Goal: Task Accomplishment & Management: Use online tool/utility

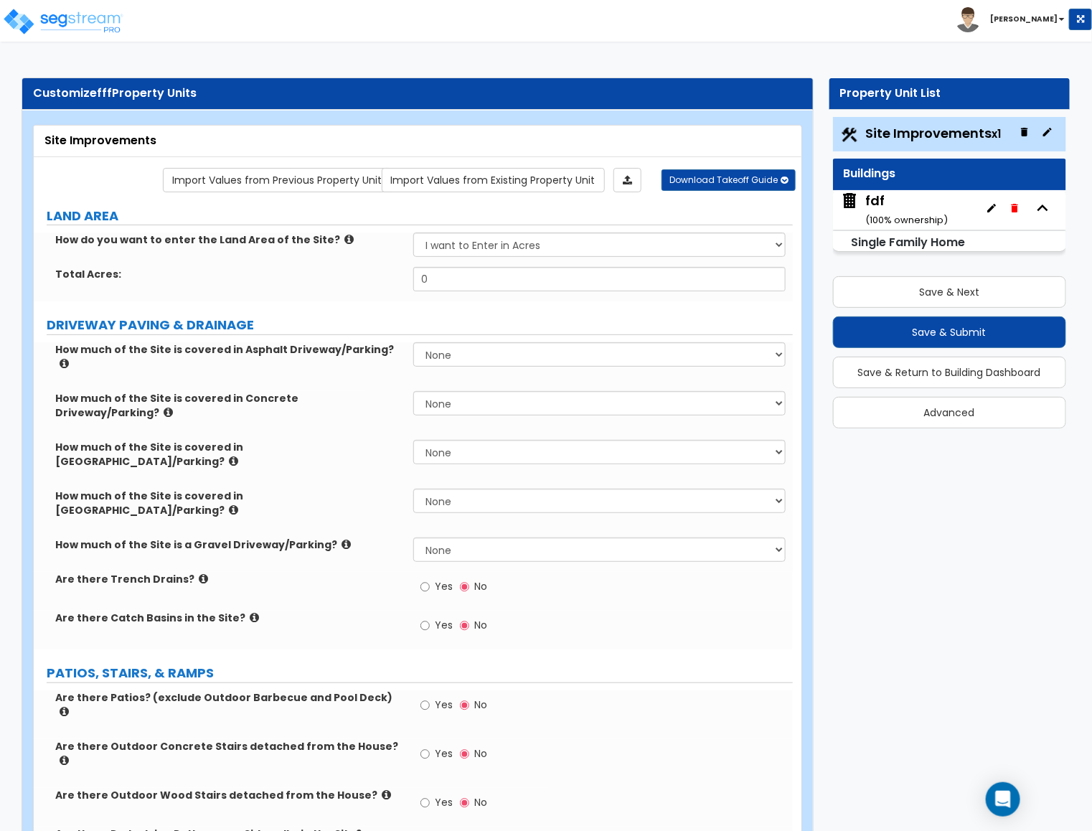
click at [1044, 136] on icon "button" at bounding box center [1047, 131] width 11 height 11
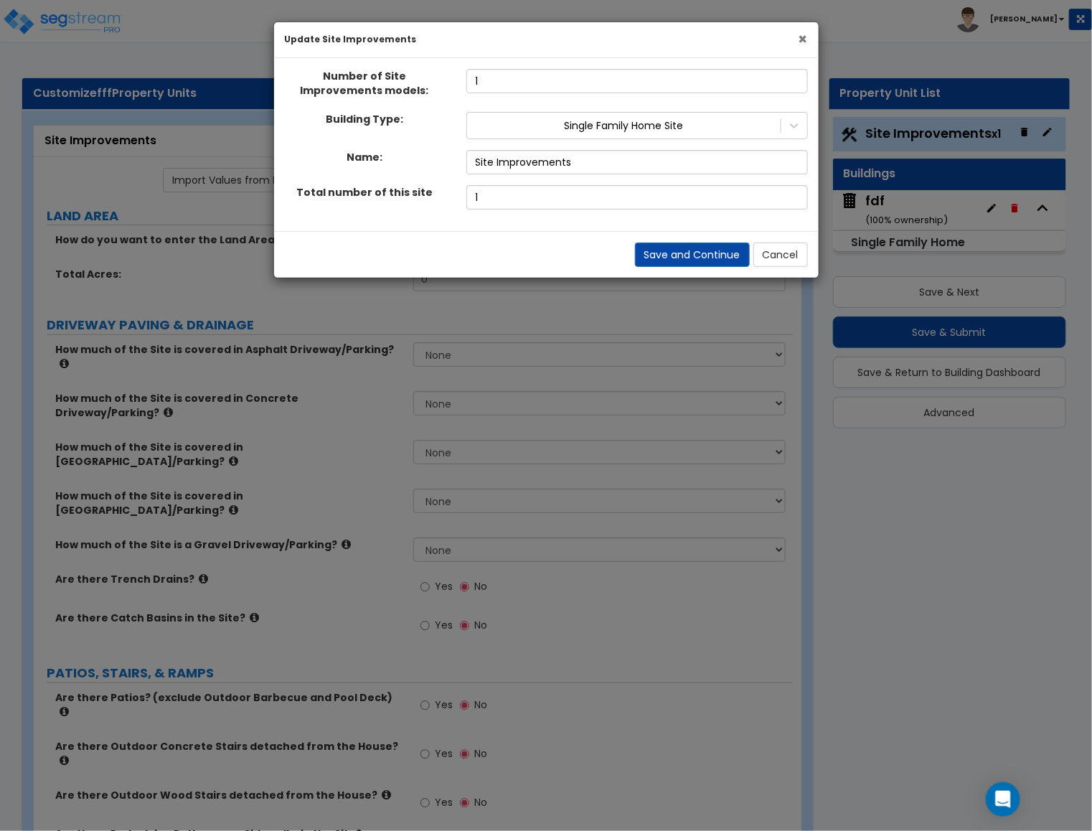
click at [799, 39] on span "×" at bounding box center [803, 39] width 9 height 21
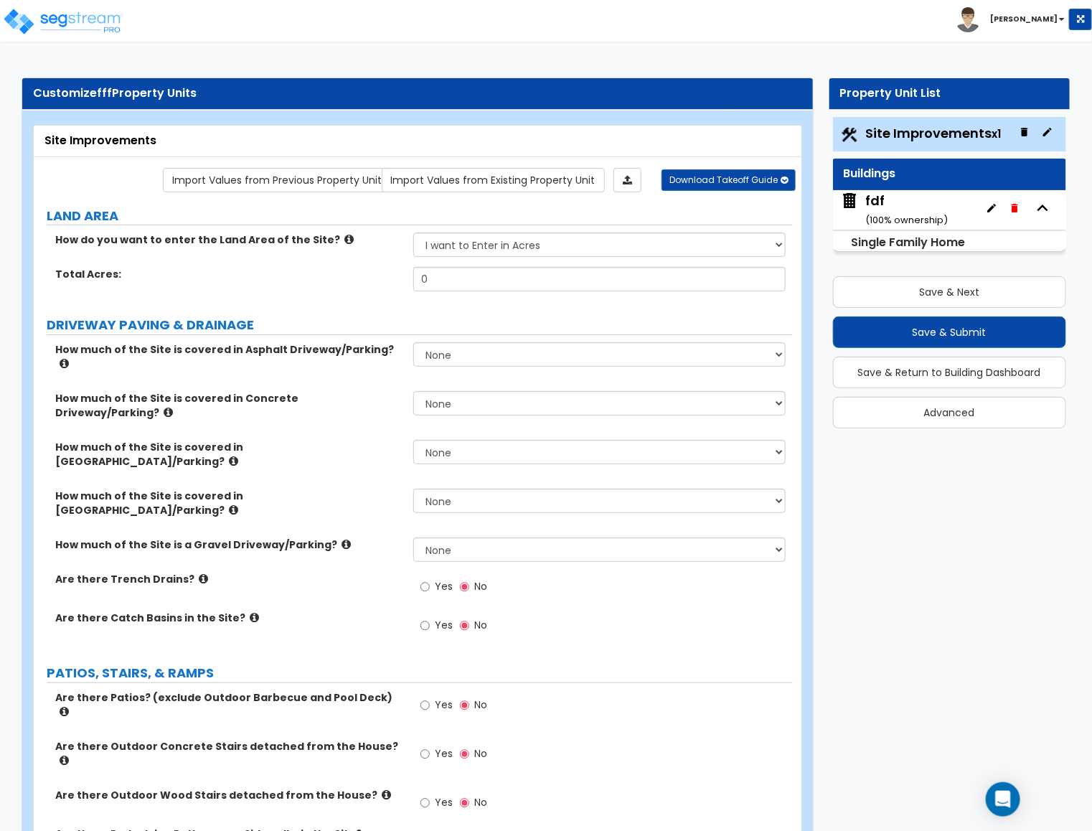
click at [1044, 130] on icon "button" at bounding box center [1047, 131] width 11 height 11
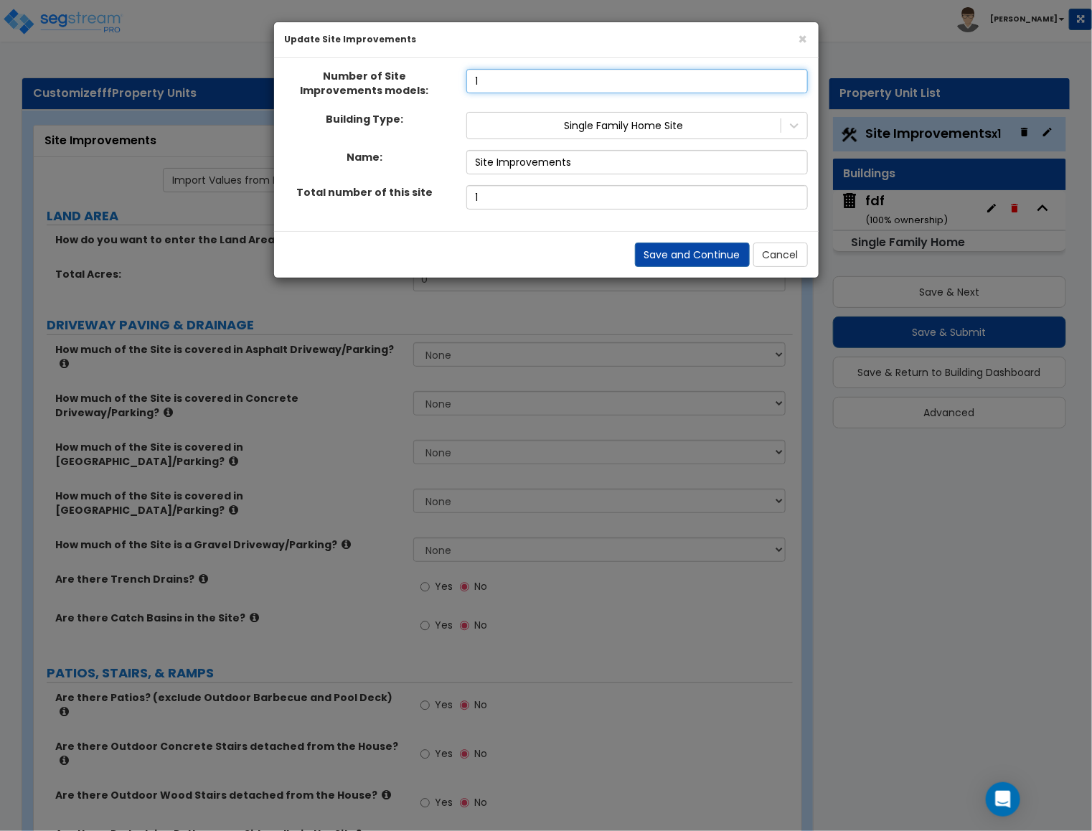
drag, startPoint x: 487, startPoint y: 80, endPoint x: 467, endPoint y: 84, distance: 19.8
click at [467, 84] on input "1" at bounding box center [637, 81] width 342 height 24
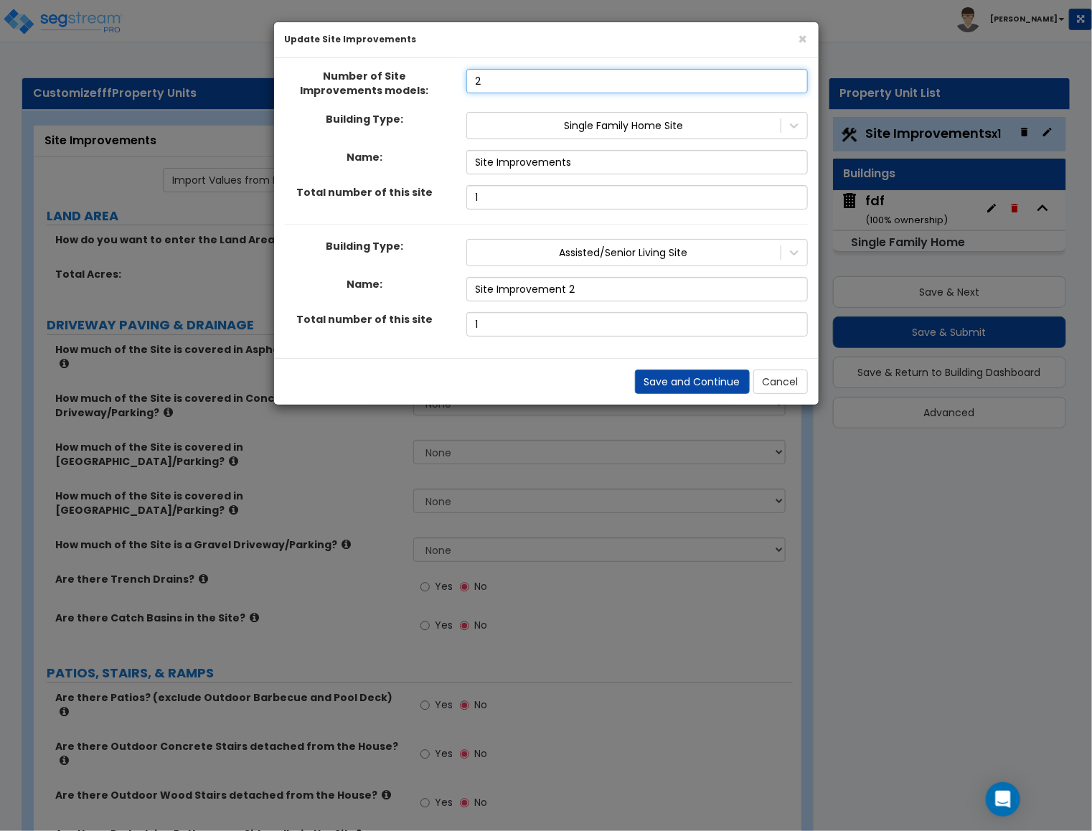
type input "2"
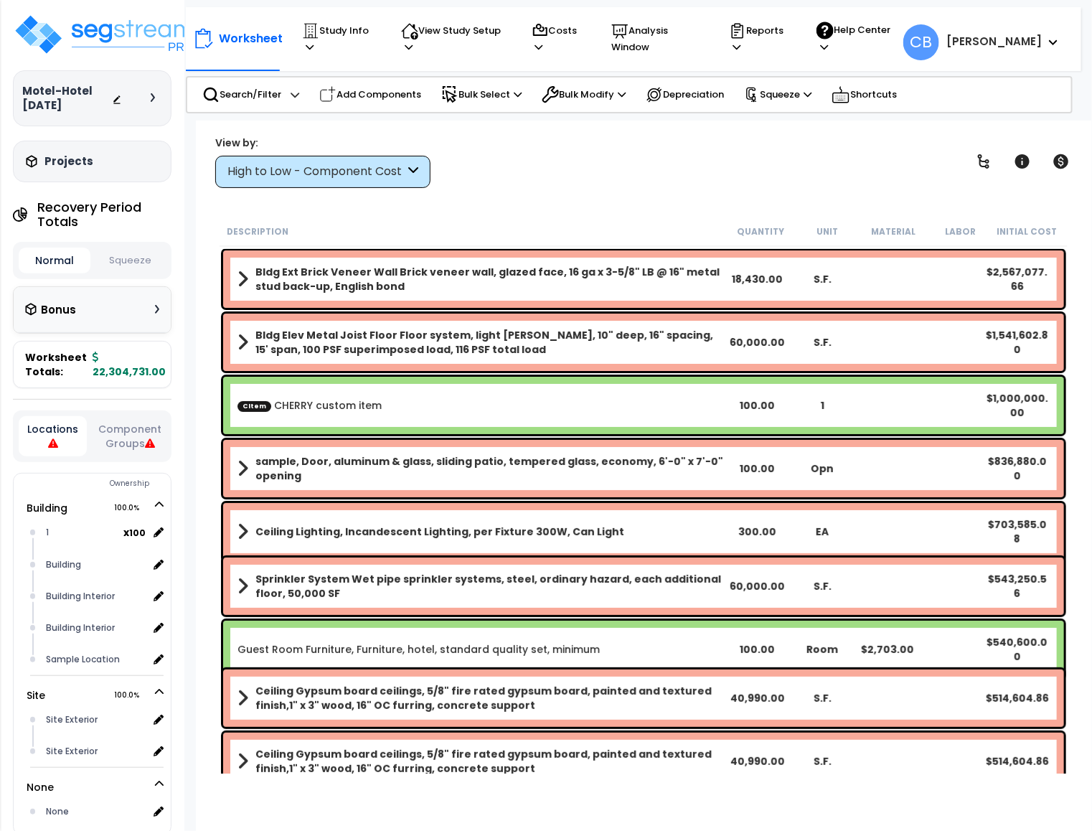
scroll to position [323, 0]
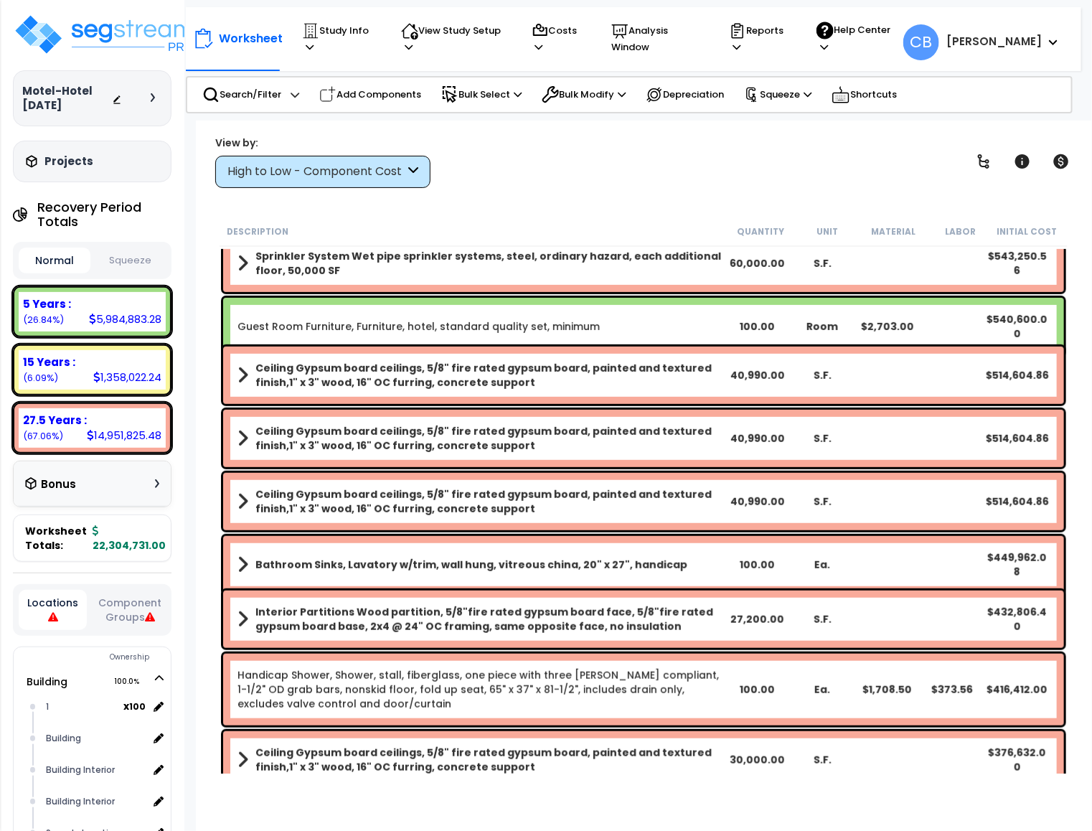
click at [510, 386] on b "Ceiling Gypsum board ceilings, 5/8" fire rated gypsum board, painted and textur…" at bounding box center [489, 375] width 469 height 29
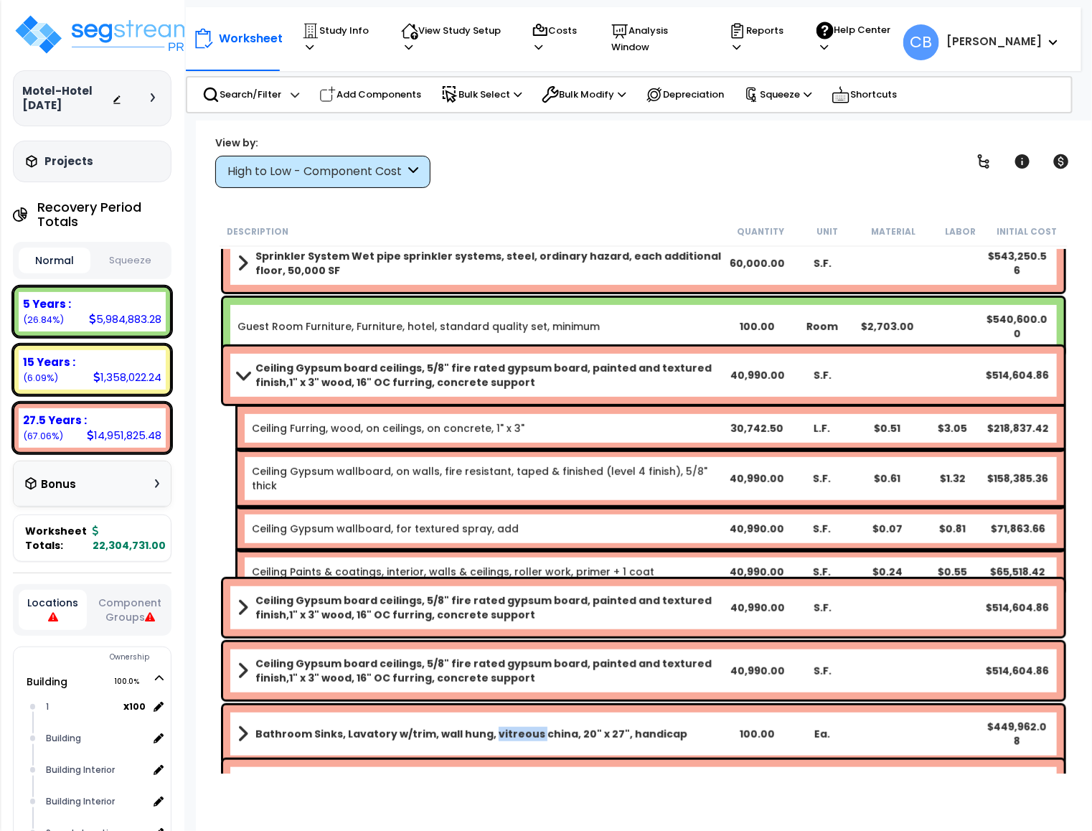
click at [510, 705] on div "Bathroom Sinks, Lavatory w/trim, wall hung, vitreous china, 20" x 27", handicap…" at bounding box center [643, 733] width 841 height 57
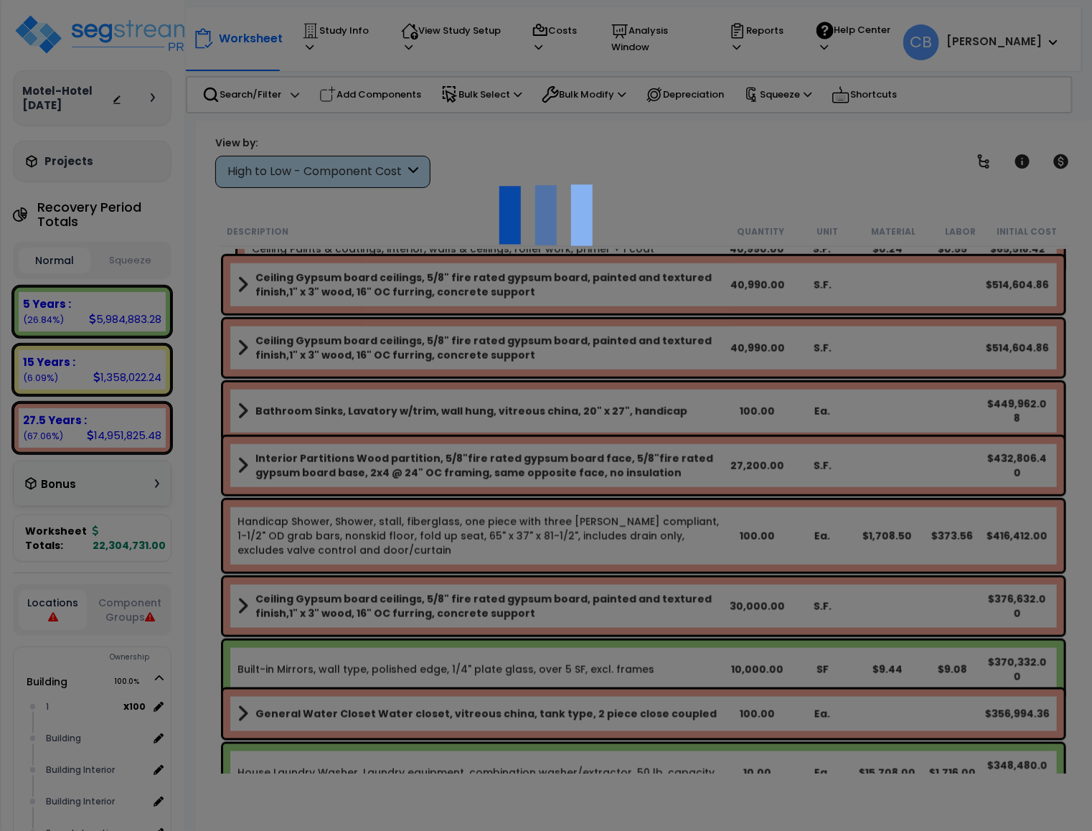
click at [510, 386] on div at bounding box center [546, 415] width 1092 height 831
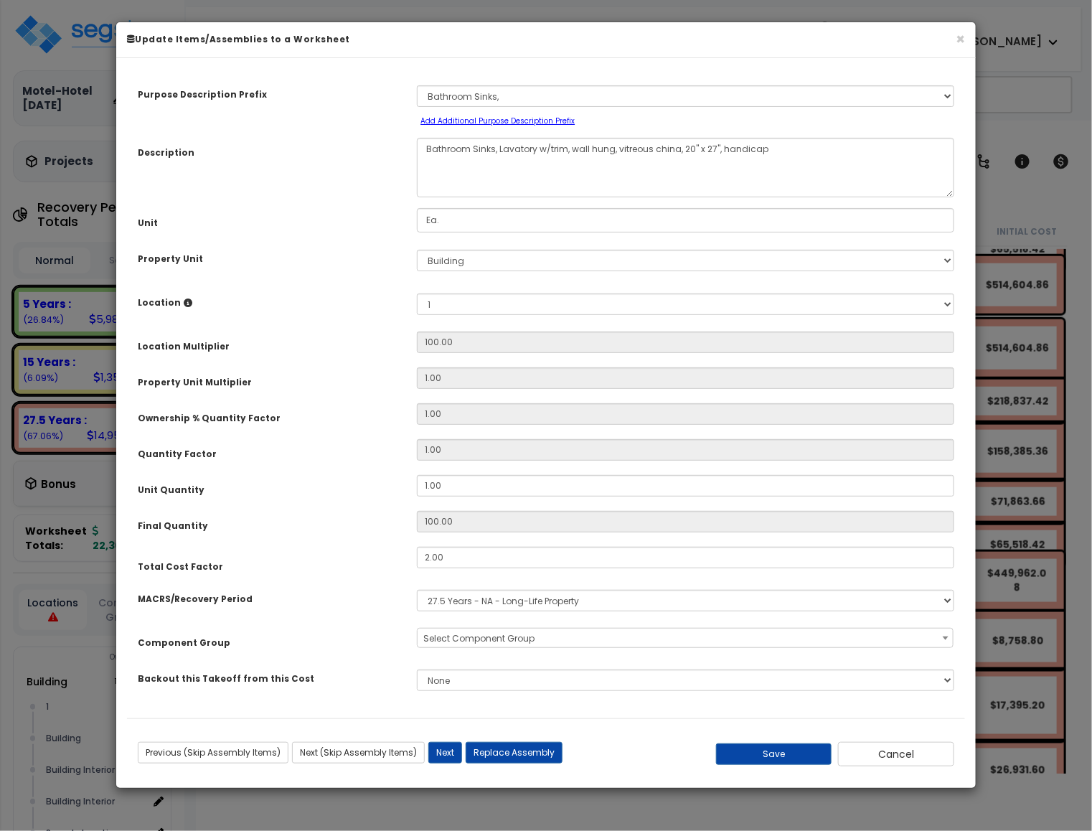
click at [510, 386] on input "1.00" at bounding box center [685, 378] width 537 height 22
click at [956, 39] on button "×" at bounding box center [960, 39] width 9 height 15
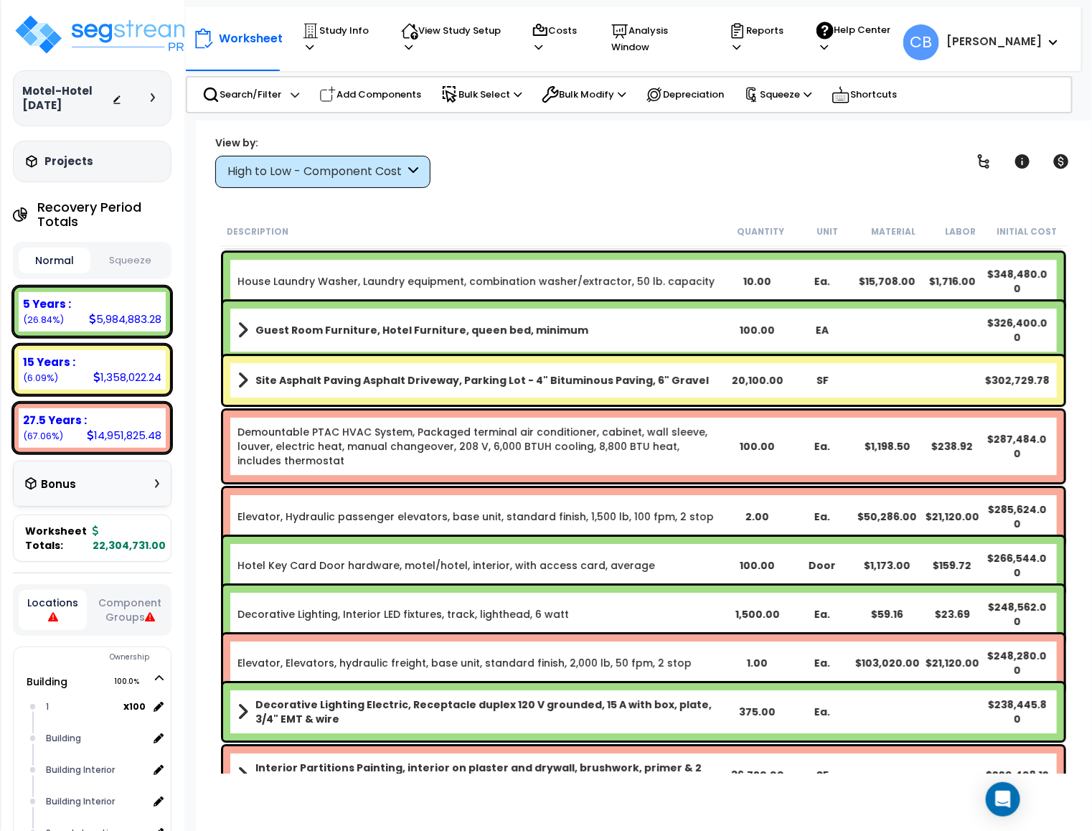
click at [502, 408] on div "Demountable PTAC HVAC System, Packaged terminal air conditioner, cabinet, wall …" at bounding box center [644, 446] width 848 height 79
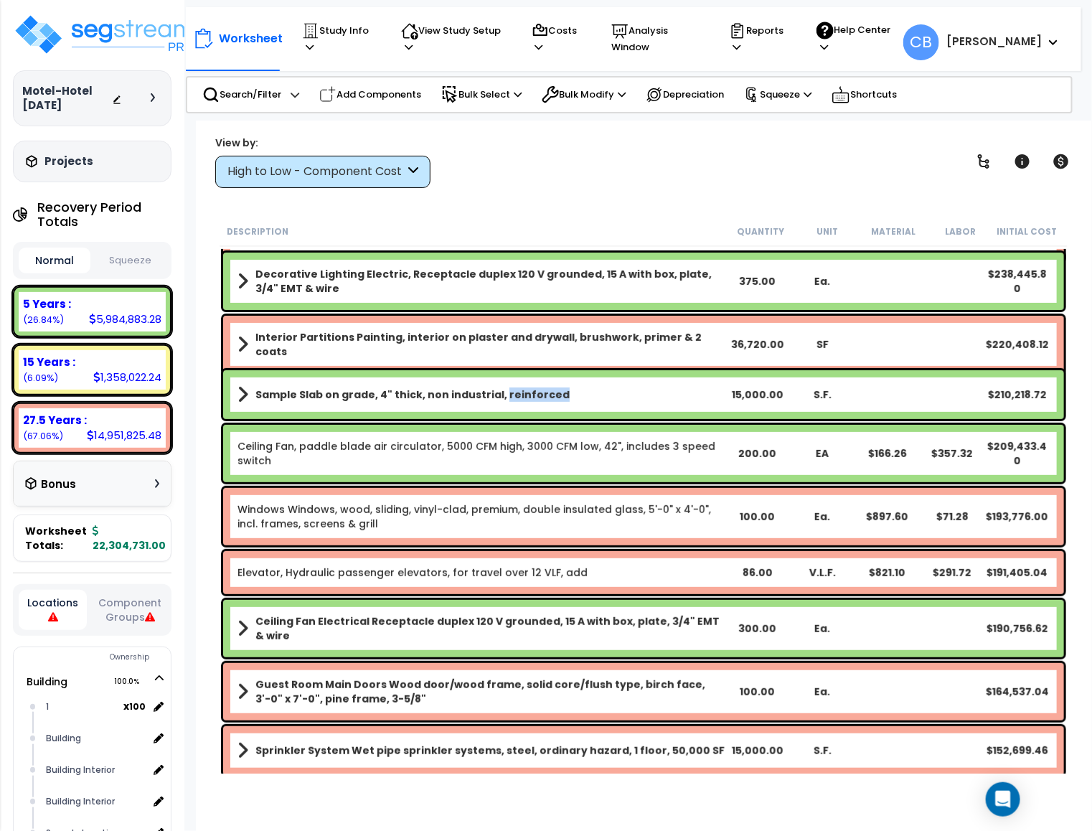
click at [502, 408] on div "Sample Slab on grade, 4" thick, non industrial, reinforced 15,000.00 S.F. $210,…" at bounding box center [643, 394] width 841 height 49
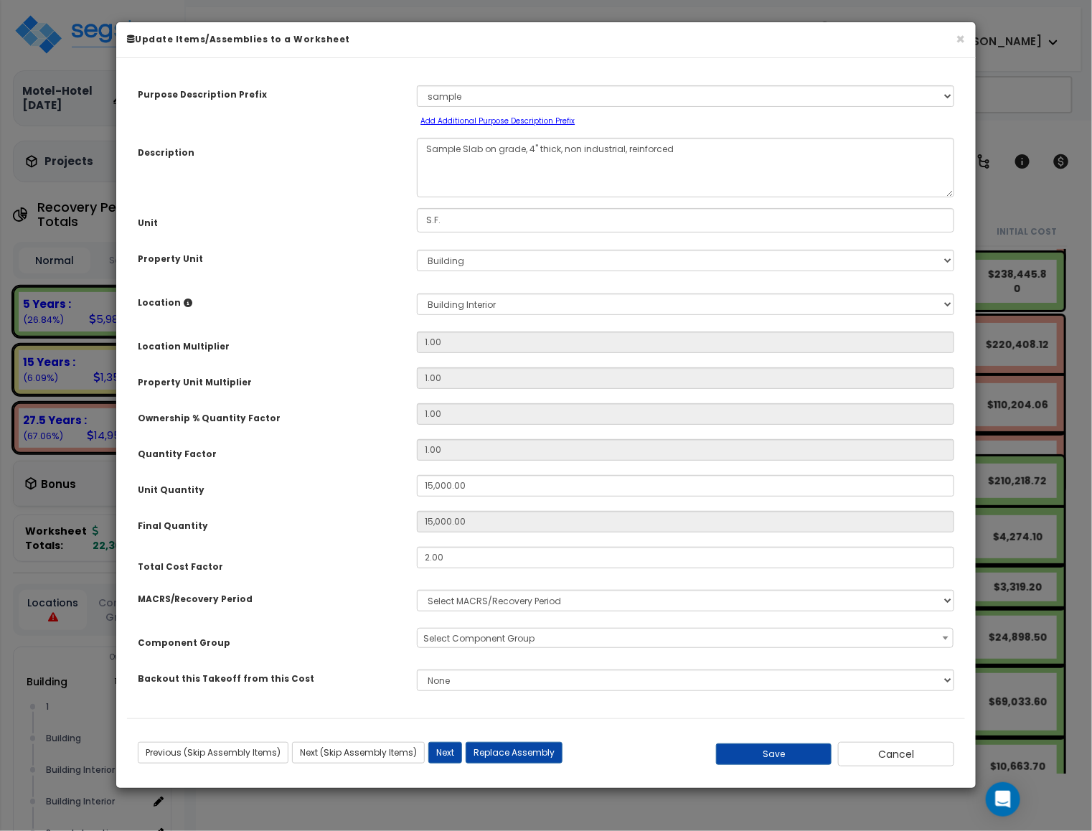
select select "3667"
click at [961, 41] on button "×" at bounding box center [960, 39] width 9 height 15
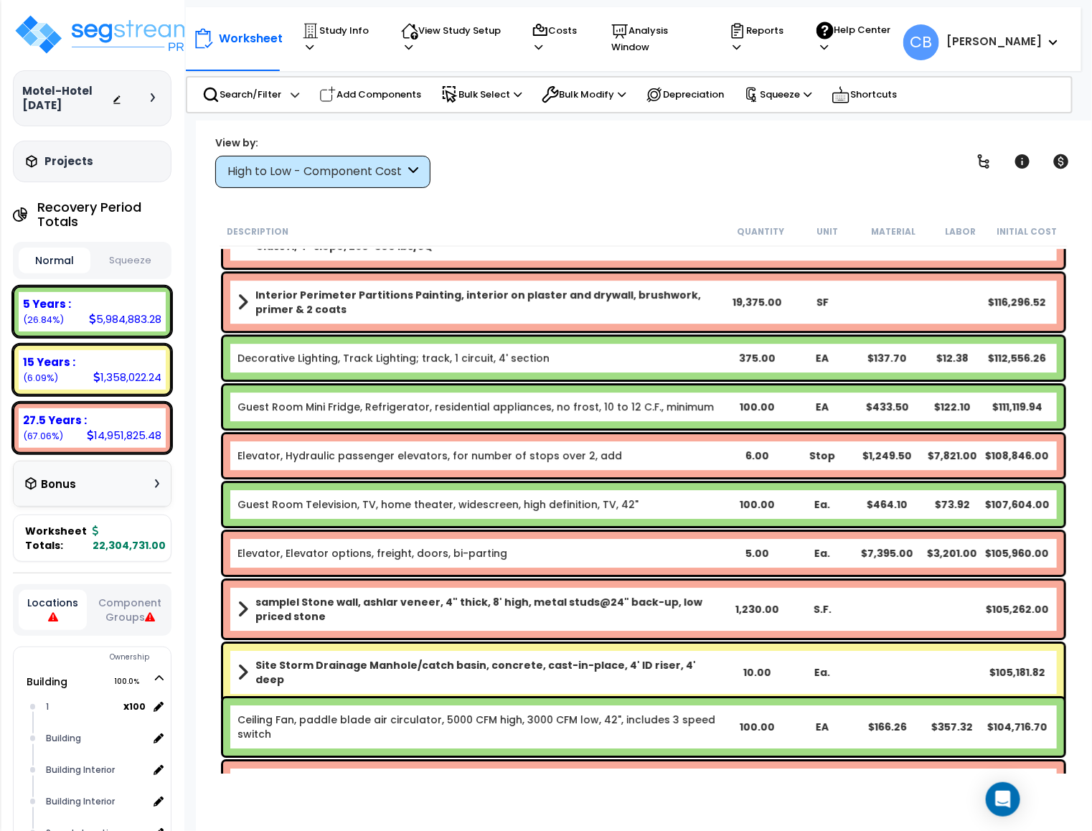
click at [512, 525] on div "Guest Room Television, TV, home theater, widescreen, high definition, TV, 42" 1…" at bounding box center [644, 504] width 848 height 50
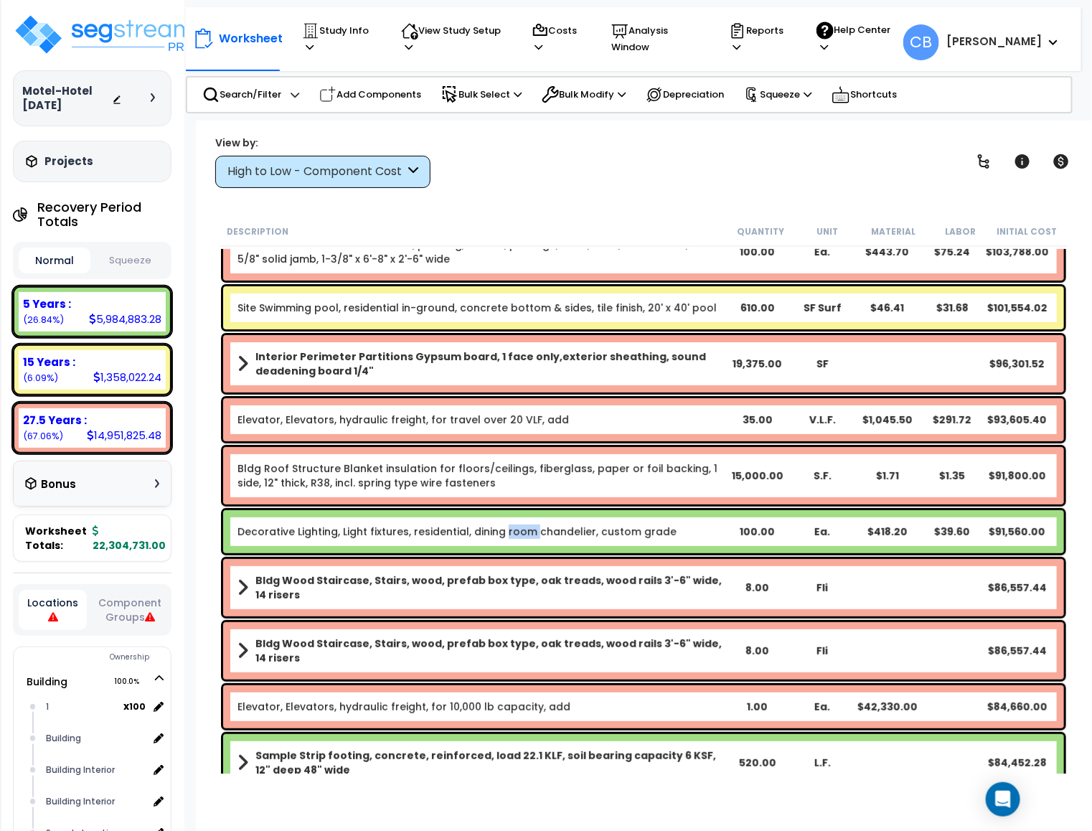
click at [512, 525] on link "Decorative Lighting, Light fixtures, residential, dining room chandelier, custo…" at bounding box center [457, 532] width 439 height 14
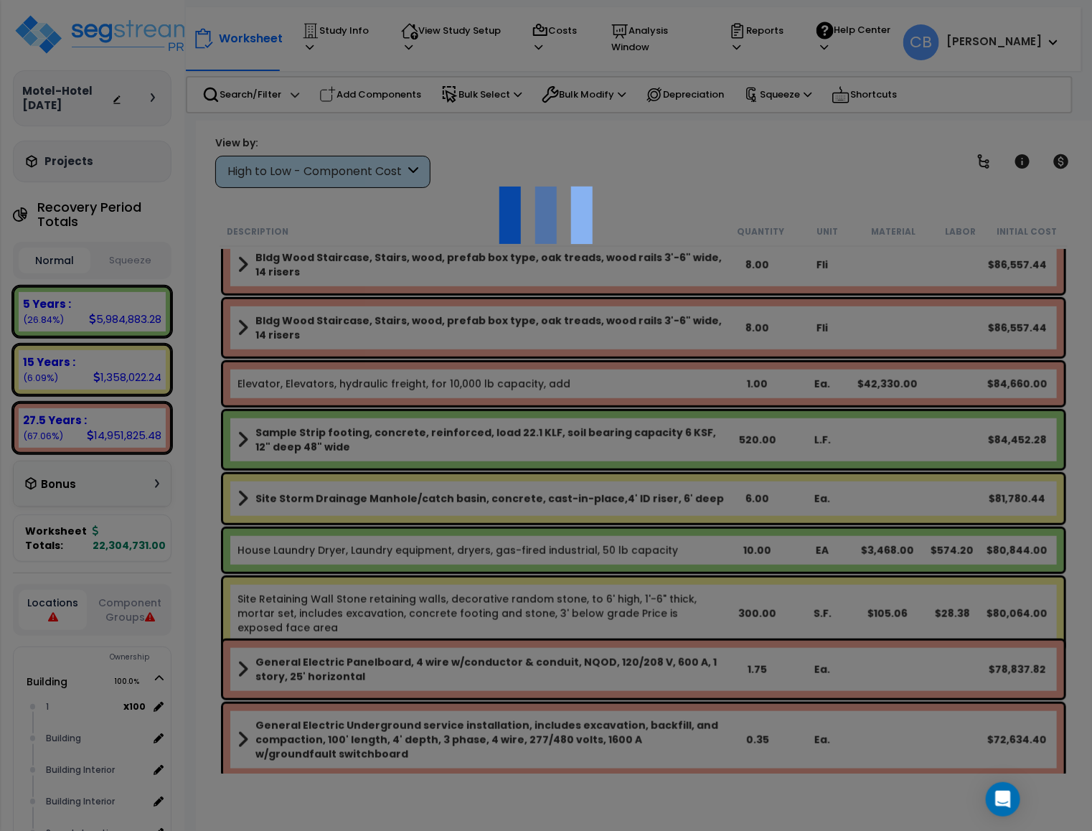
click at [515, 528] on div at bounding box center [546, 415] width 1092 height 831
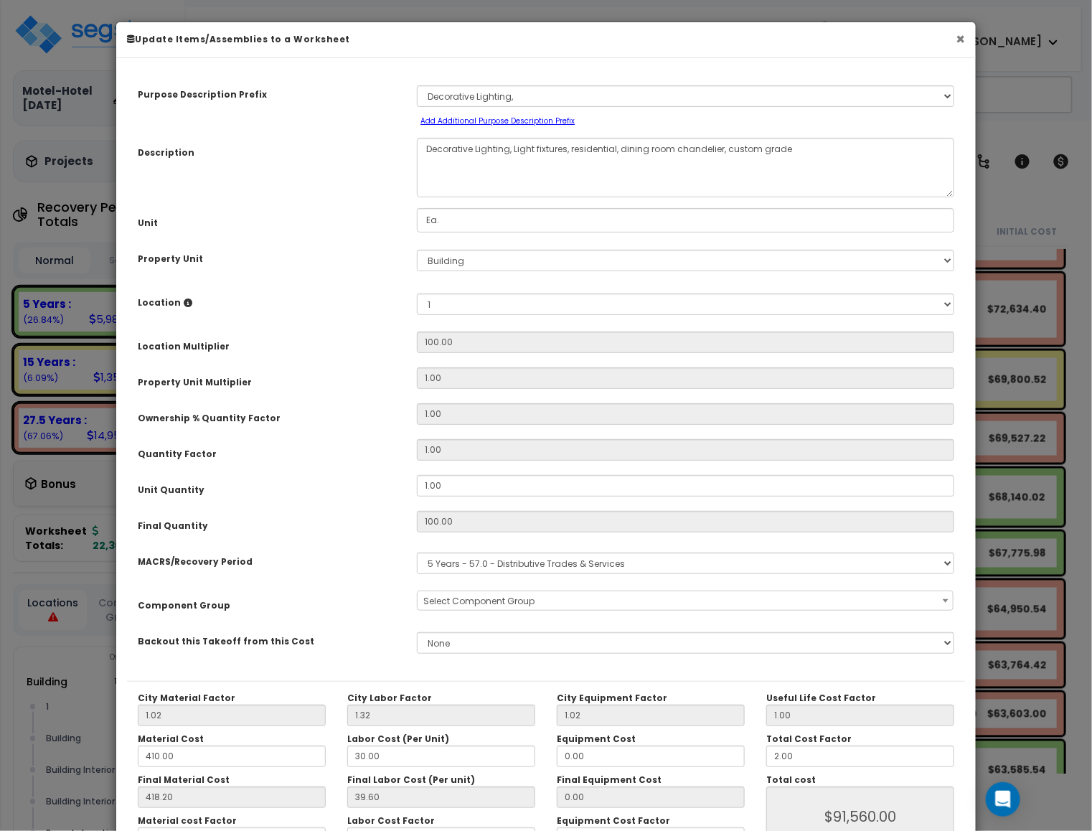
click at [963, 39] on button "×" at bounding box center [960, 39] width 9 height 15
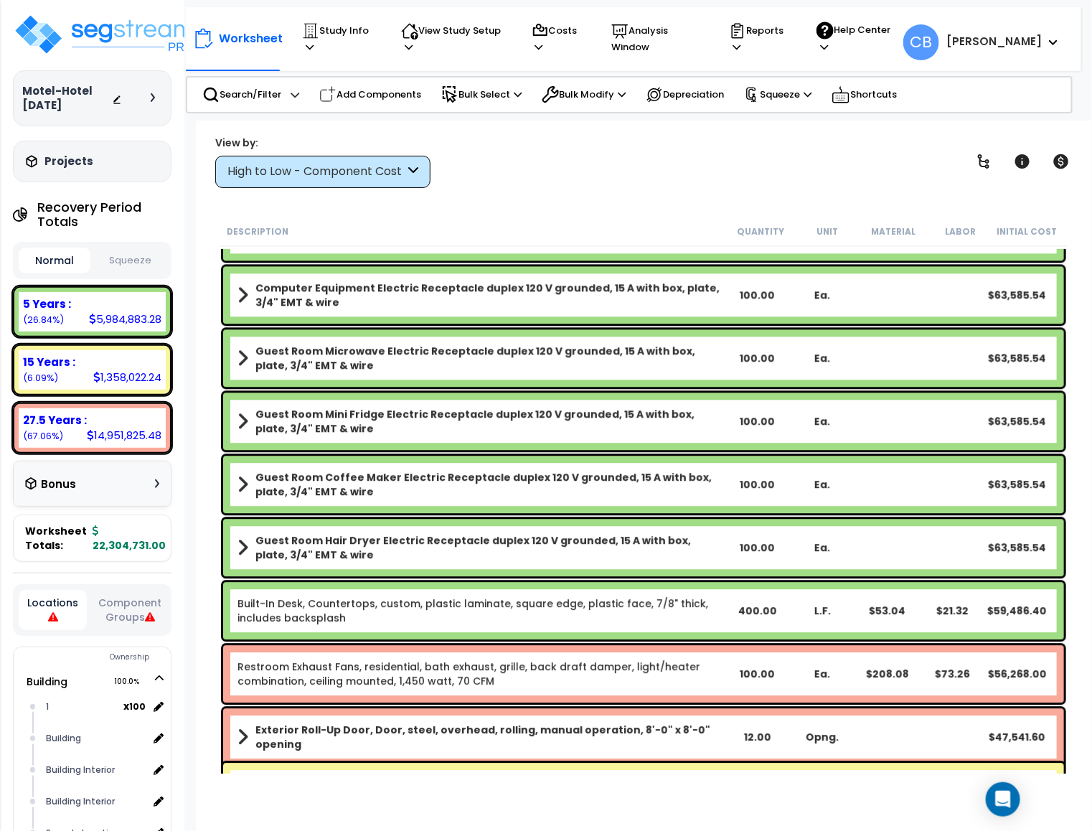
drag, startPoint x: 480, startPoint y: 438, endPoint x: 519, endPoint y: 433, distance: 39.1
click at [487, 438] on div "Guest Room Mini Fridge Electric Receptacle duplex 120 V grounded, 15 A with box…" at bounding box center [643, 421] width 841 height 57
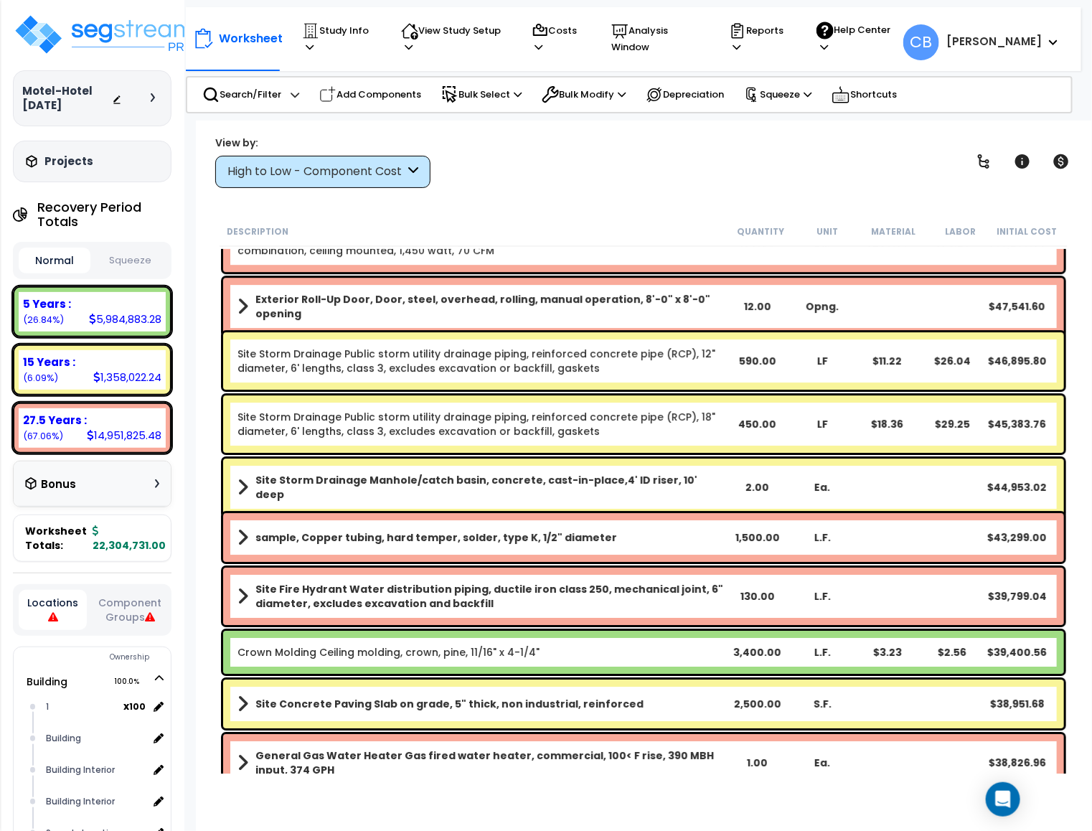
click at [523, 433] on link "Site Storm Drainage Public storm utility drainage piping, reinforced concrete p…" at bounding box center [481, 424] width 487 height 29
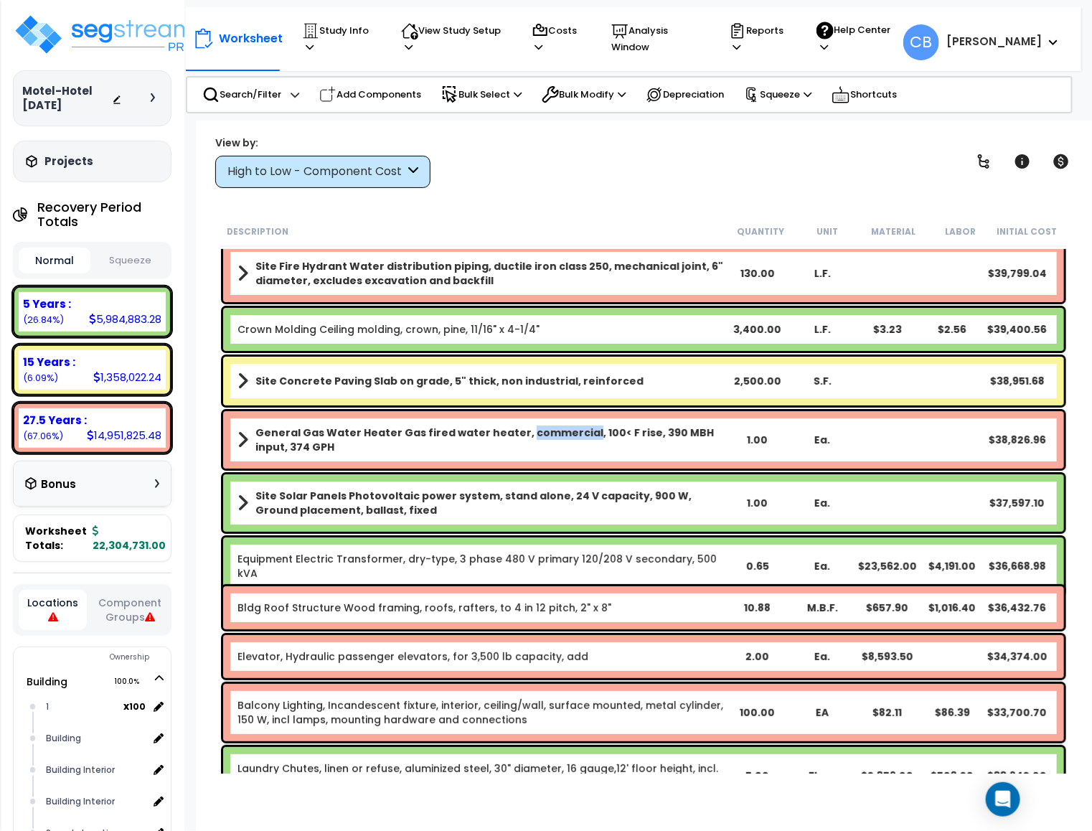
click at [523, 433] on b "General Gas Water Heater Gas fired water heater, commercial, 100< F rise, 390 M…" at bounding box center [489, 440] width 469 height 29
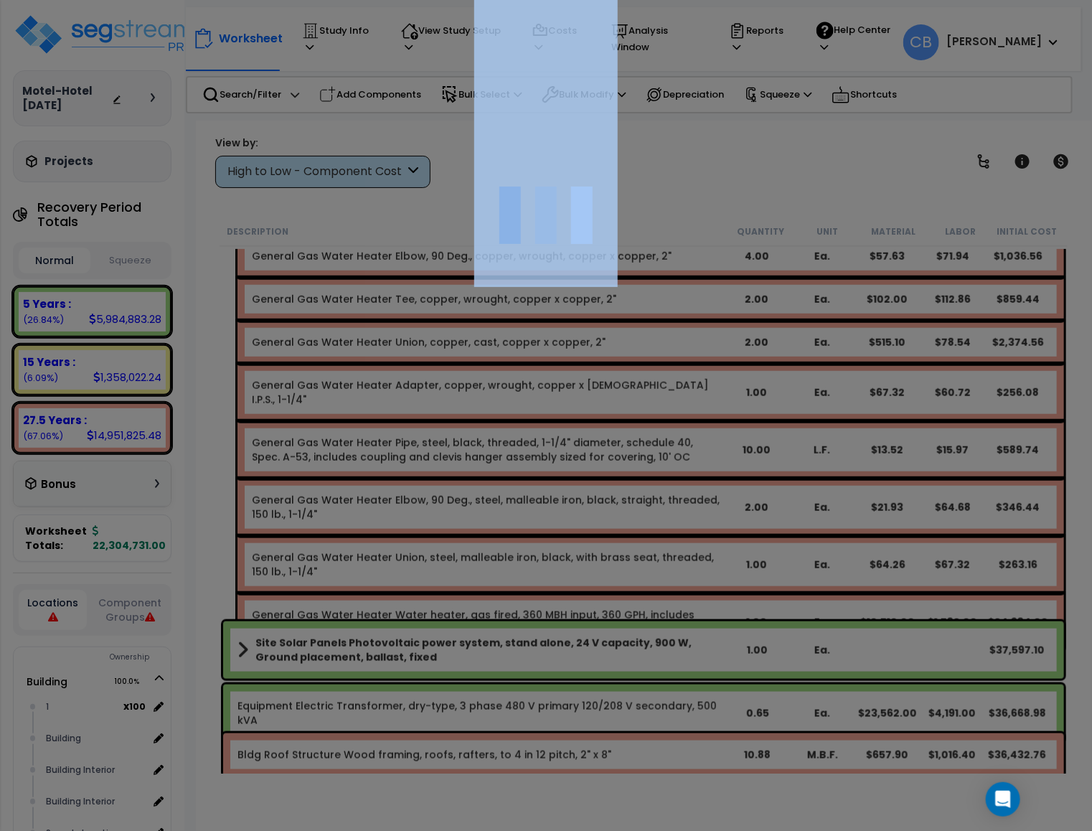
click at [523, 433] on div at bounding box center [546, 415] width 1092 height 831
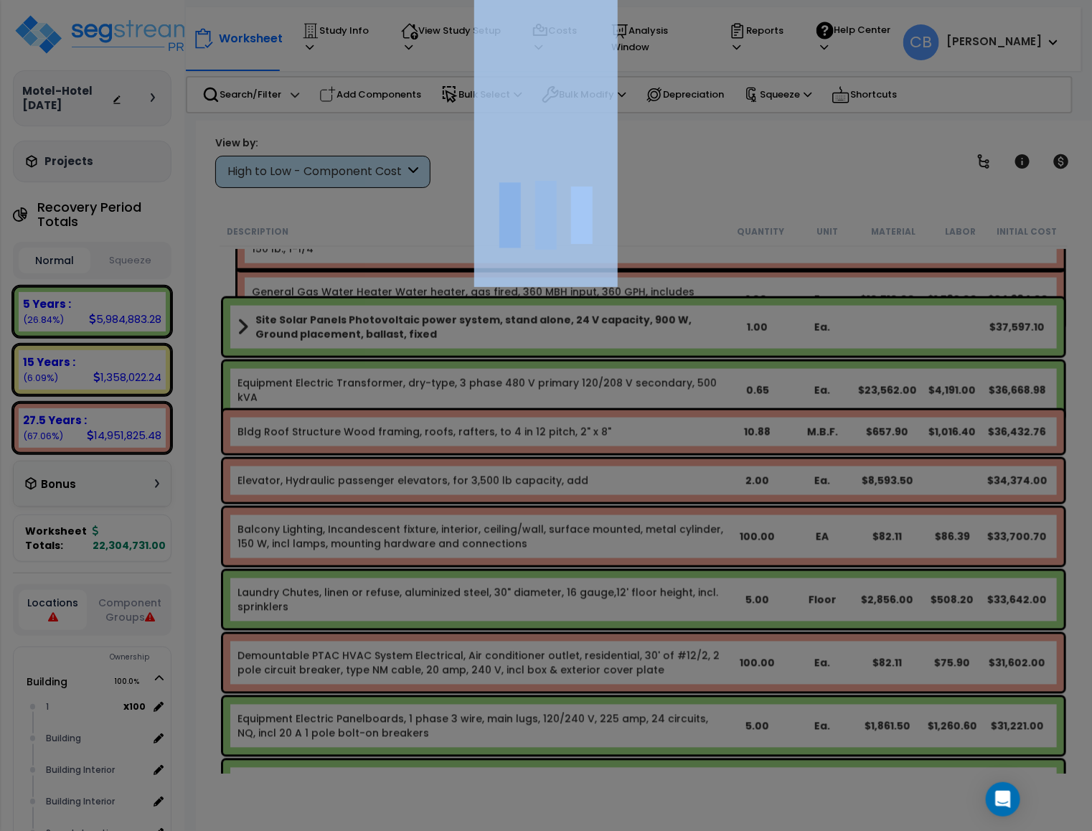
click at [523, 433] on div at bounding box center [546, 415] width 1092 height 831
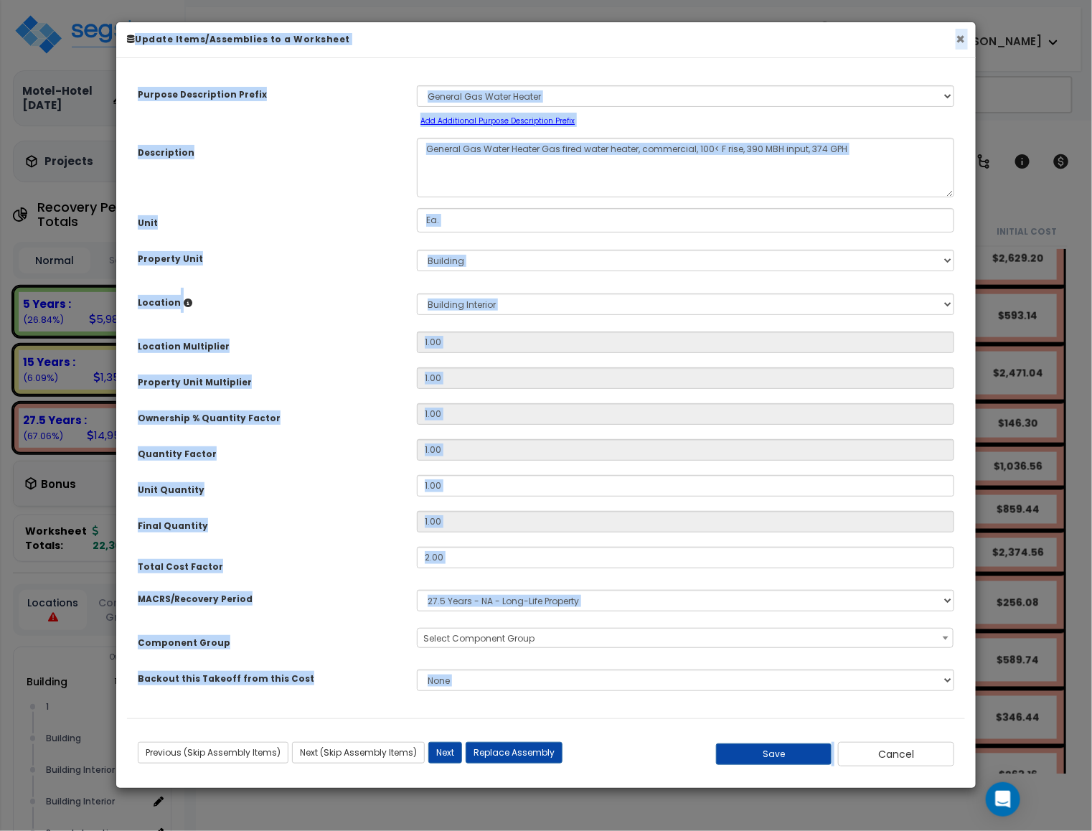
click at [959, 37] on button "×" at bounding box center [960, 39] width 9 height 15
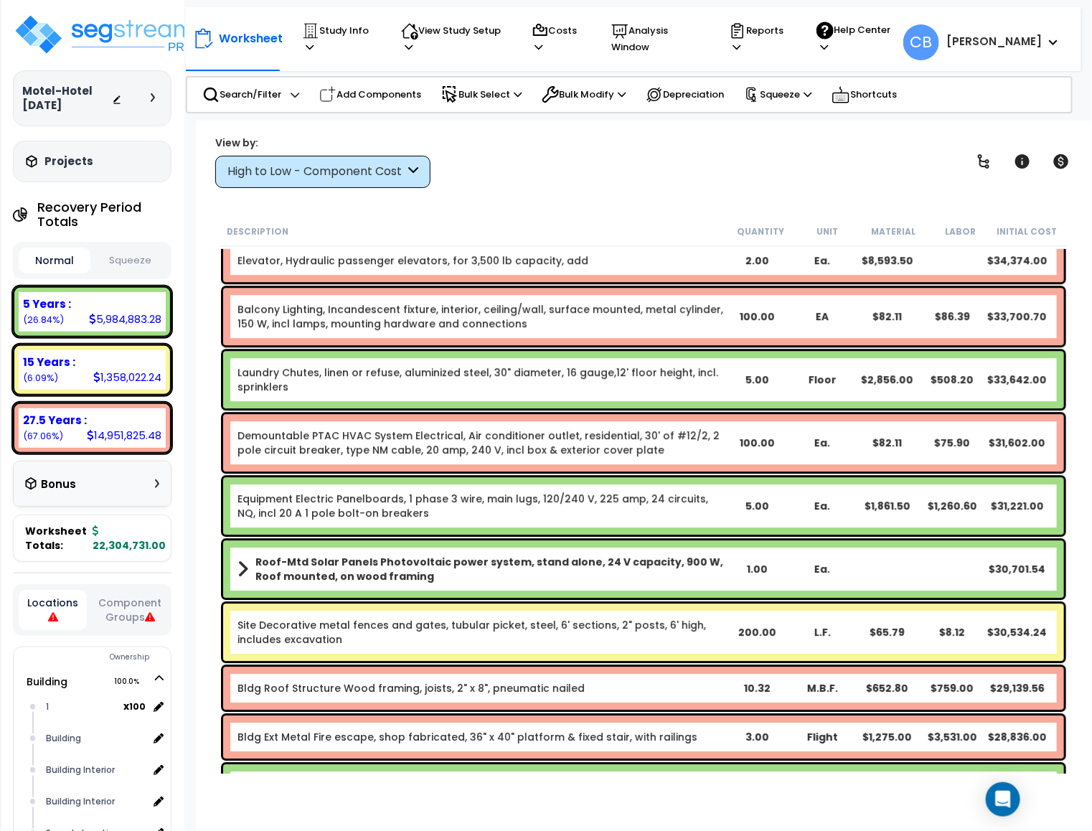
click at [528, 461] on div "Demountable PTAC HVAC System Electrical, Air conditioner outlet, residential, 3…" at bounding box center [643, 442] width 841 height 57
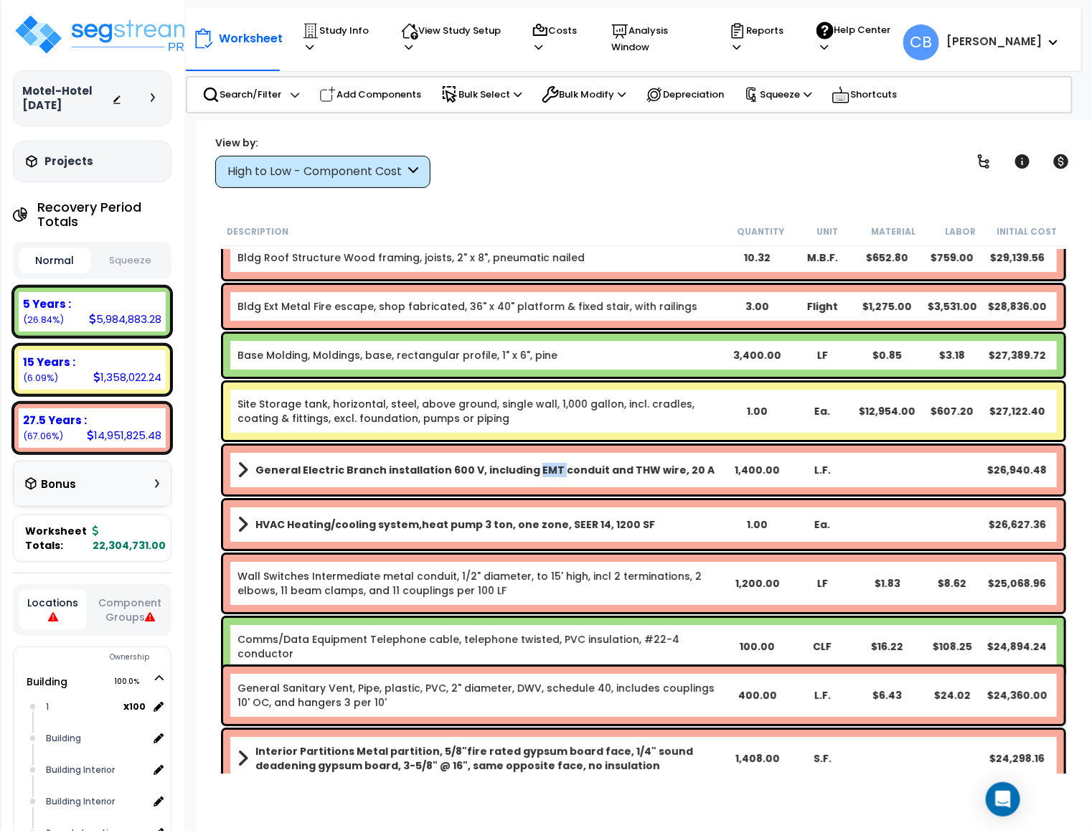
click at [528, 463] on b "General Electric Branch installation 600 V, including EMT conduit and THW wire,…" at bounding box center [484, 470] width 459 height 14
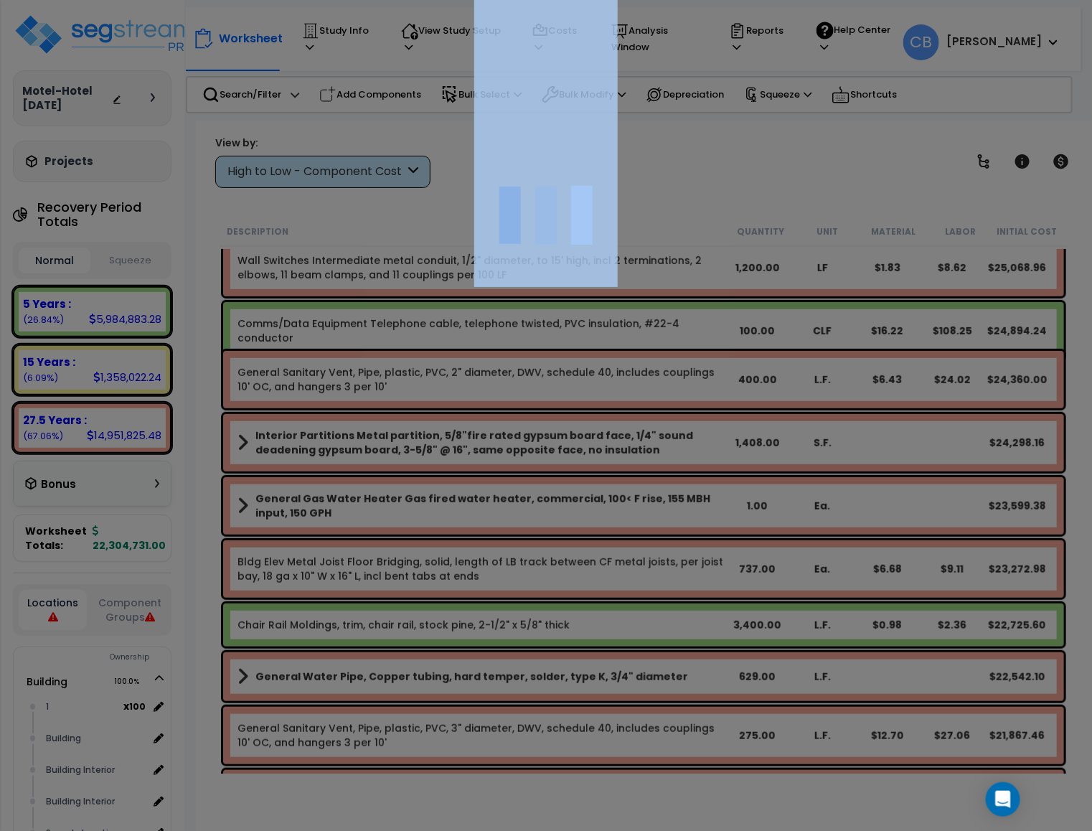
click at [530, 459] on div at bounding box center [546, 415] width 1092 height 831
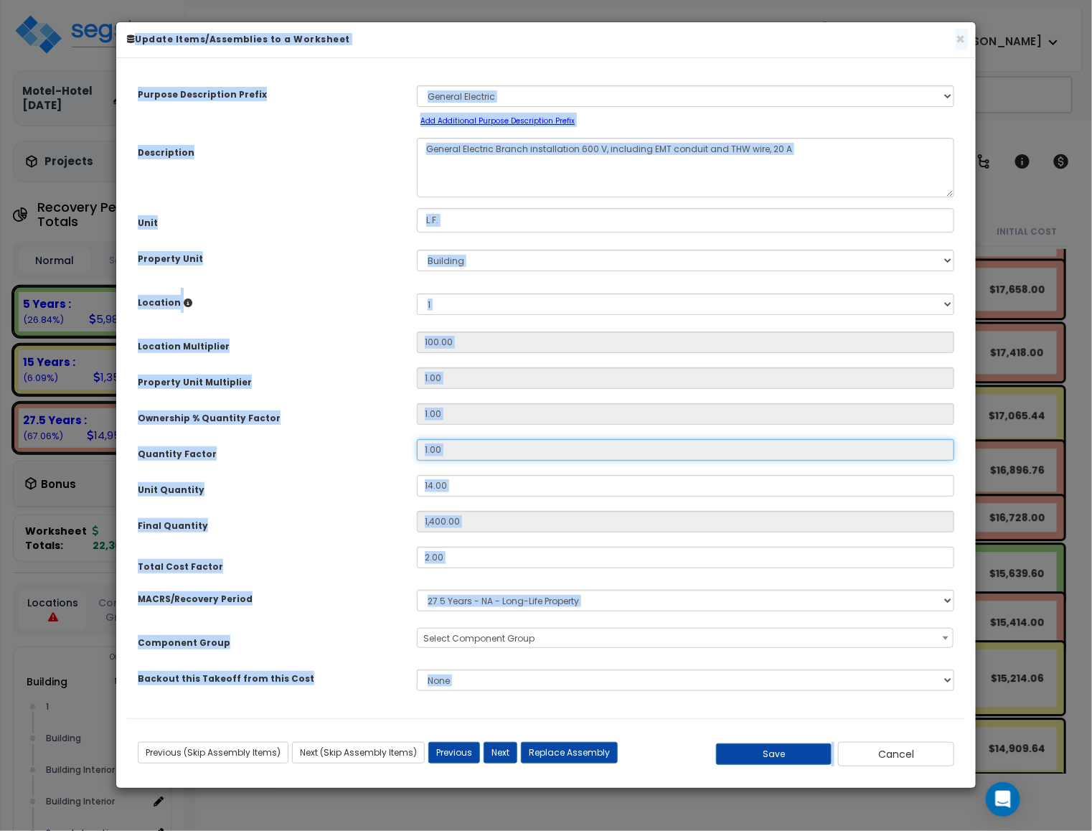
click at [532, 456] on input "1.00" at bounding box center [685, 450] width 537 height 22
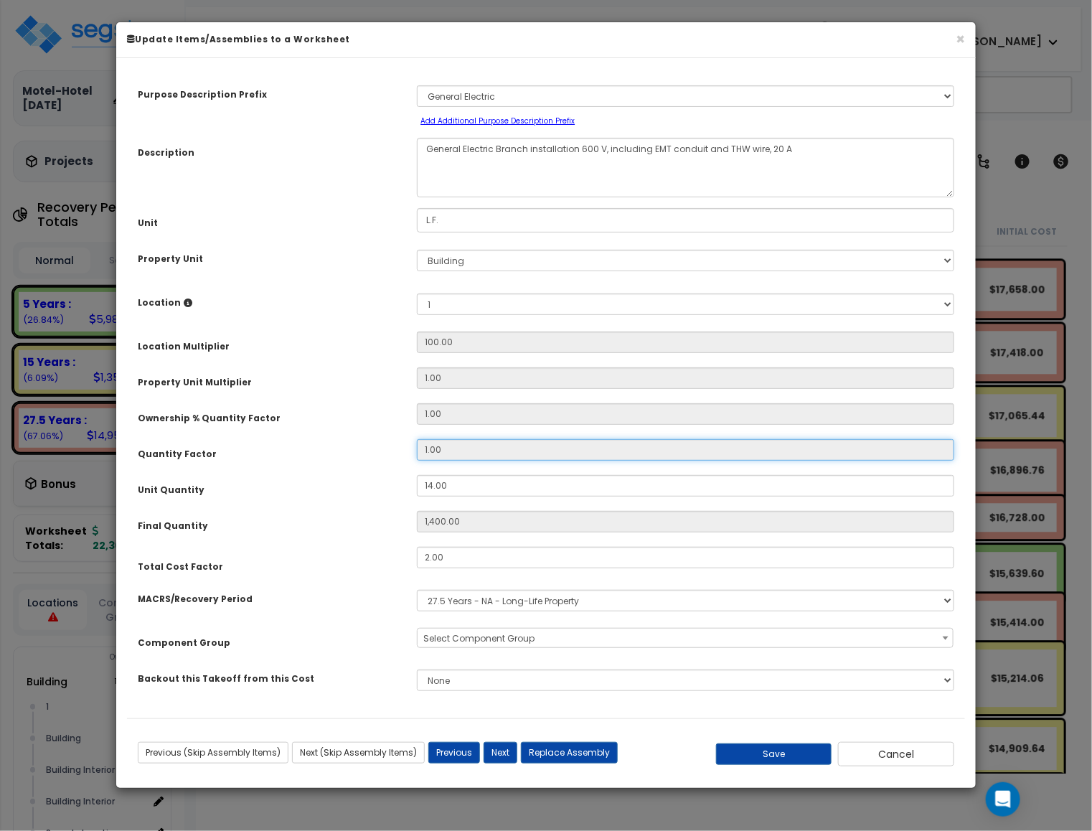
scroll to position [10549, 0]
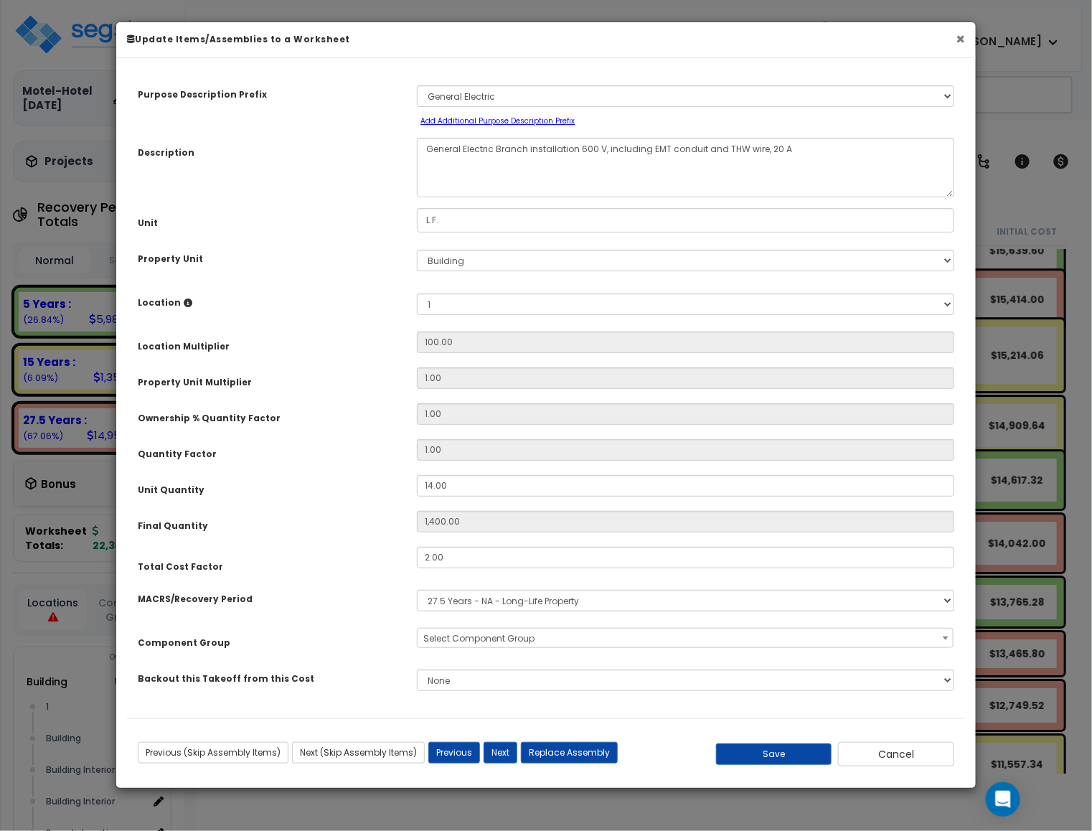
click at [956, 35] on button "×" at bounding box center [960, 39] width 9 height 15
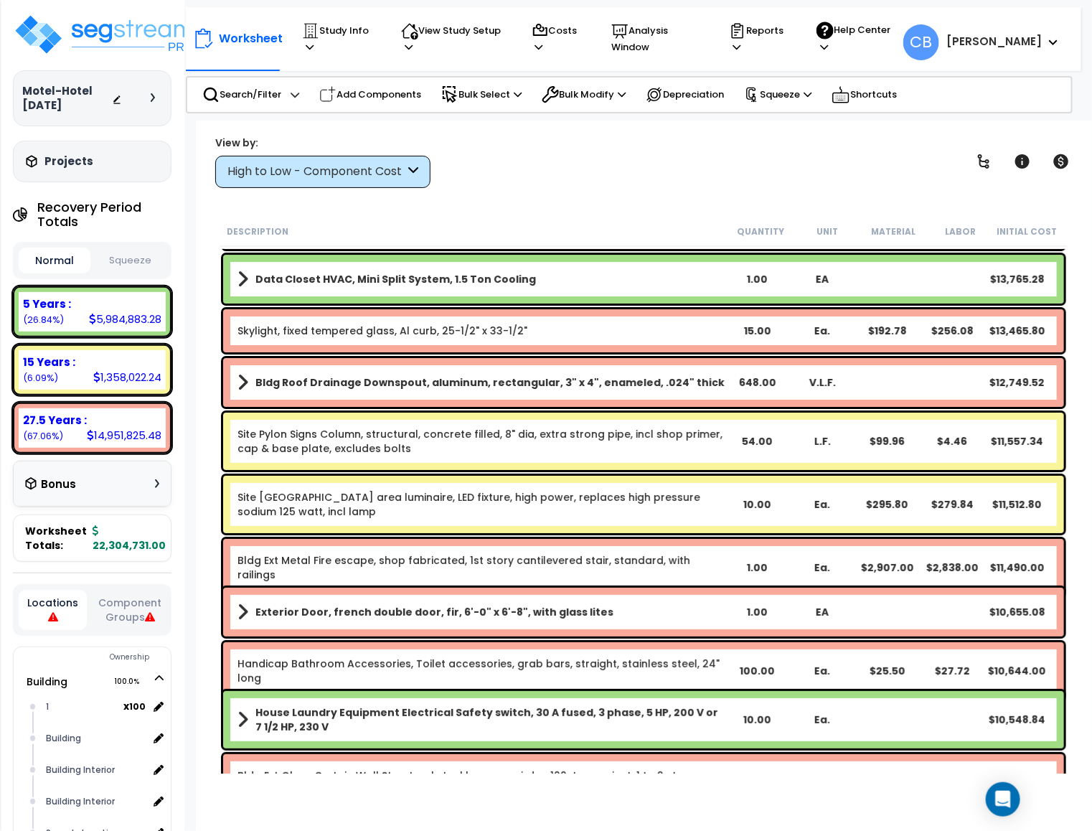
click at [687, 329] on b "Skylight, fixed tempered glass, Al curb, 25-1/2" x 33-1/2"" at bounding box center [481, 331] width 487 height 14
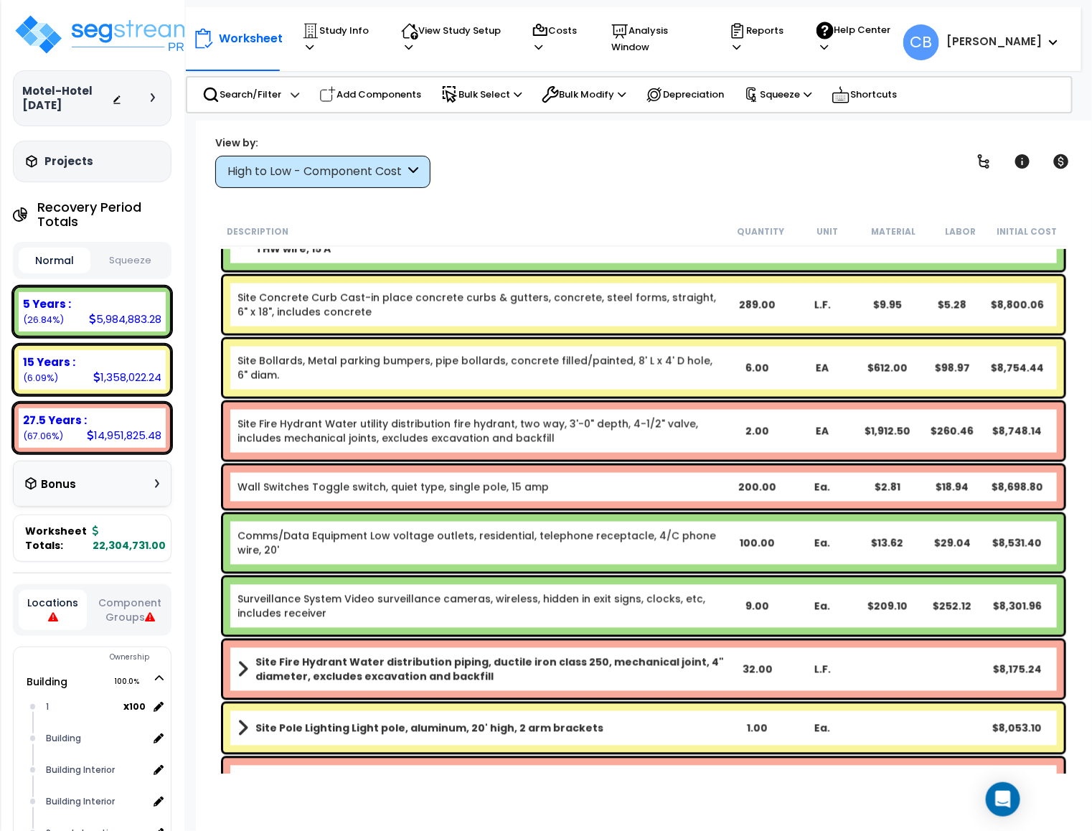
click at [530, 522] on div "Comms/Data Equipment Low voltage outlets, residential, telephone receptacle, 4/…" at bounding box center [643, 543] width 841 height 57
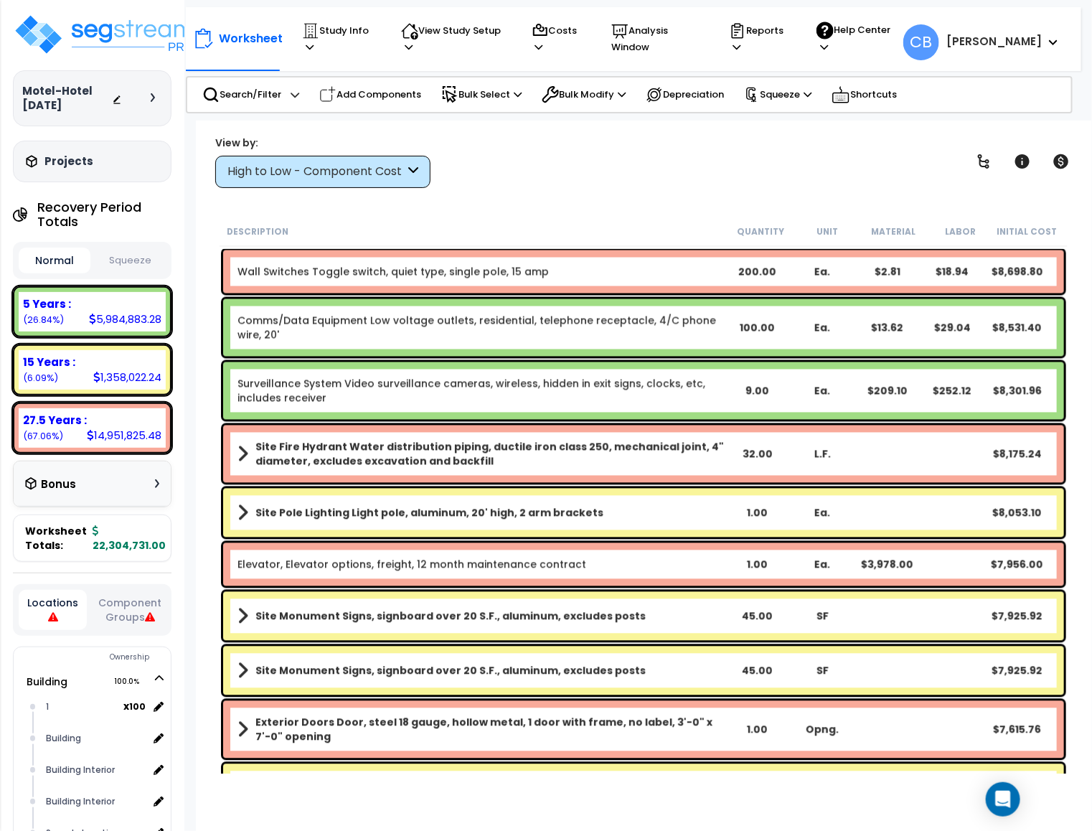
click at [530, 522] on div "Site Pole Lighting Light pole, aluminum, 20' high, 2 arm brackets 1.00 Ea. $8,0…" at bounding box center [643, 513] width 841 height 49
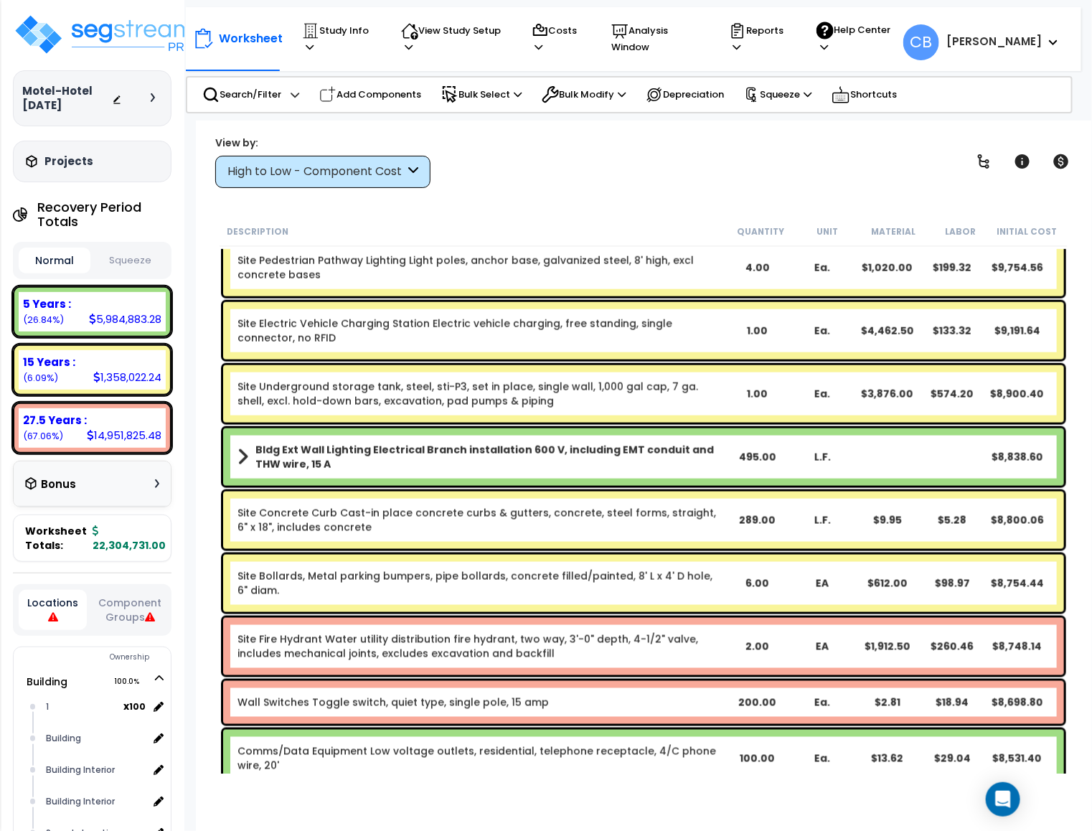
click at [530, 522] on link "Site Concrete Curb Cast-in place concrete curbs & gutters, concrete, steel form…" at bounding box center [481, 520] width 487 height 29
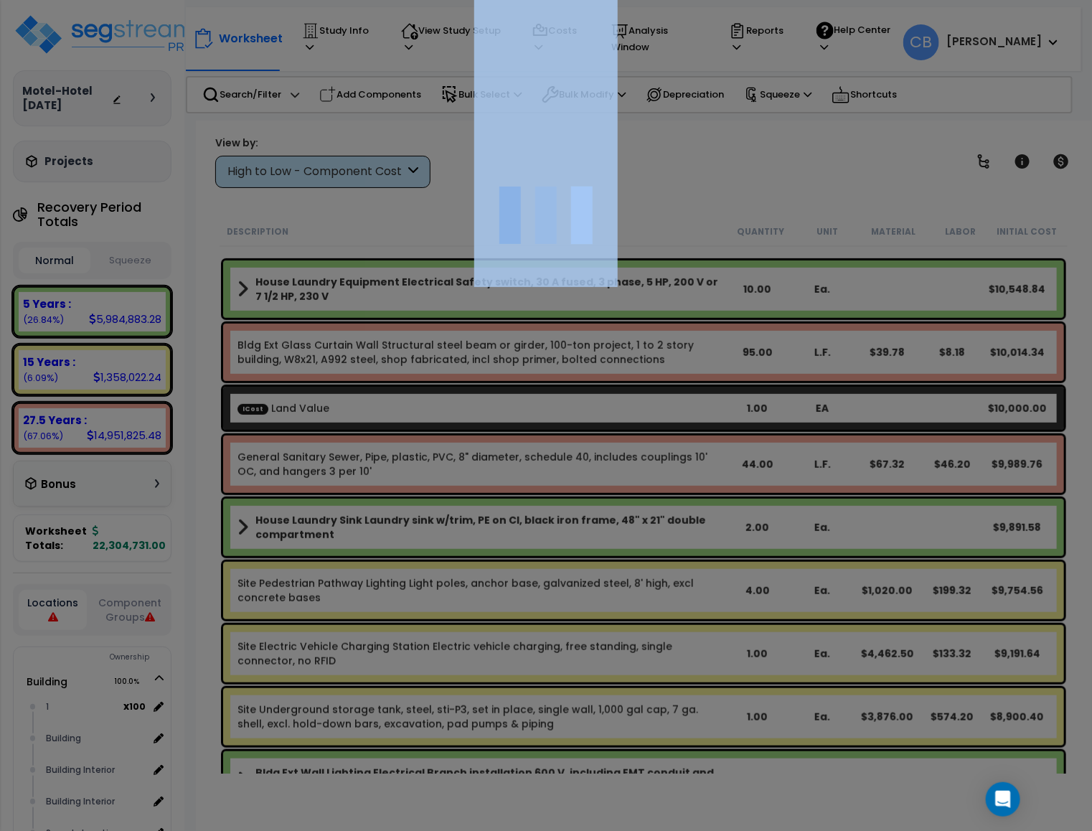
click at [530, 522] on div at bounding box center [546, 415] width 1092 height 831
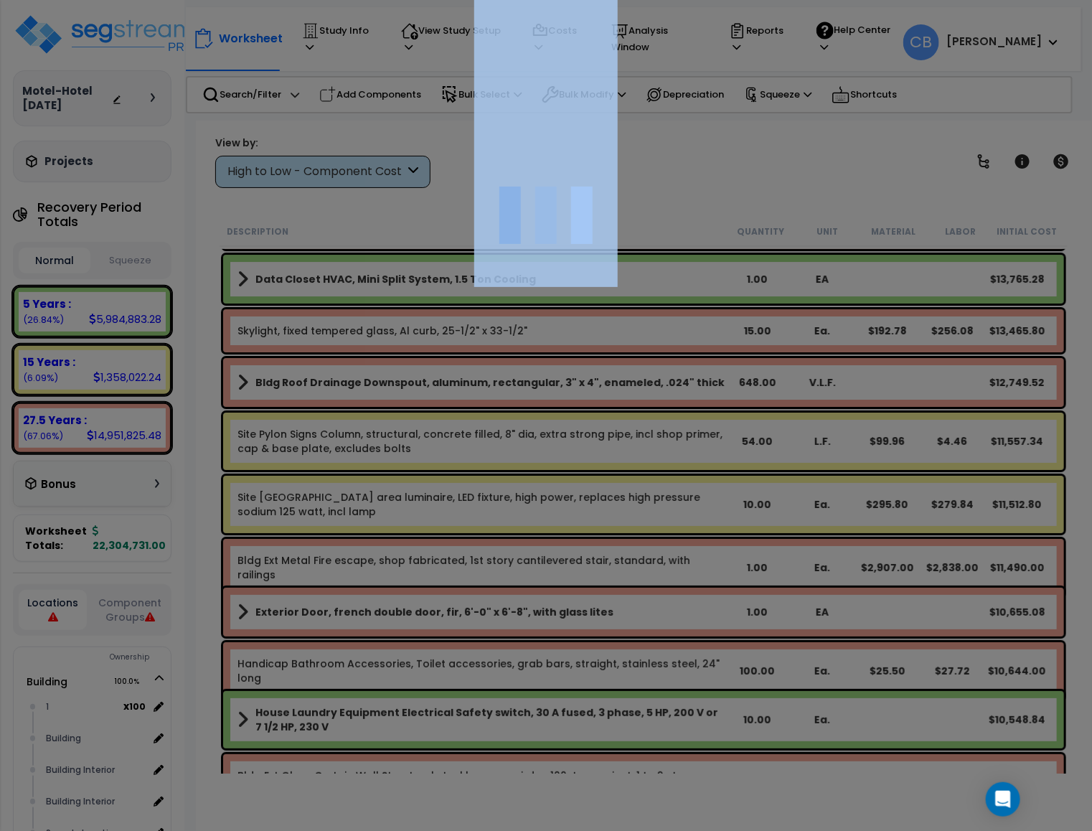
click at [530, 522] on div at bounding box center [546, 415] width 1092 height 831
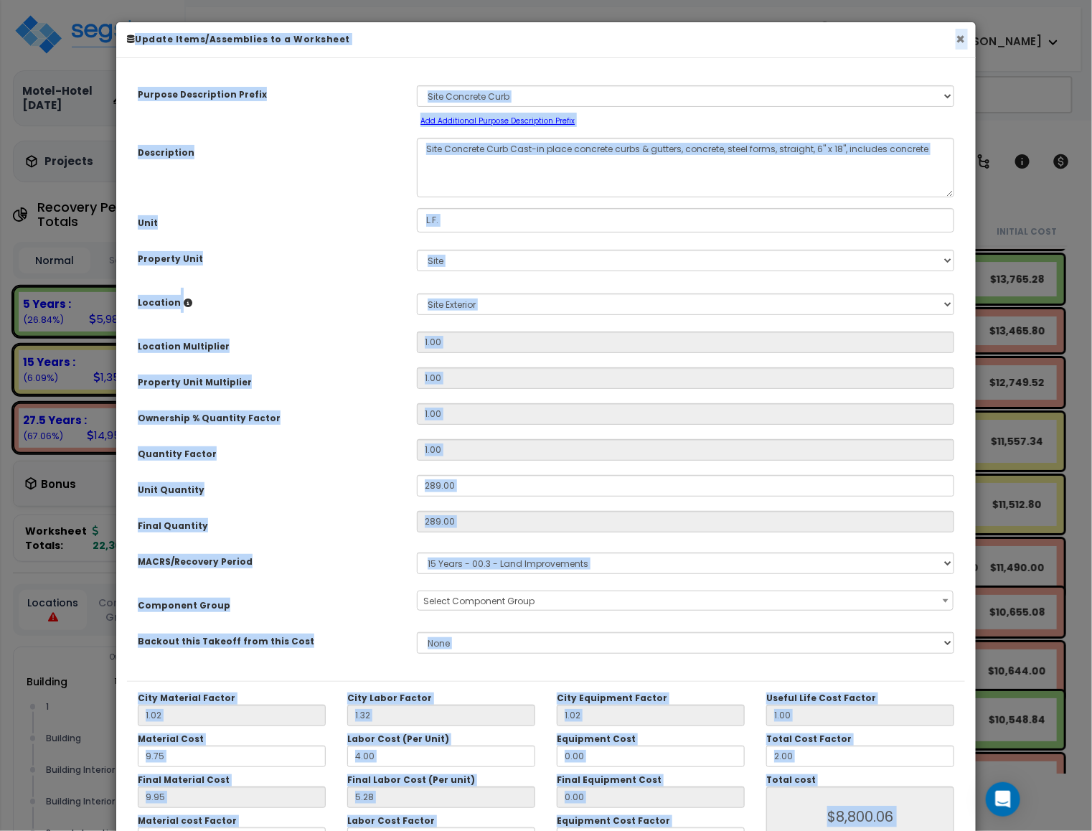
click at [960, 34] on button "×" at bounding box center [960, 39] width 9 height 15
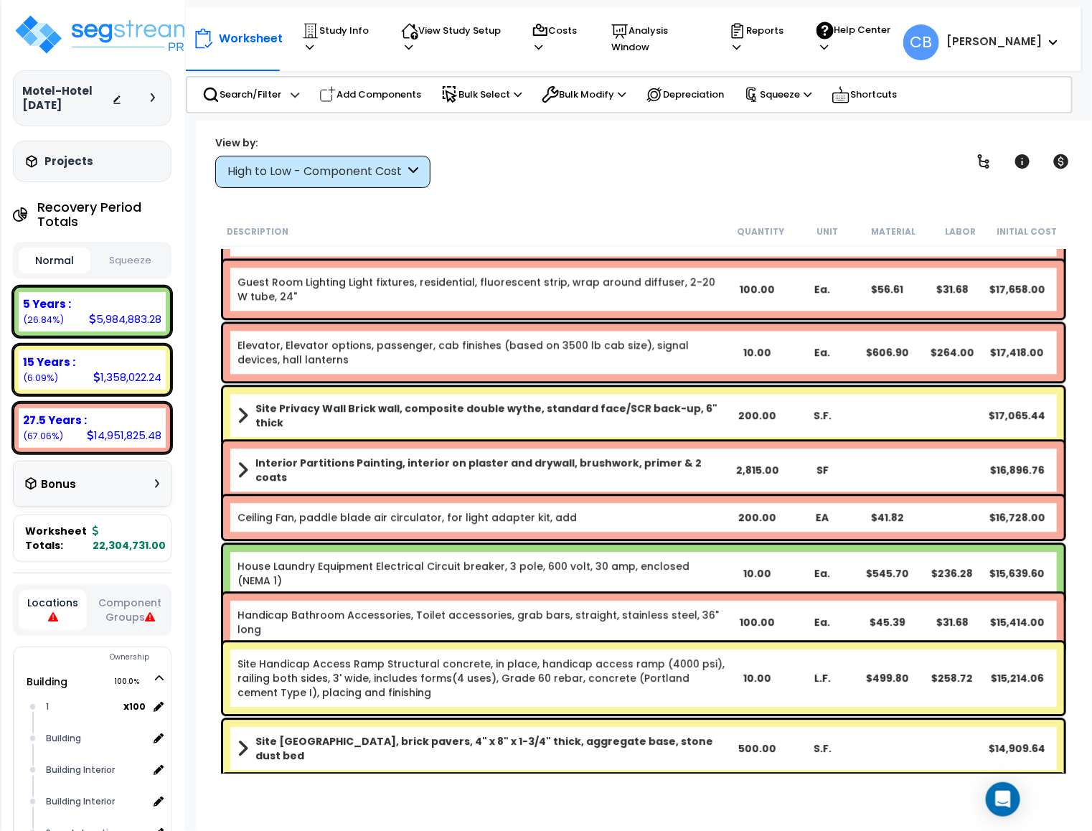
click at [489, 435] on div "Site Privacy Wall Brick wall, composite double wythe, standard face/SCR back-up…" at bounding box center [644, 415] width 848 height 65
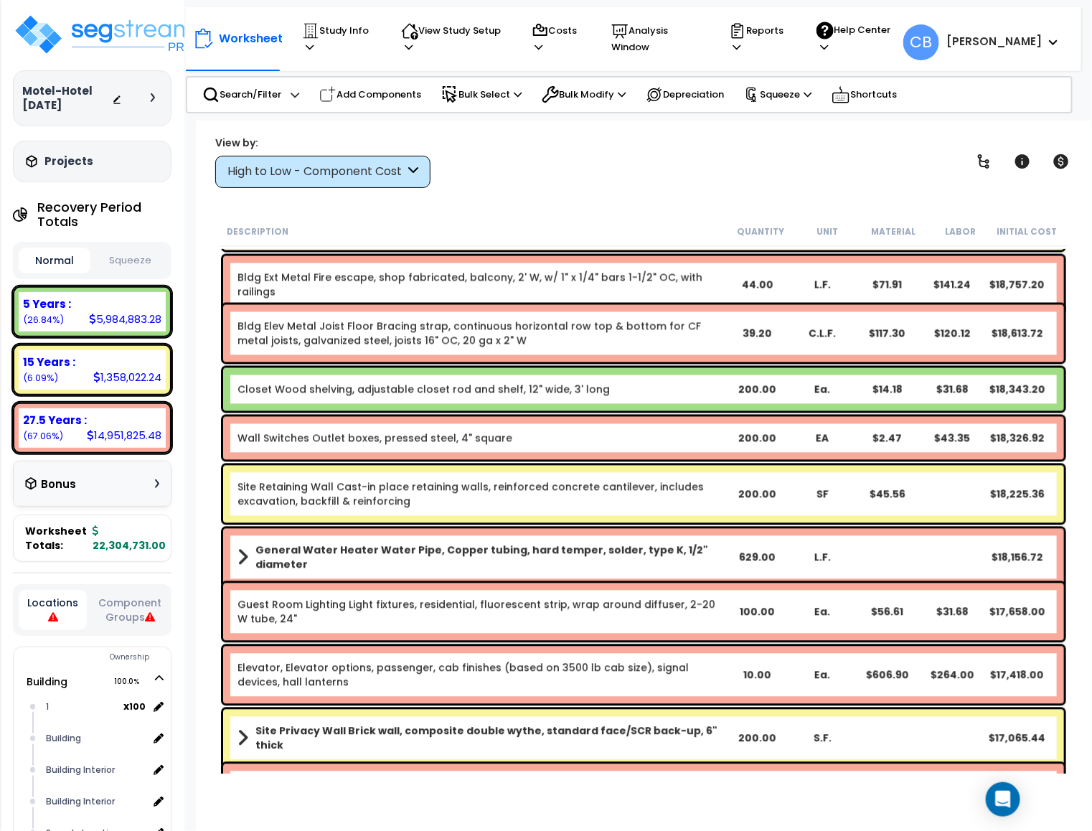
click at [508, 428] on div "Wall Switches Outlet boxes, pressed steel, 4" square 200.00 EA $2.47 $43.35 $18…" at bounding box center [643, 438] width 841 height 43
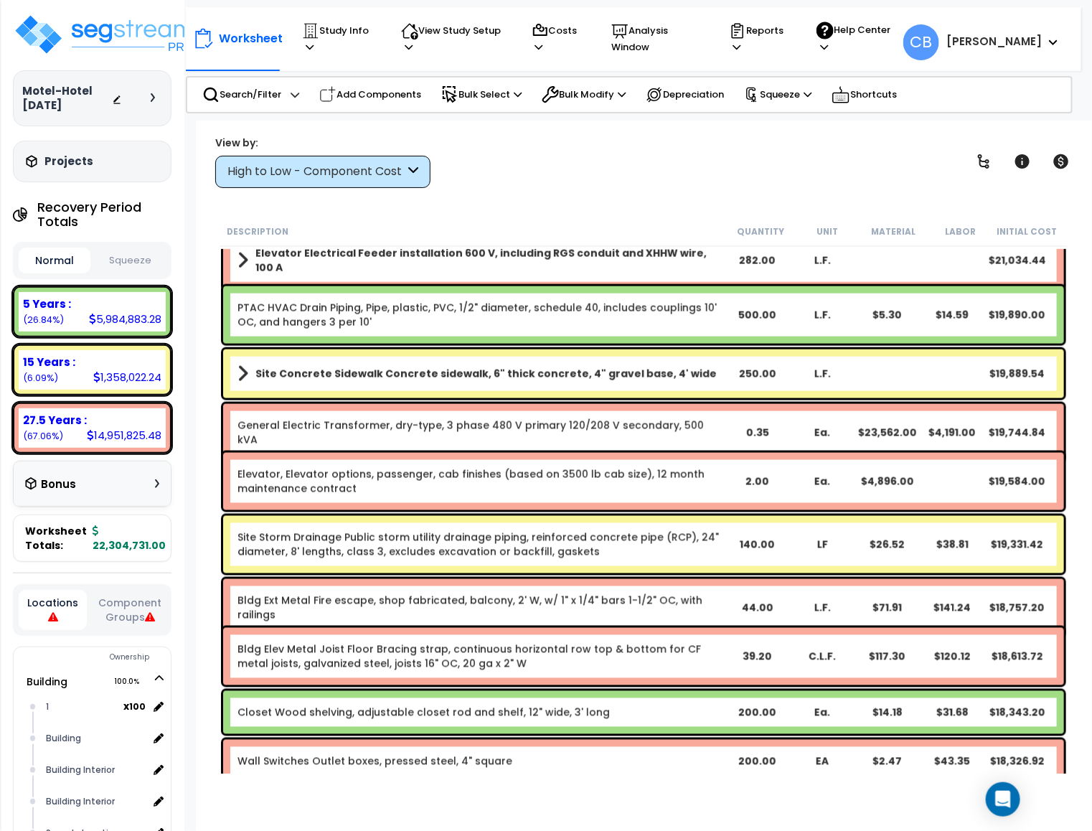
click at [519, 418] on link "General Electric Transformer, dry-type, 3 phase 480 V primary 120/208 V seconda…" at bounding box center [481, 432] width 487 height 29
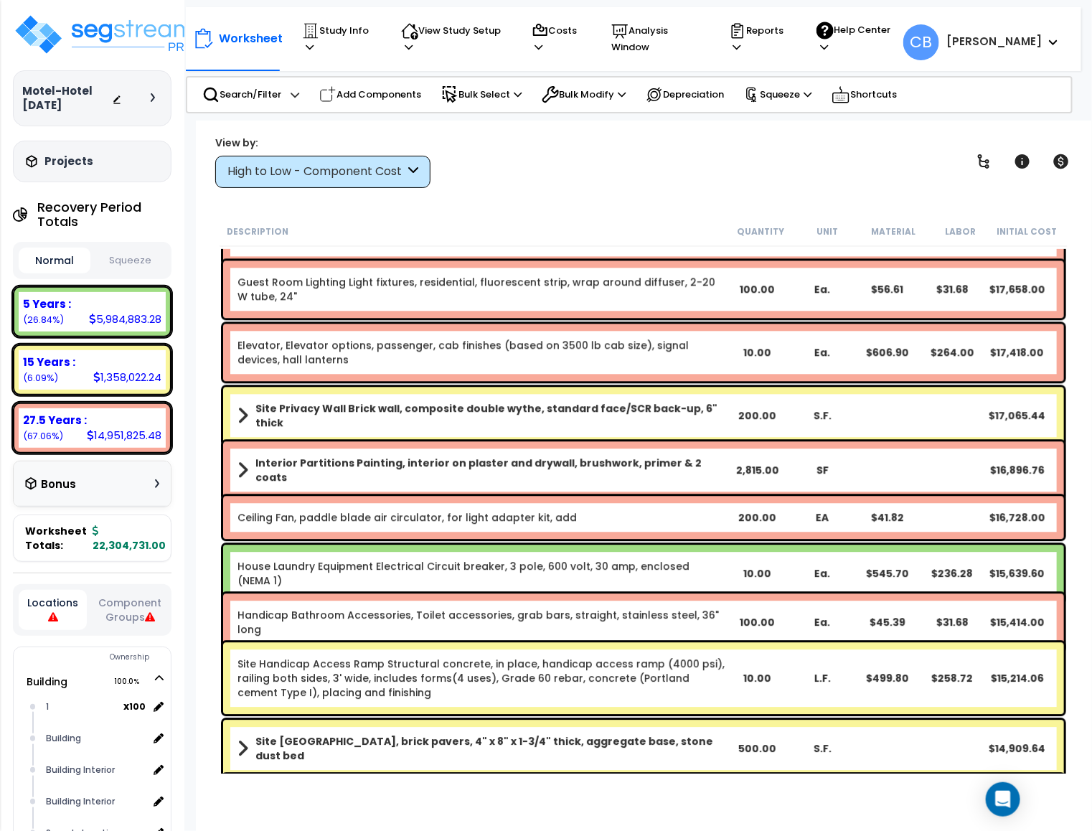
click at [547, 463] on b "Interior Partitions Painting, interior on plaster and drywall, brushwork, prime…" at bounding box center [489, 470] width 469 height 29
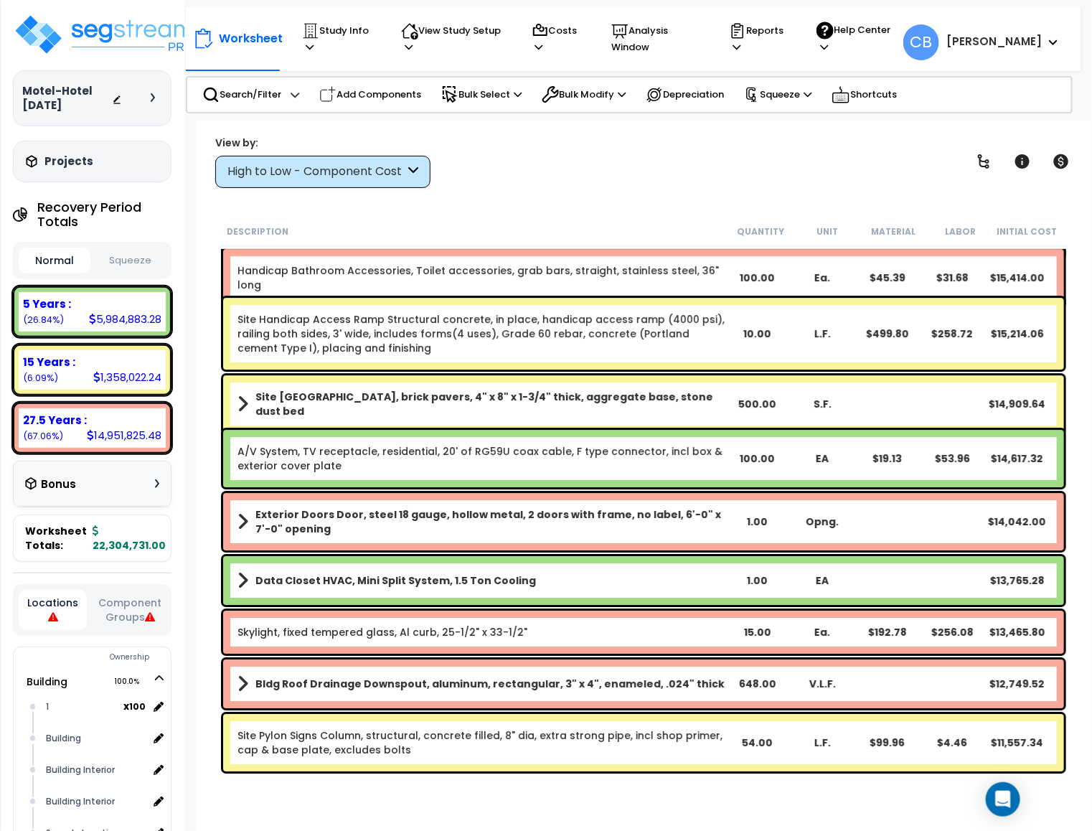
click at [547, 463] on link "A/V System, TV receptacle, residential, 20' of RG59U coax cable, F type connect…" at bounding box center [481, 458] width 487 height 29
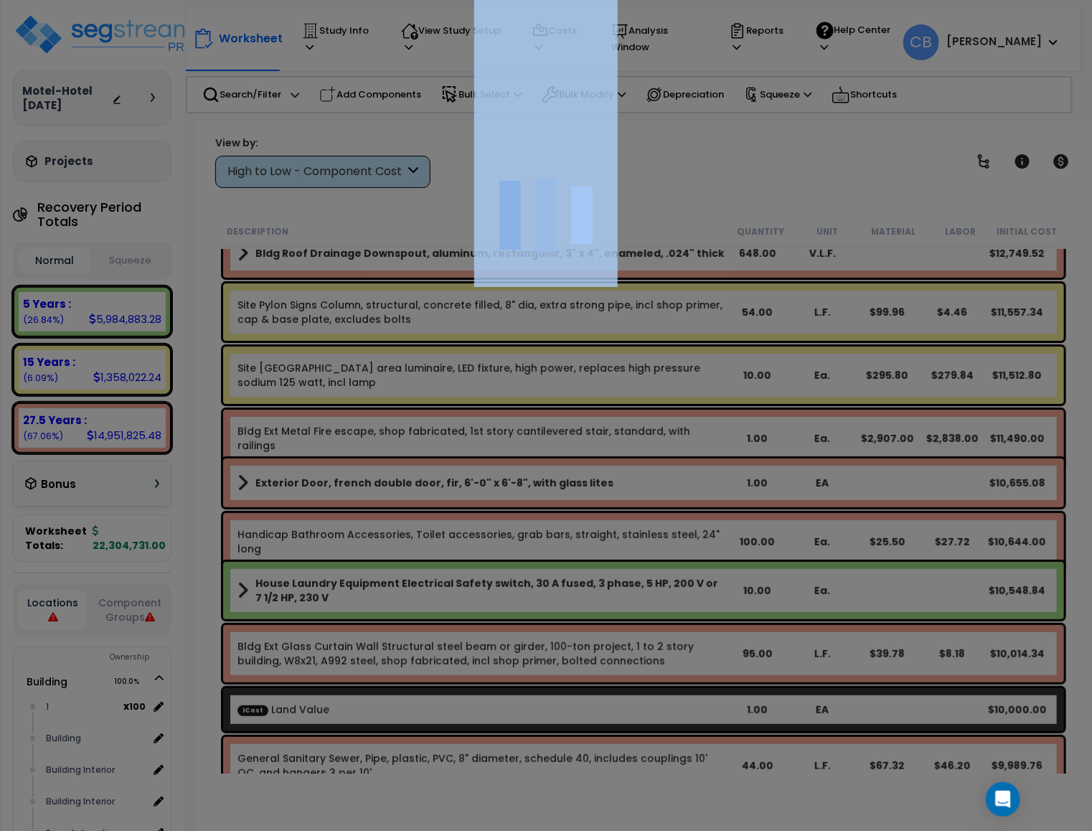
click at [547, 463] on div at bounding box center [546, 415] width 1092 height 831
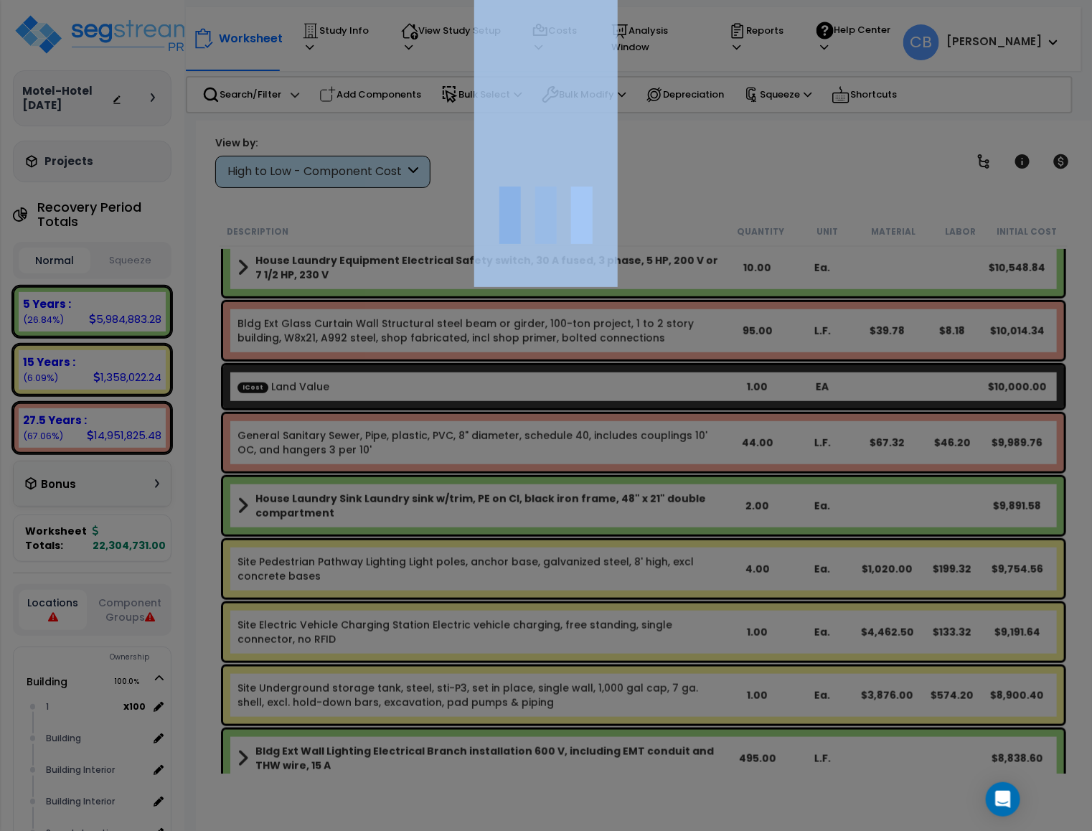
click at [547, 463] on div at bounding box center [546, 415] width 1092 height 831
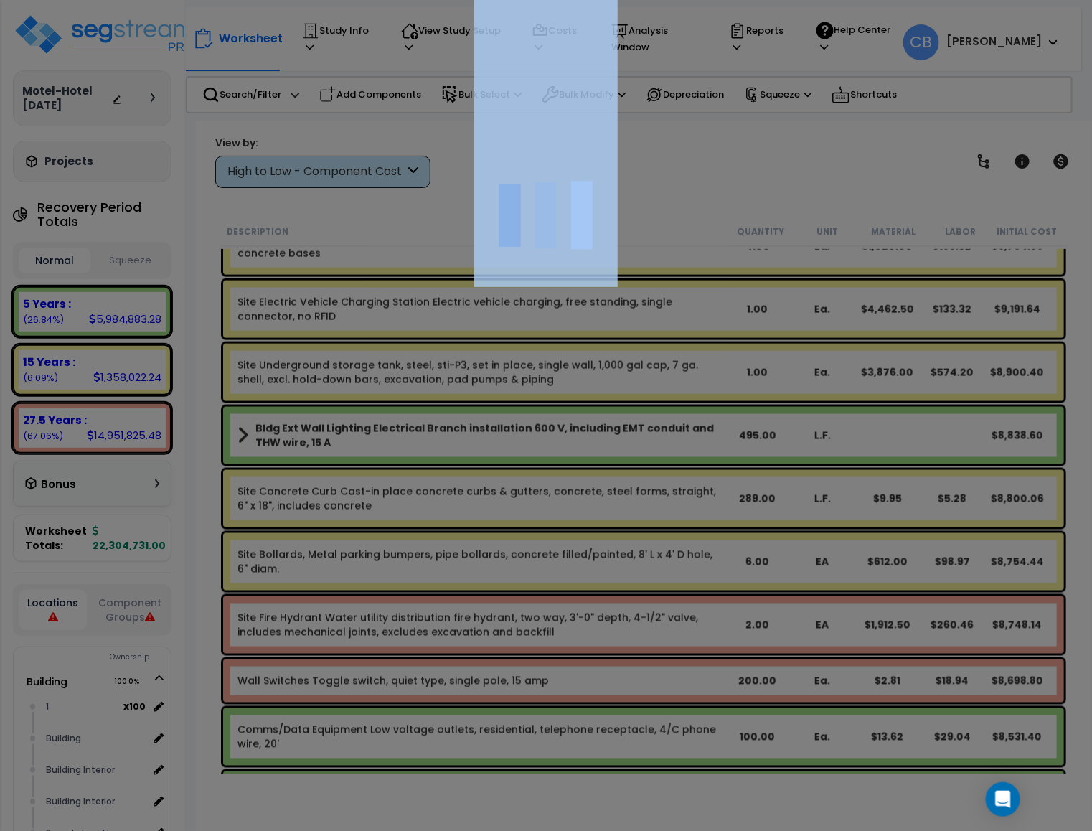
click at [547, 463] on div at bounding box center [546, 415] width 1092 height 831
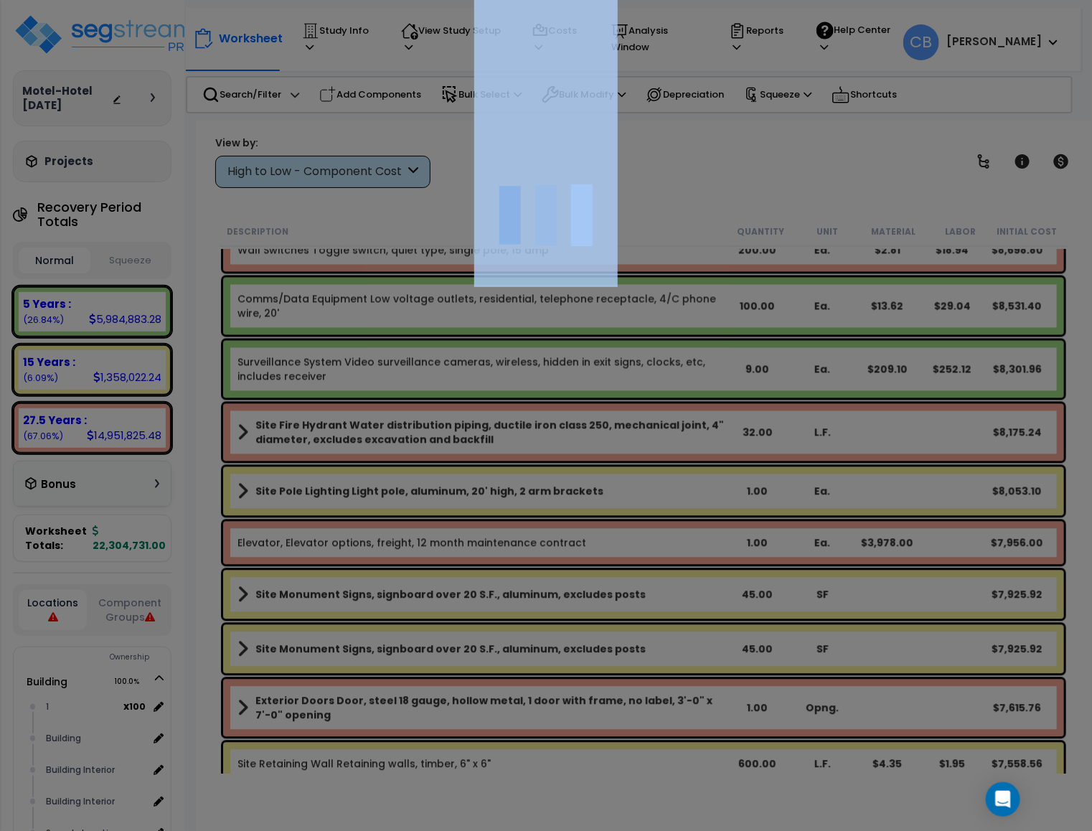
click at [547, 463] on div at bounding box center [546, 415] width 1092 height 831
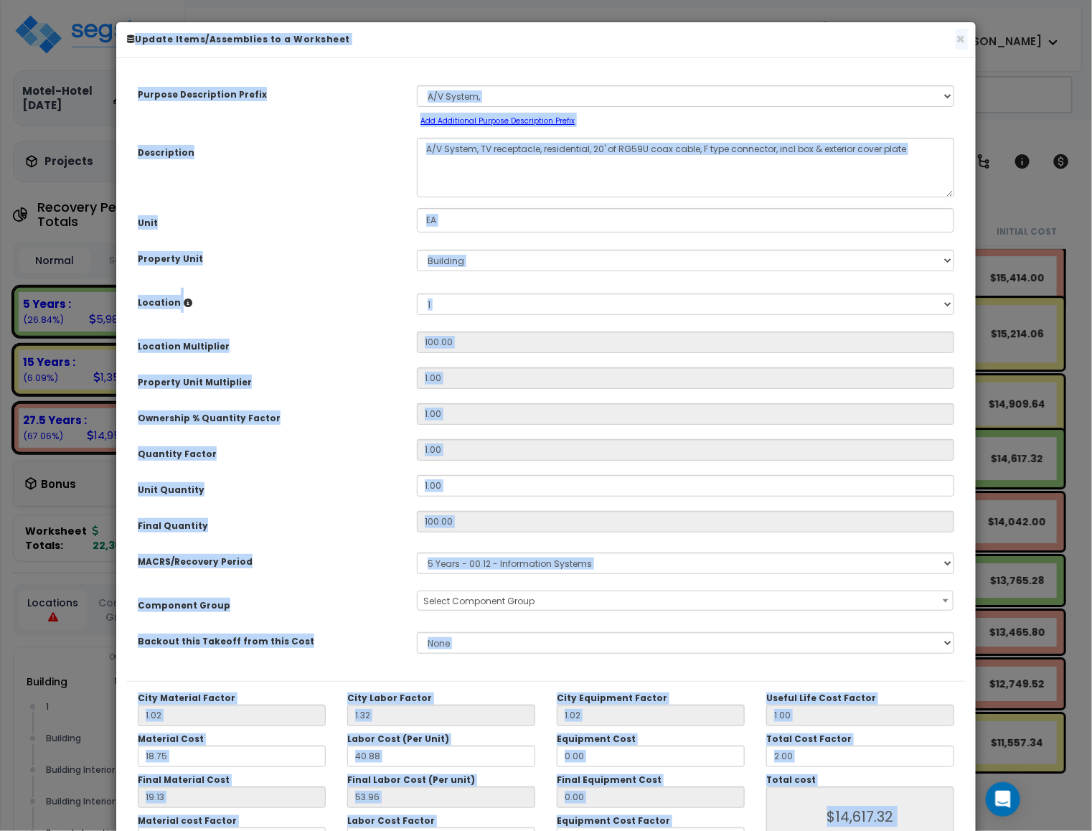
click at [547, 463] on div "Quantity Factor 1.00" at bounding box center [546, 451] width 838 height 25
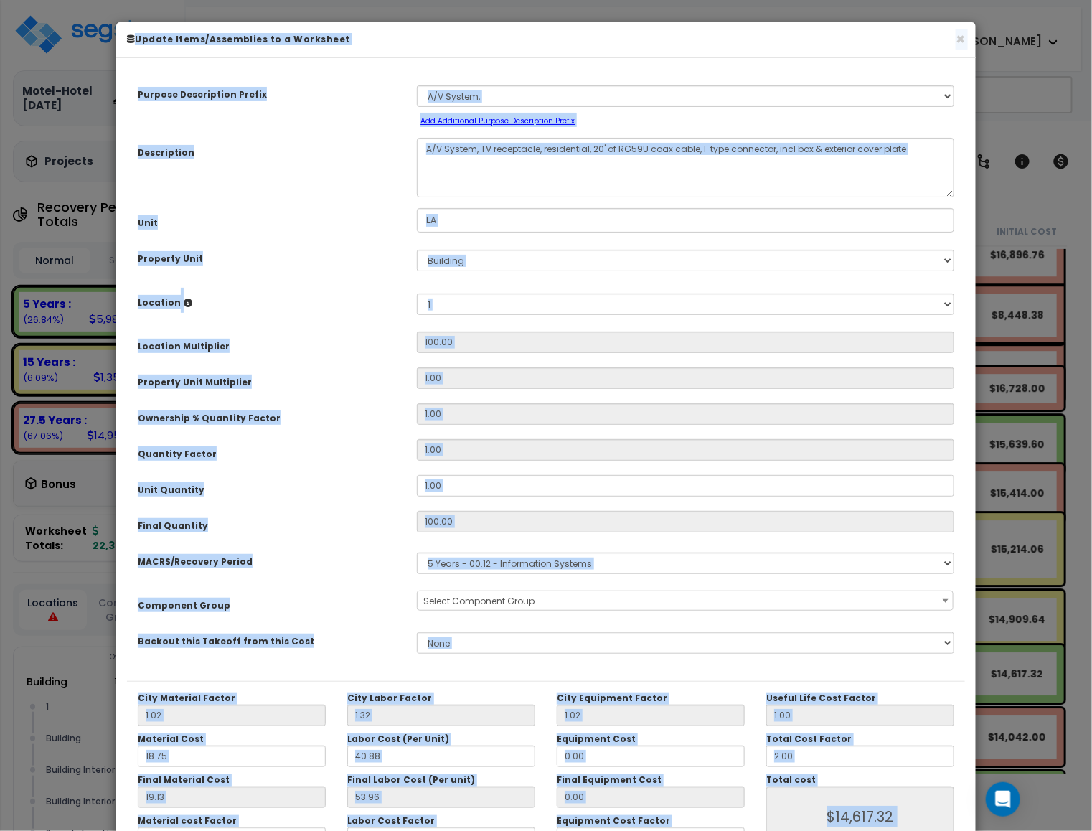
click at [547, 463] on div "Quantity Factor 1.00" at bounding box center [546, 451] width 838 height 25
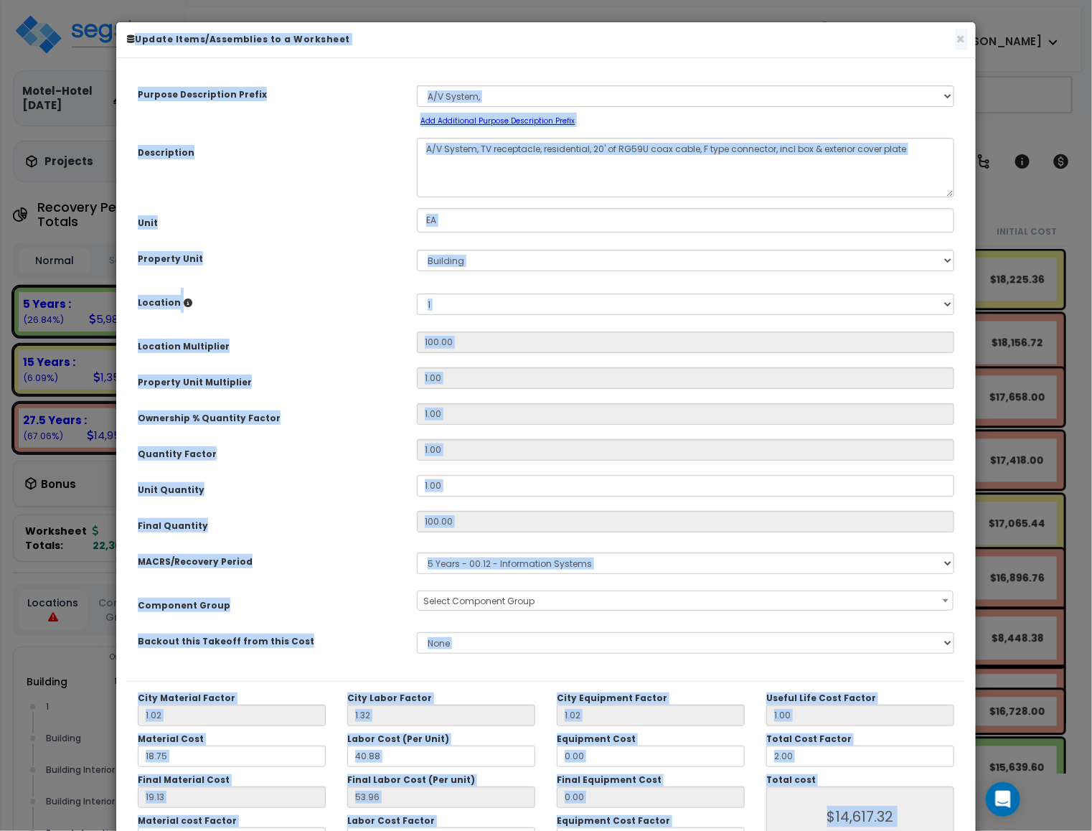
click at [547, 463] on div "Quantity Factor 1.00" at bounding box center [546, 451] width 838 height 25
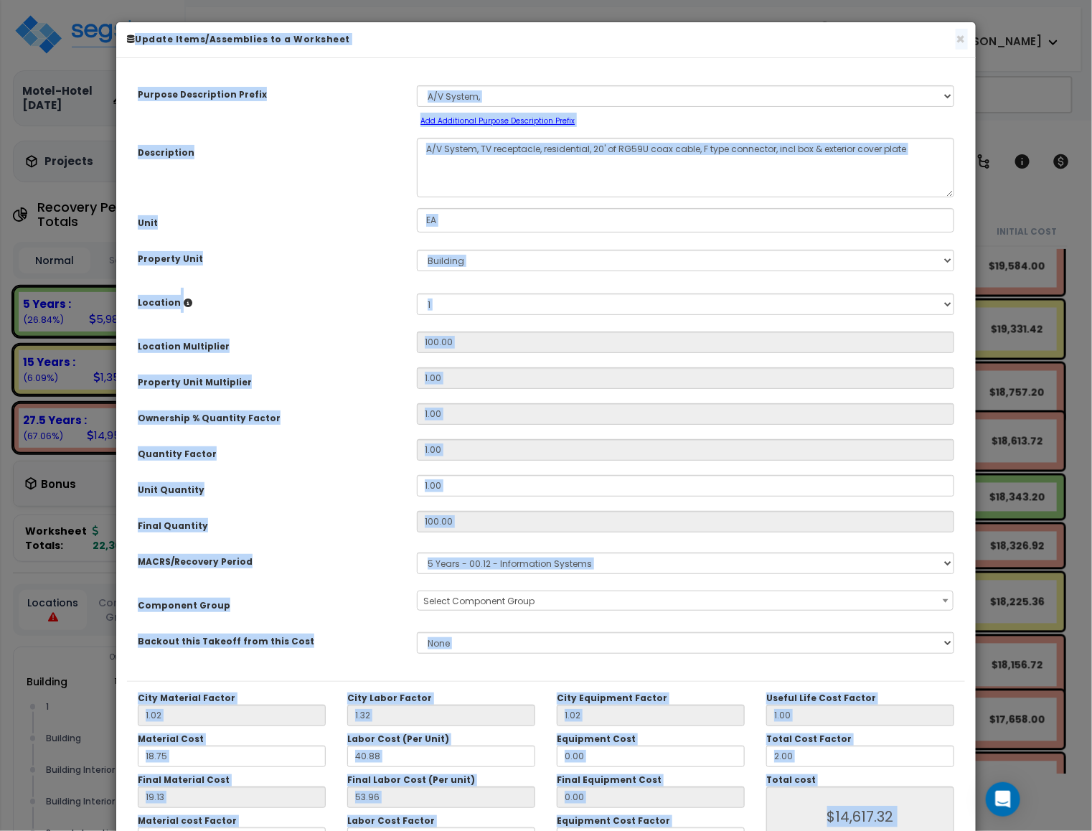
click at [547, 463] on div "Quantity Factor 1.00" at bounding box center [546, 451] width 838 height 25
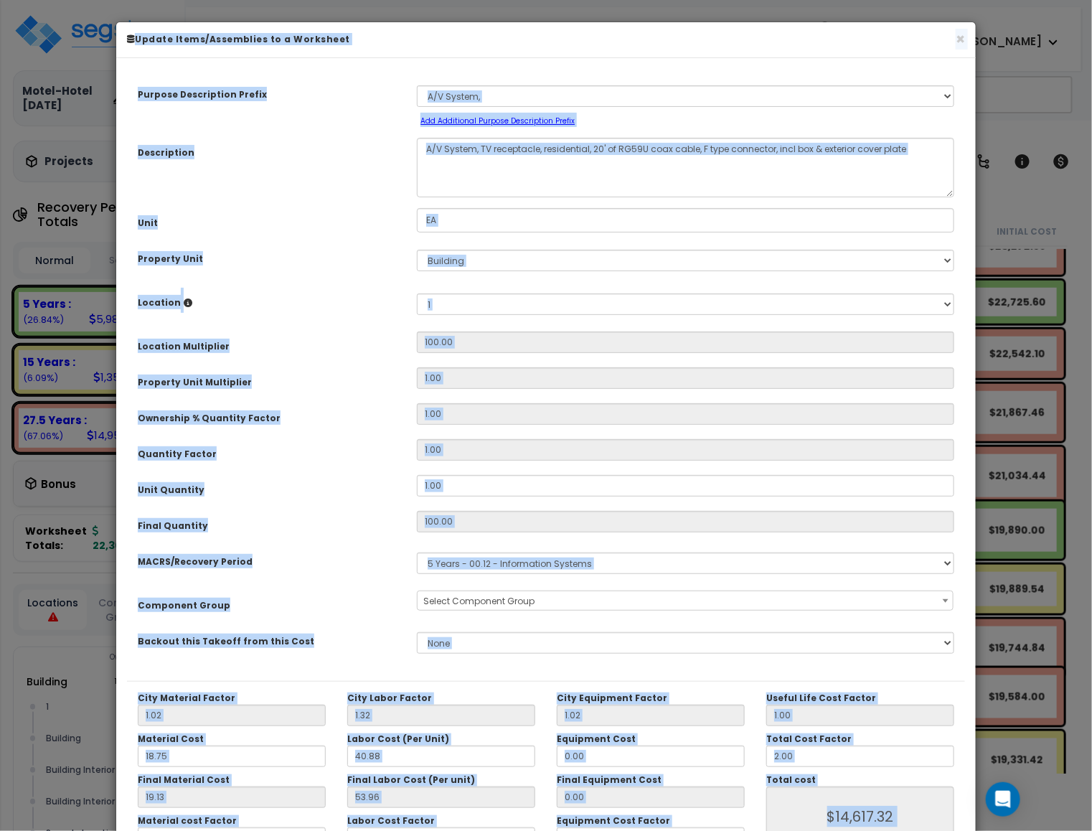
click at [547, 463] on div "Quantity Factor 1.00" at bounding box center [546, 451] width 838 height 25
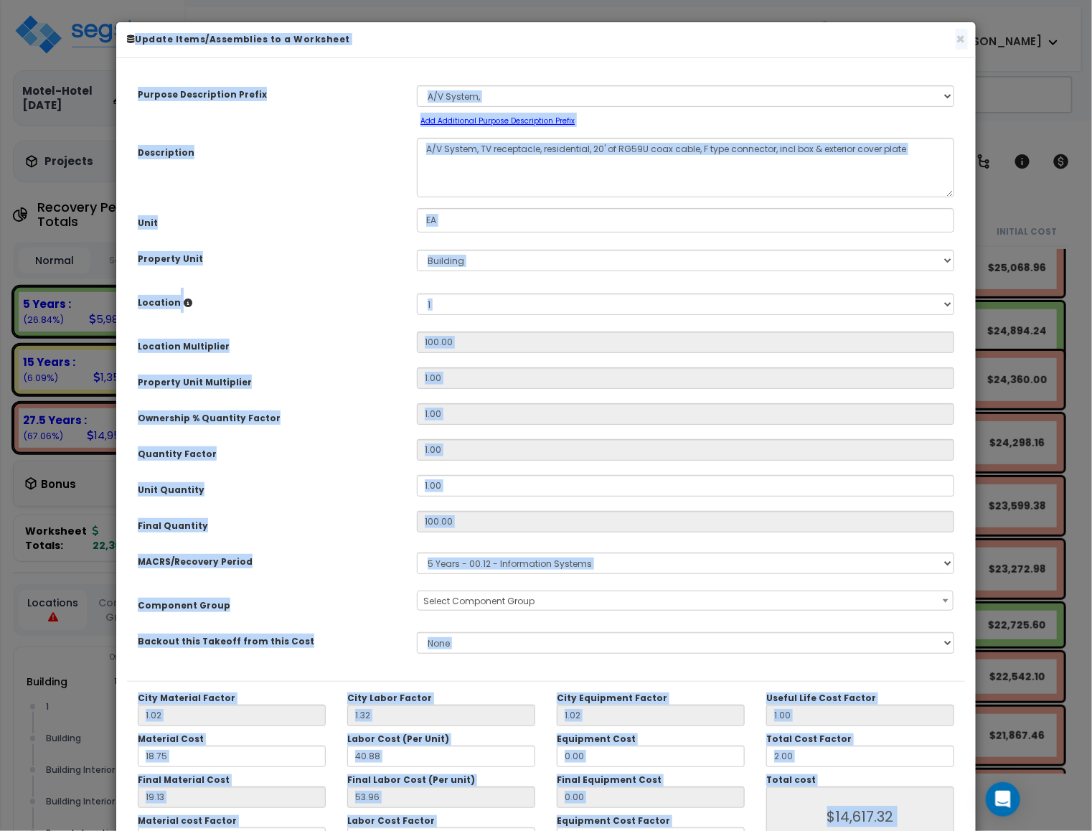
click at [547, 463] on div "Quantity Factor 1.00" at bounding box center [546, 451] width 838 height 25
click at [552, 463] on div "Quantity Factor 1.00" at bounding box center [546, 451] width 838 height 25
click at [961, 39] on button "×" at bounding box center [961, 39] width 9 height 15
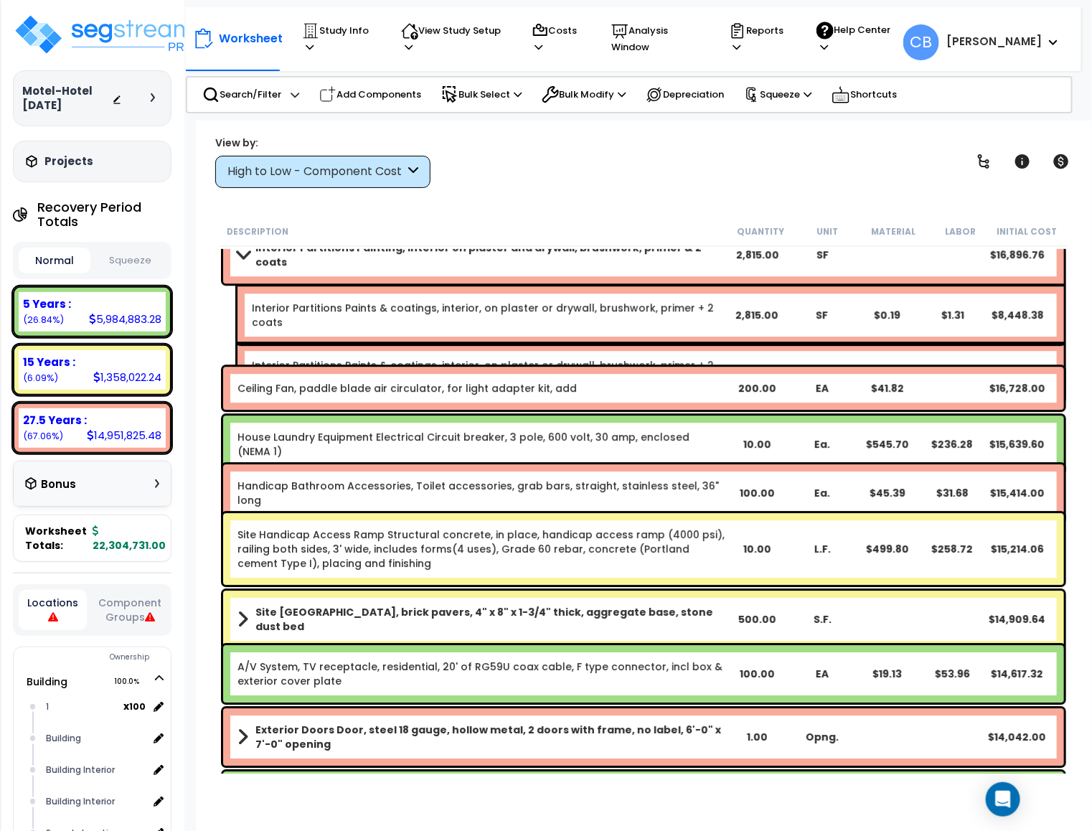
drag, startPoint x: 623, startPoint y: 383, endPoint x: 606, endPoint y: 388, distance: 17.8
click at [618, 384] on b "Ceiling Fan, paddle blade air circulator, for light adapter kit, add" at bounding box center [481, 388] width 487 height 14
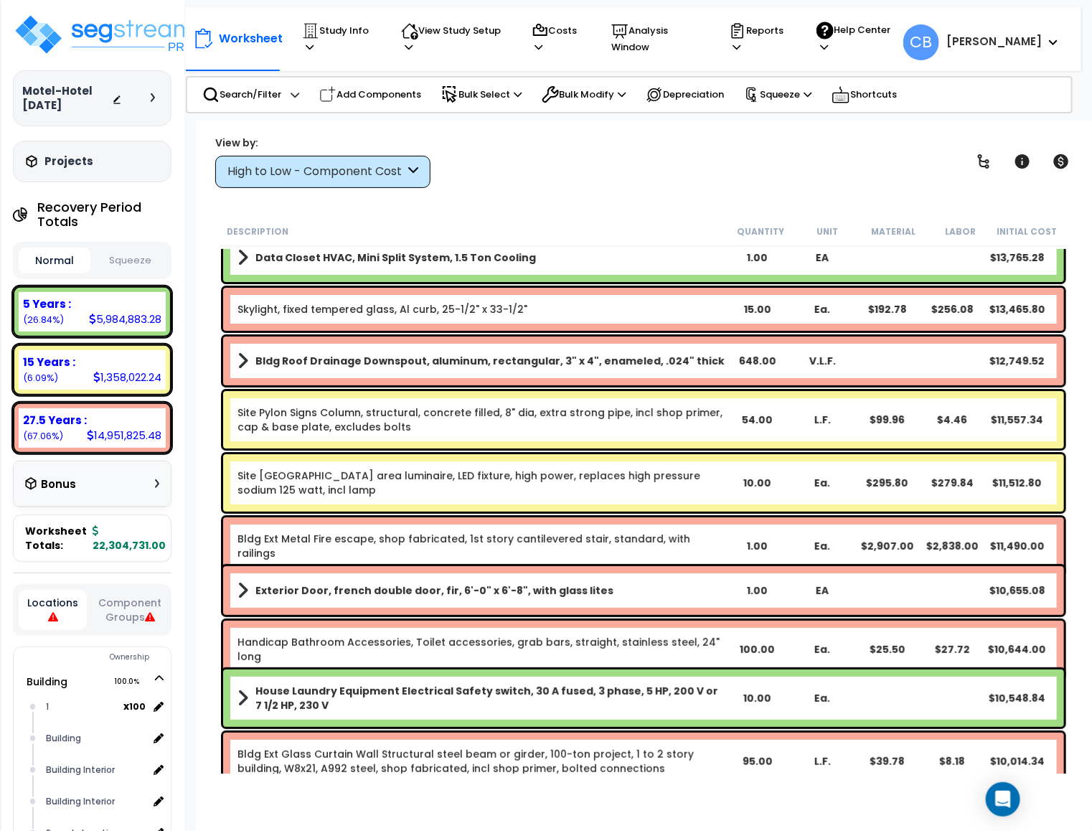
drag, startPoint x: 476, startPoint y: 386, endPoint x: 485, endPoint y: 385, distance: 8.6
click at [481, 385] on div "Bldg Roof Drainage Downspout, aluminum, rectangular, 3" x 4", enameled, .024" t…" at bounding box center [644, 361] width 848 height 56
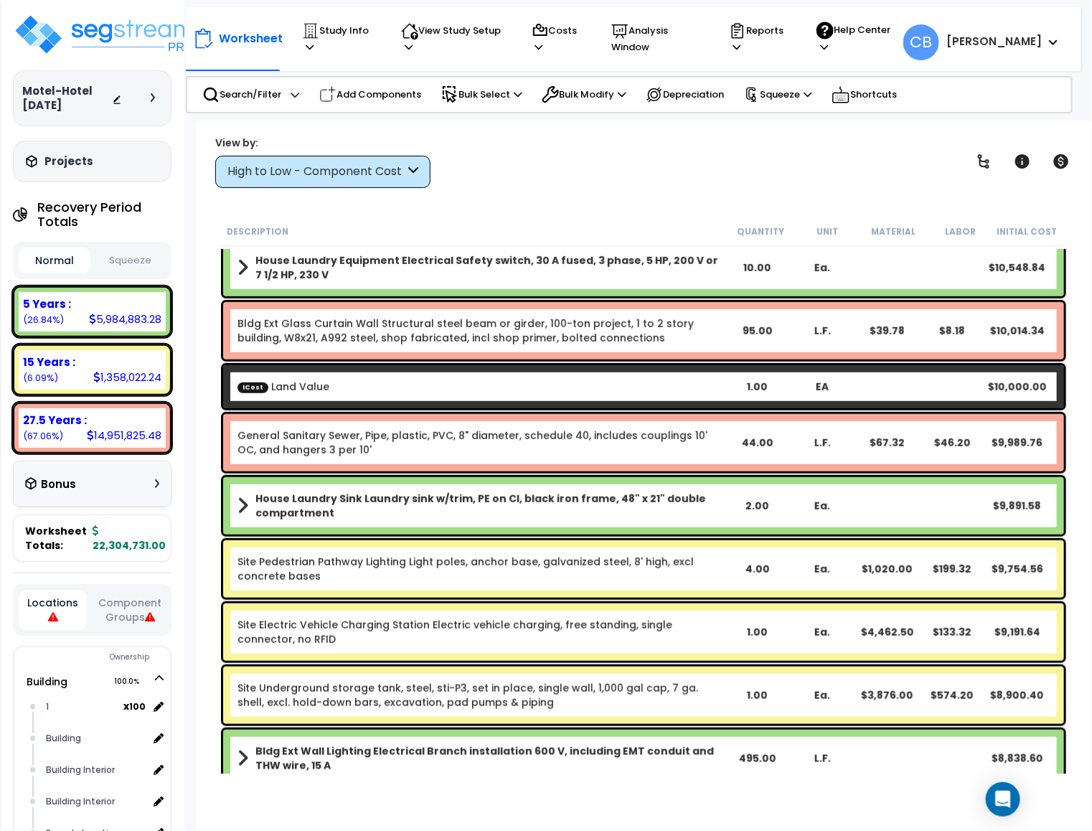
click at [578, 383] on b "ICost Land Value" at bounding box center [481, 387] width 487 height 14
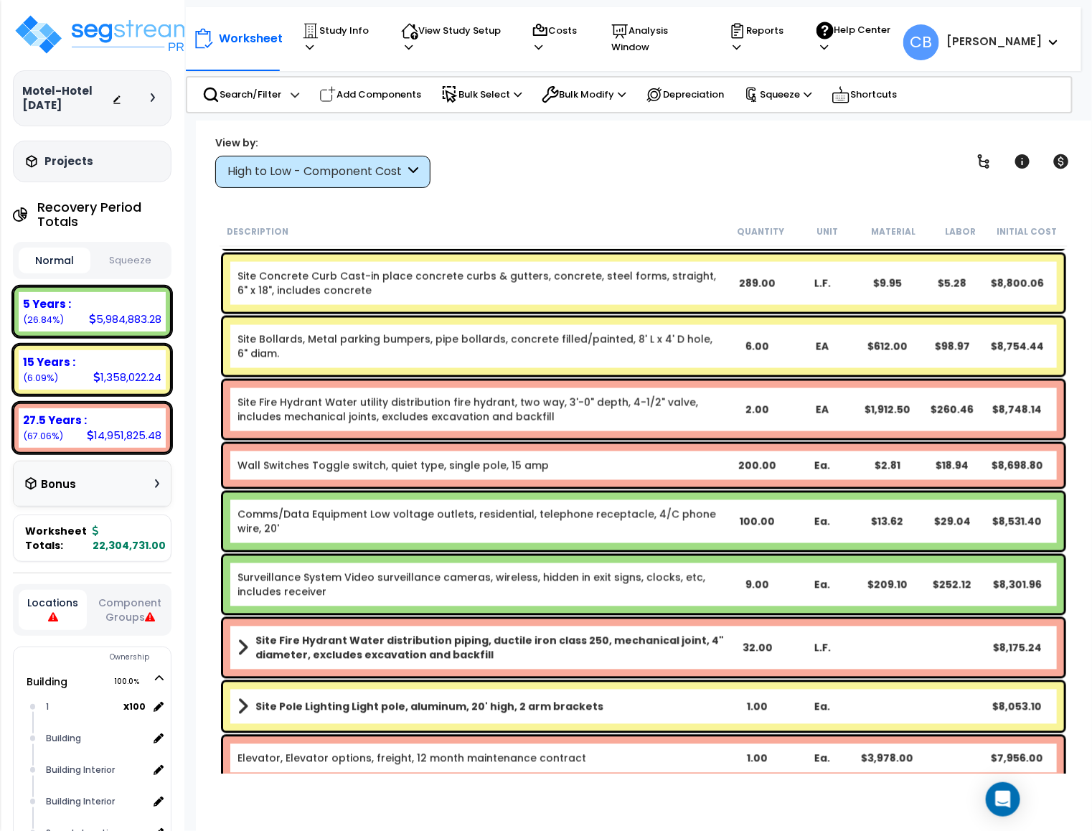
click at [455, 382] on div "Site Fire Hydrant Water utility distribution fire hydrant, two way, 3'-0" depth…" at bounding box center [643, 409] width 841 height 57
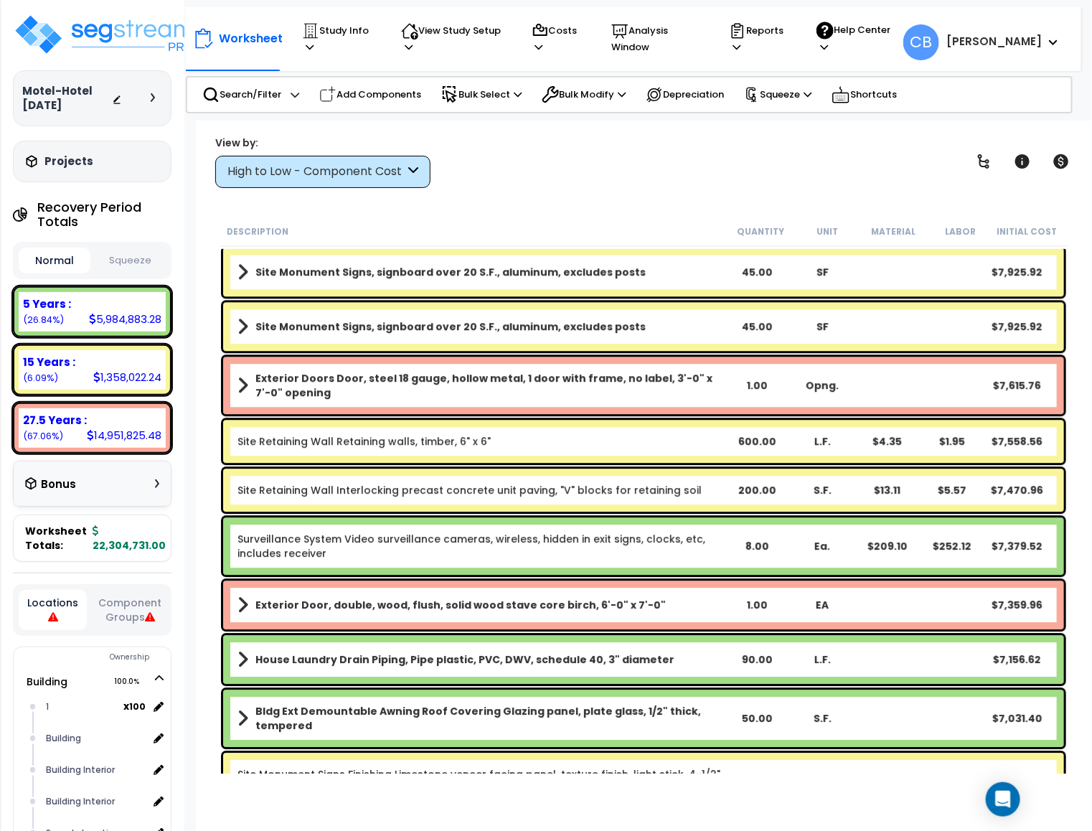
click at [545, 382] on b "Exterior Doors Door, steel 18 gauge, hollow metal, 1 door with frame, no label,…" at bounding box center [489, 385] width 469 height 29
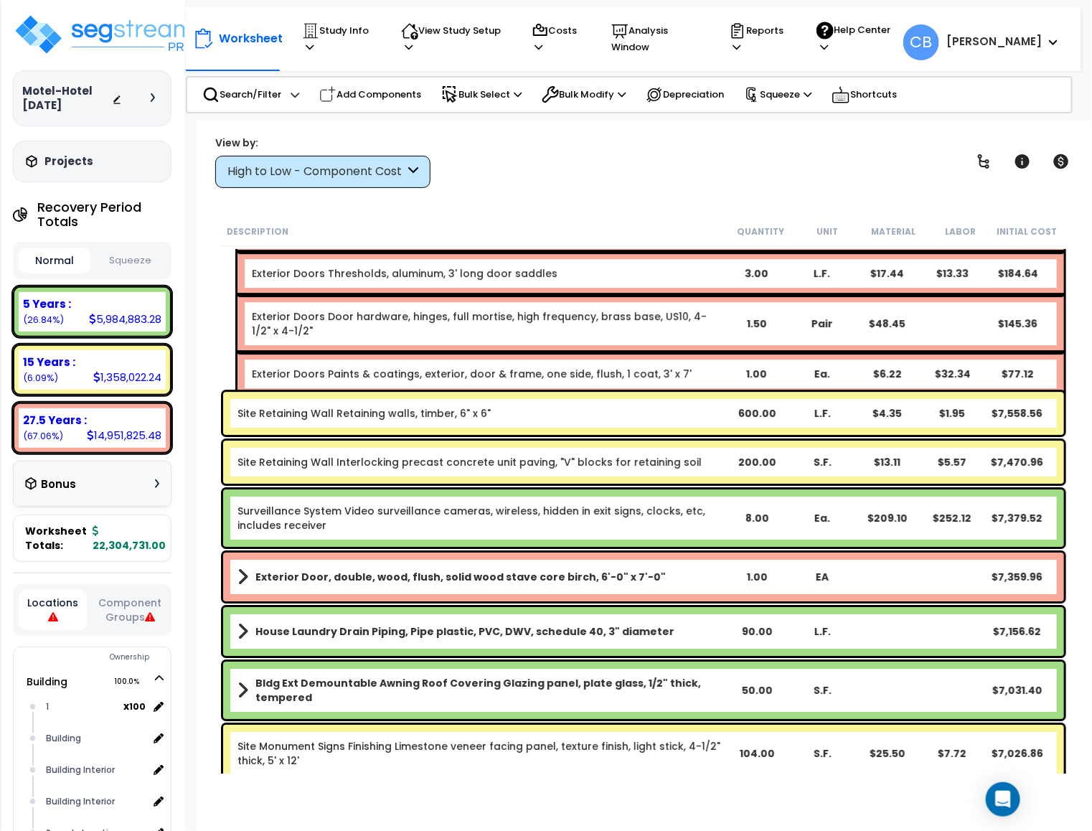
scroll to position [13025, 0]
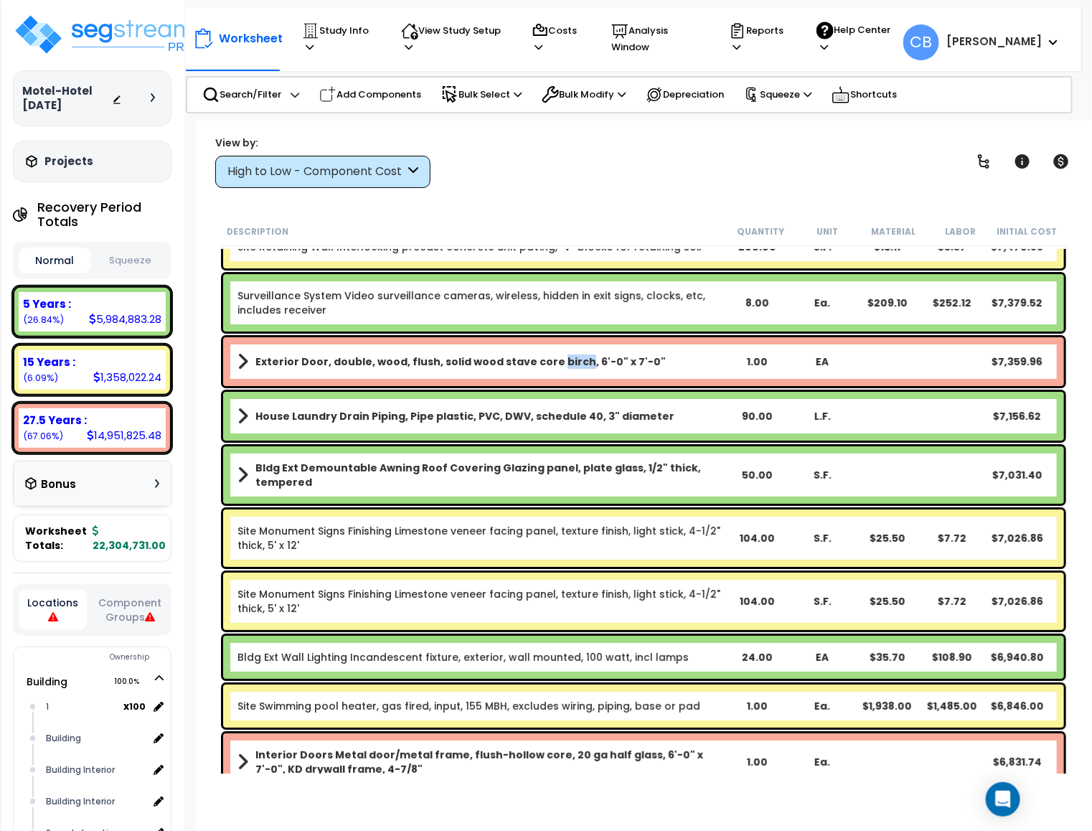
click at [545, 382] on div "Exterior Door, double, wood, flush, solid wood stave core birch, 6'-0" x 7'-0" …" at bounding box center [643, 361] width 841 height 49
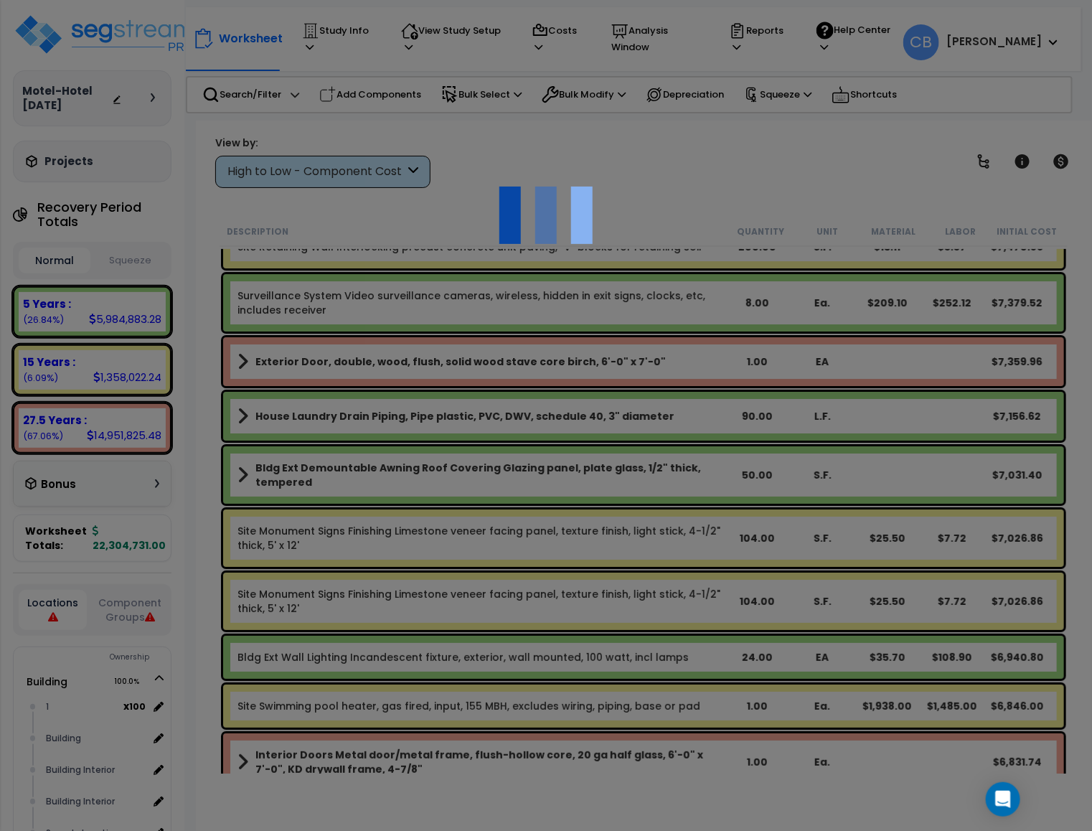
drag, startPoint x: 436, startPoint y: 375, endPoint x: 624, endPoint y: 377, distance: 188.7
click at [455, 375] on div at bounding box center [546, 415] width 1092 height 831
click at [513, 369] on div at bounding box center [546, 415] width 1092 height 831
click at [556, 368] on div at bounding box center [546, 415] width 1092 height 831
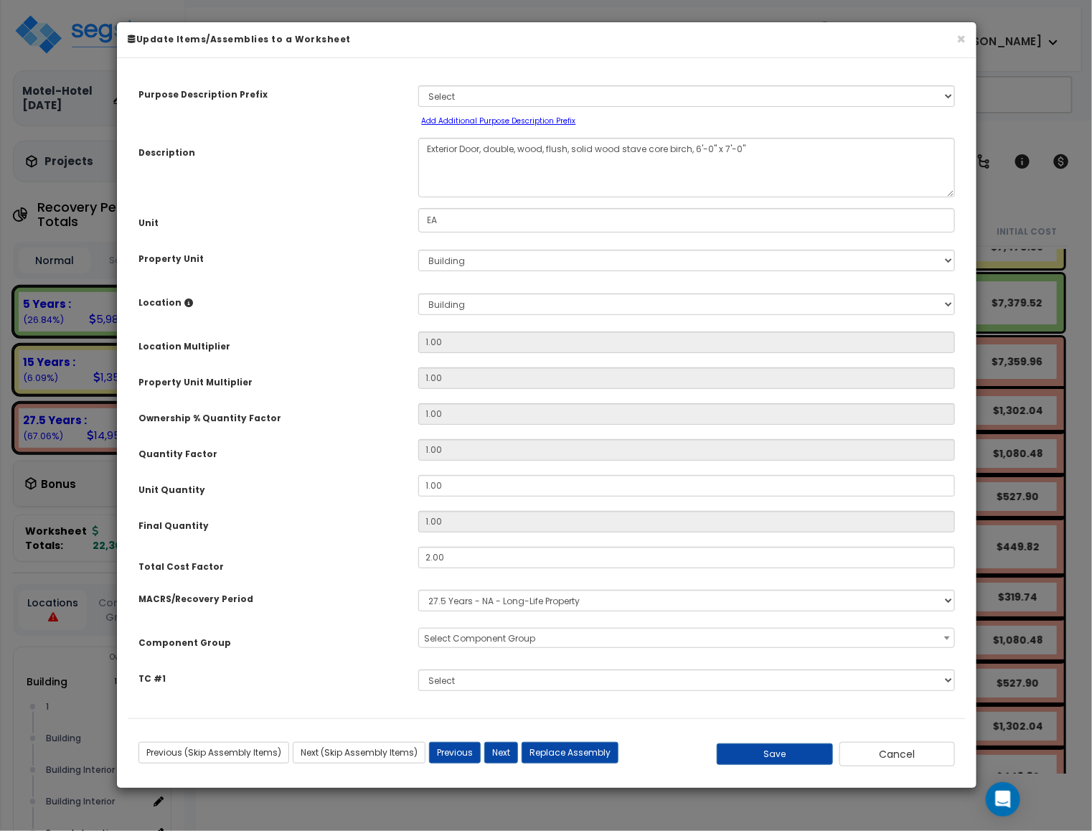
click at [459, 354] on div "Location Multiplier 1.00" at bounding box center [547, 344] width 838 height 25
click at [958, 42] on button "×" at bounding box center [961, 39] width 9 height 15
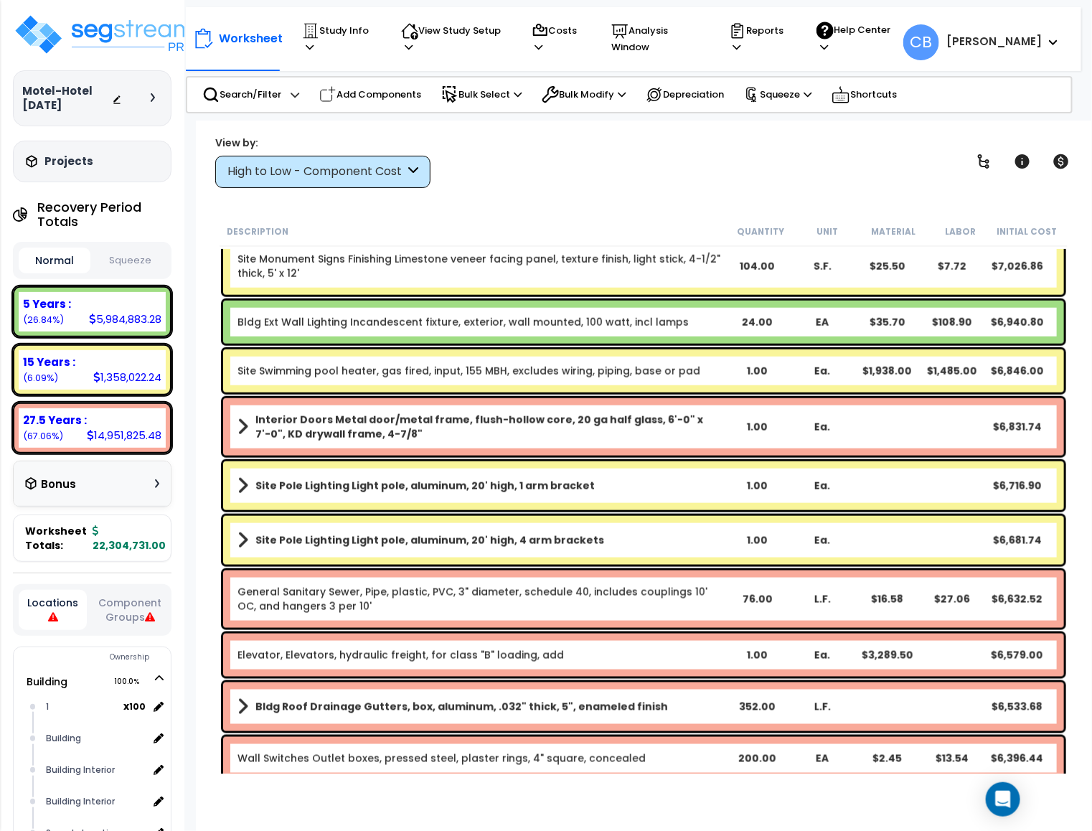
scroll to position [14209, 0]
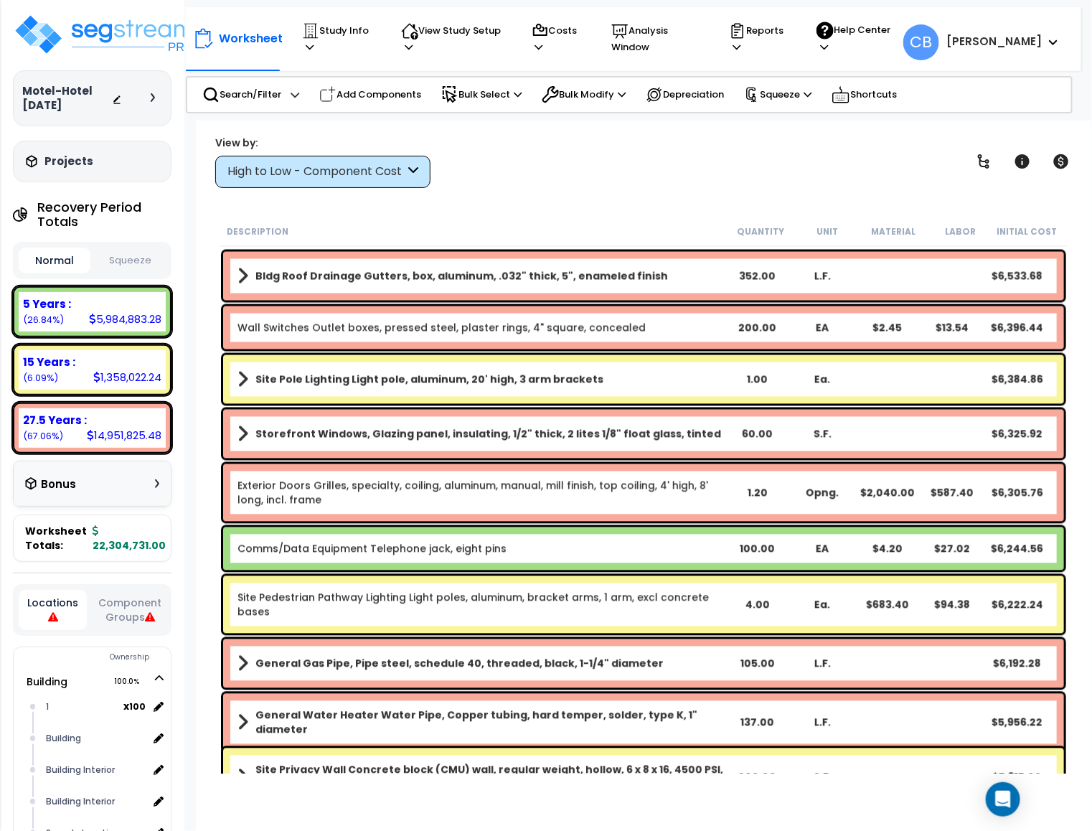
click at [534, 397] on div "Site Pole Lighting Light pole, aluminum, 20' high, 3 arm brackets 1.00 Ea. $6,3…" at bounding box center [643, 379] width 841 height 49
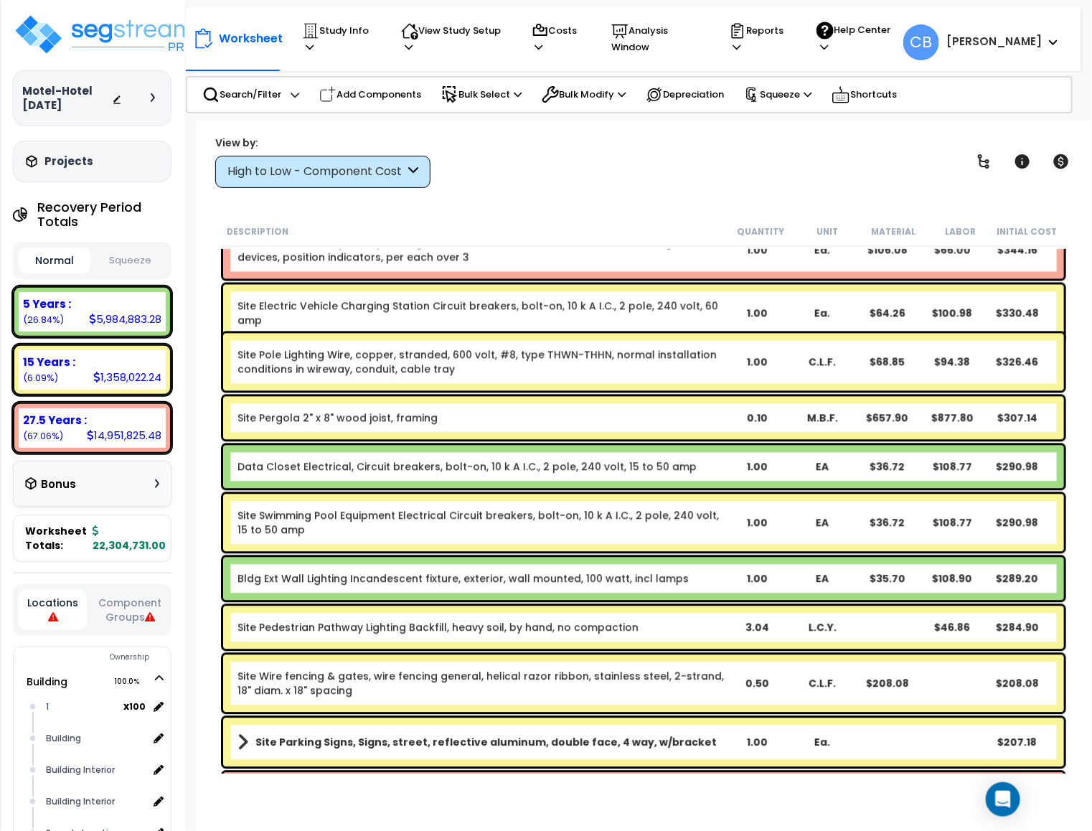
scroll to position [21509, 0]
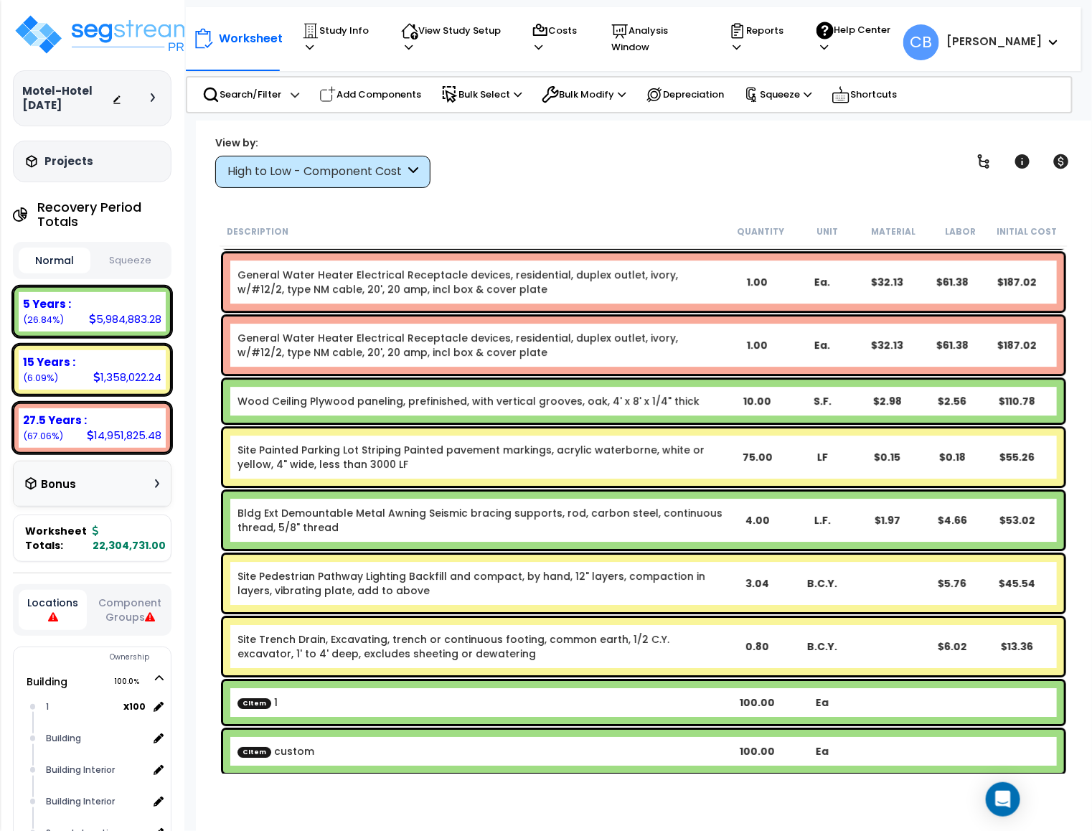
click at [543, 420] on div "Wood Ceiling Plywood paneling, prefinished, with vertical grooves, oak, 4' x 8'…" at bounding box center [643, 401] width 841 height 43
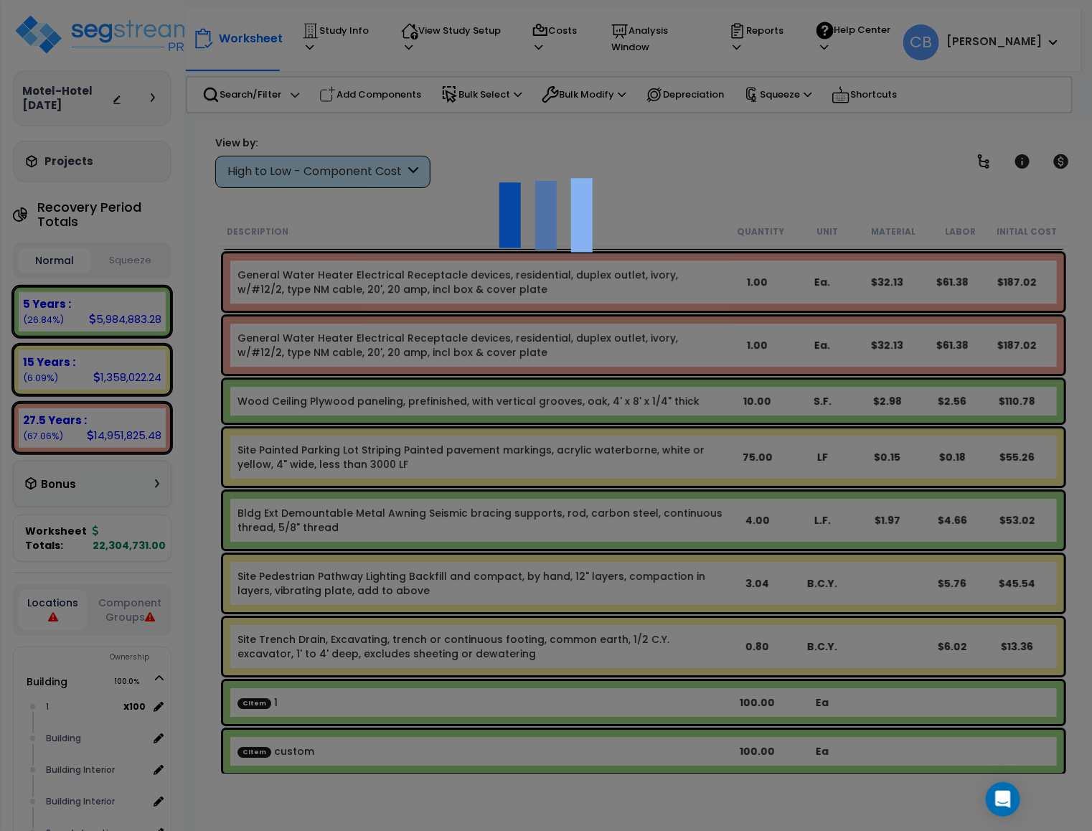
click at [647, 425] on div at bounding box center [546, 415] width 1092 height 831
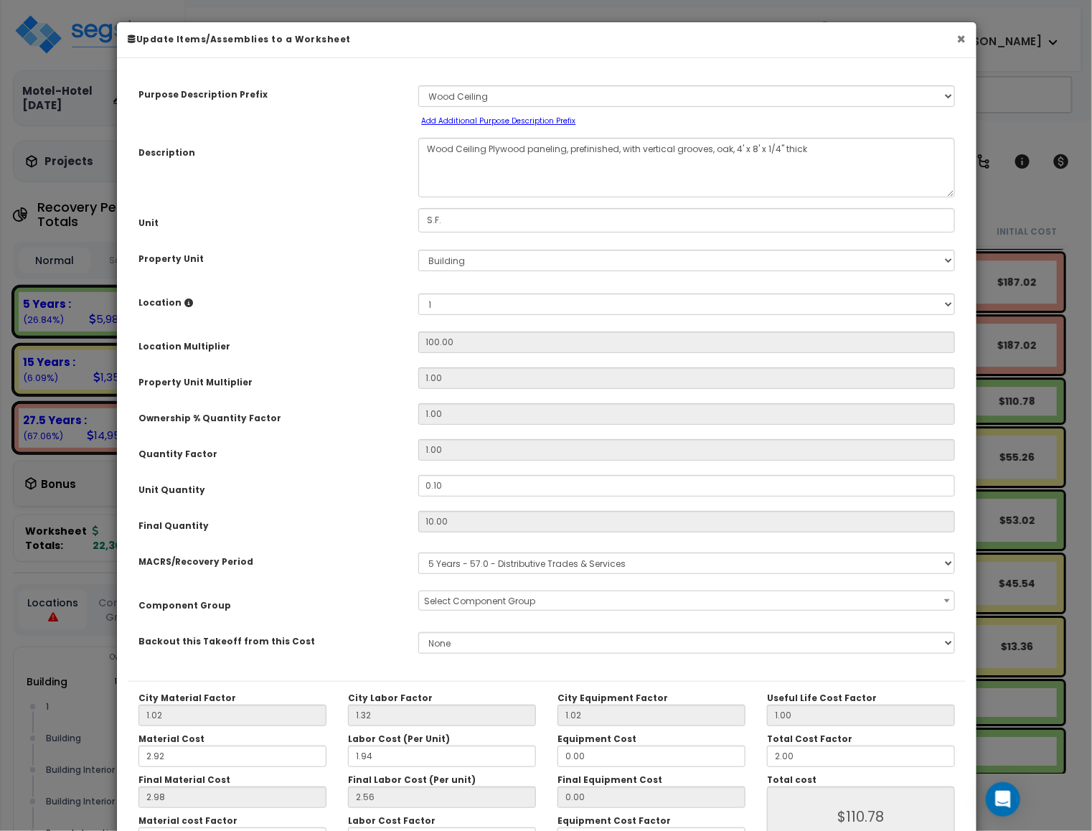
click at [963, 43] on button "×" at bounding box center [961, 39] width 9 height 15
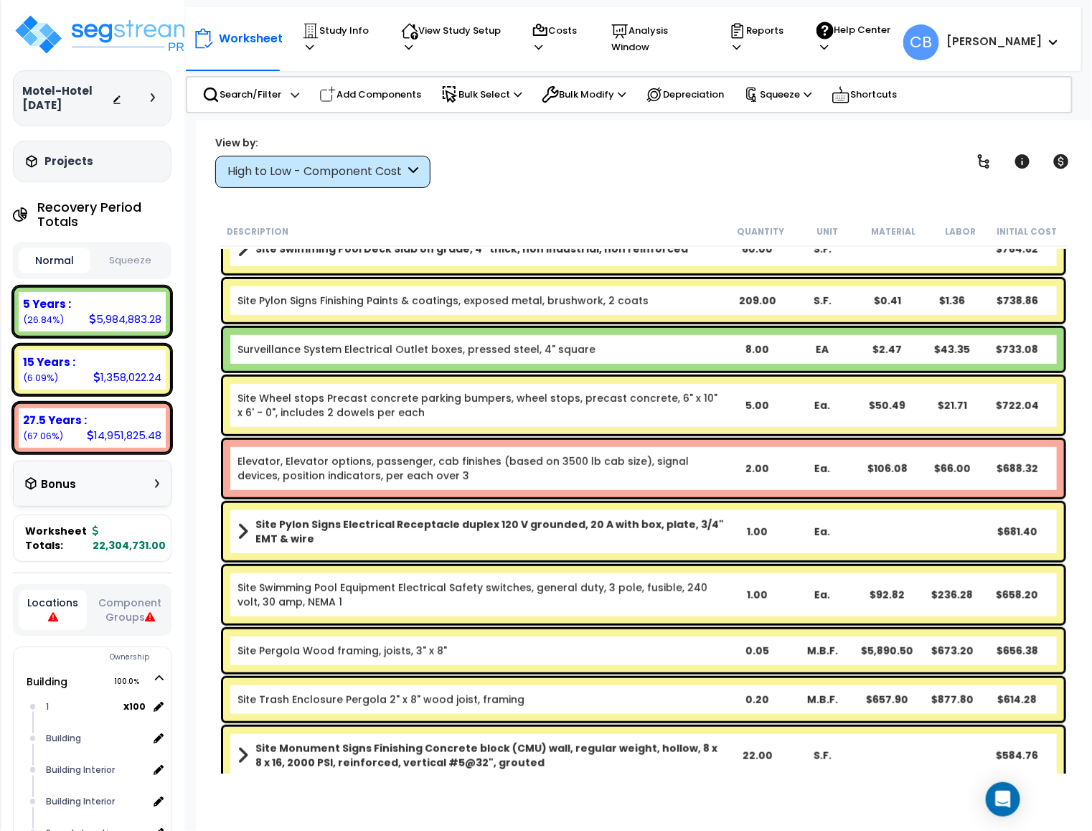
scroll to position [19572, 0]
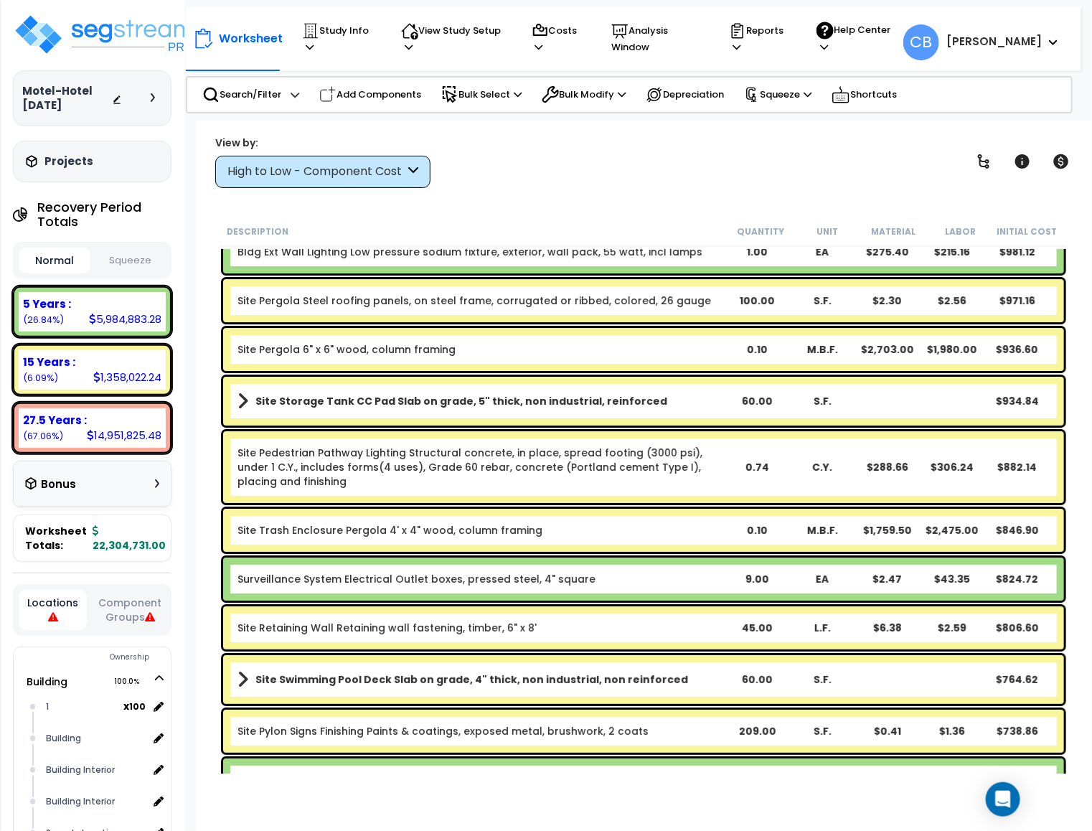
click at [620, 471] on link "Site Pedestrian Pathway Lighting Structural concrete, in place, spread footing …" at bounding box center [481, 467] width 487 height 43
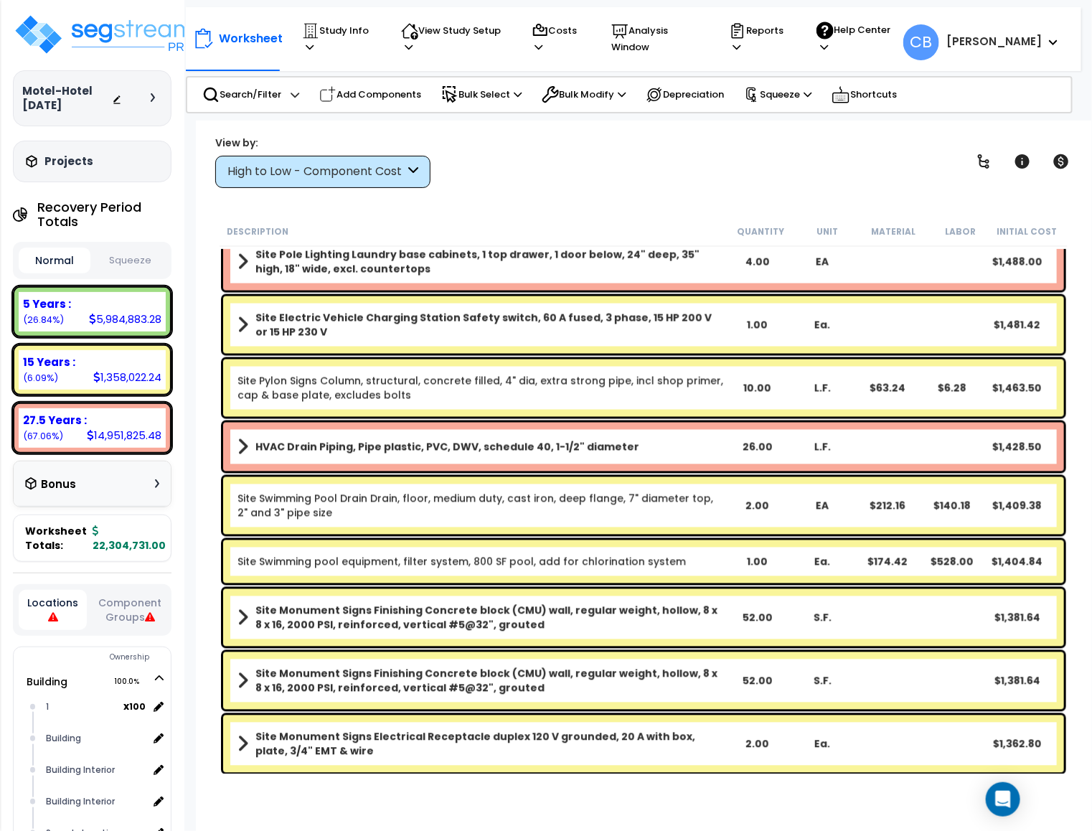
click at [558, 555] on link "Site Swimming pool equipment, filter system, 800 SF pool, add for chlorination …" at bounding box center [462, 562] width 449 height 14
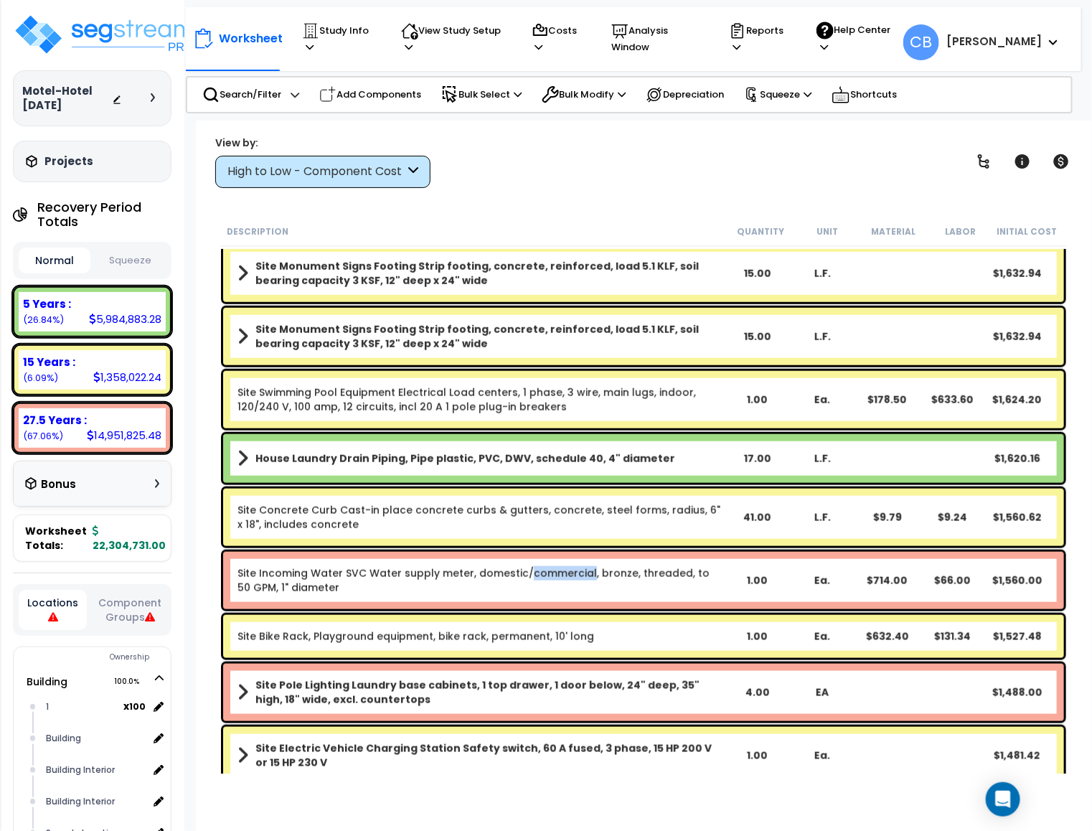
click at [558, 552] on div "Site Incoming Water SVC Water supply meter, domestic/commercial, bronze, thread…" at bounding box center [643, 580] width 841 height 57
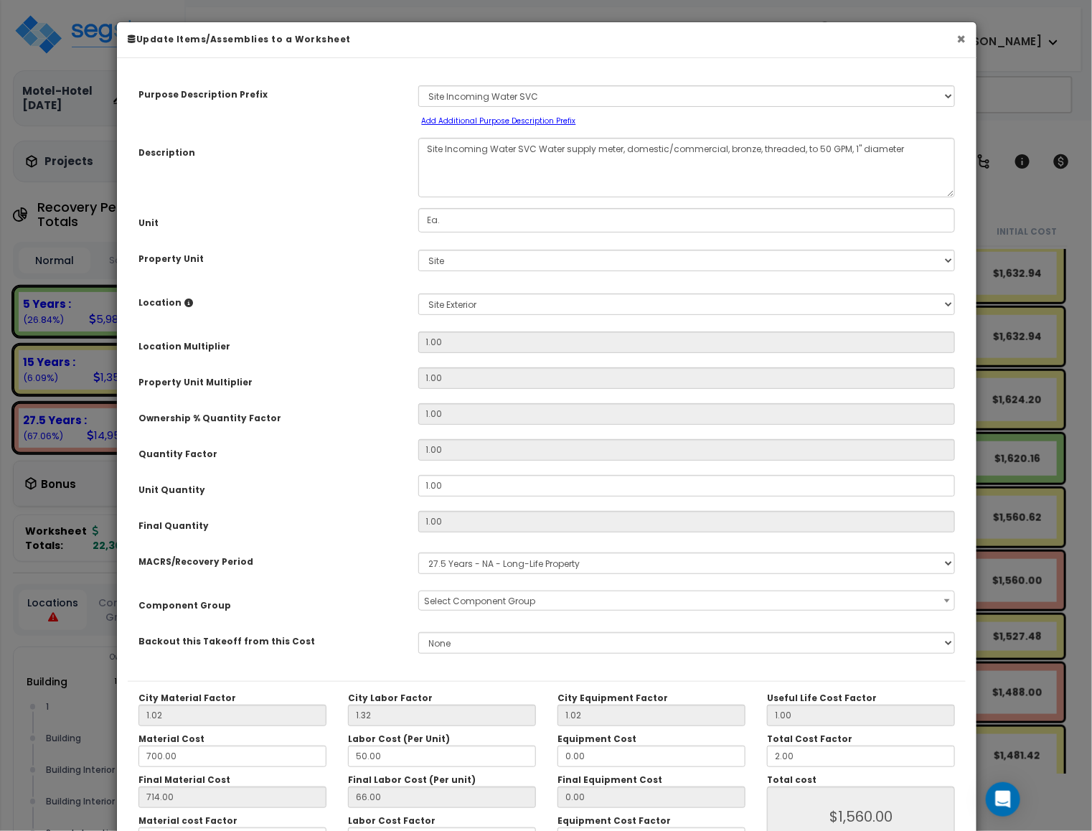
click at [961, 41] on button "×" at bounding box center [961, 39] width 9 height 15
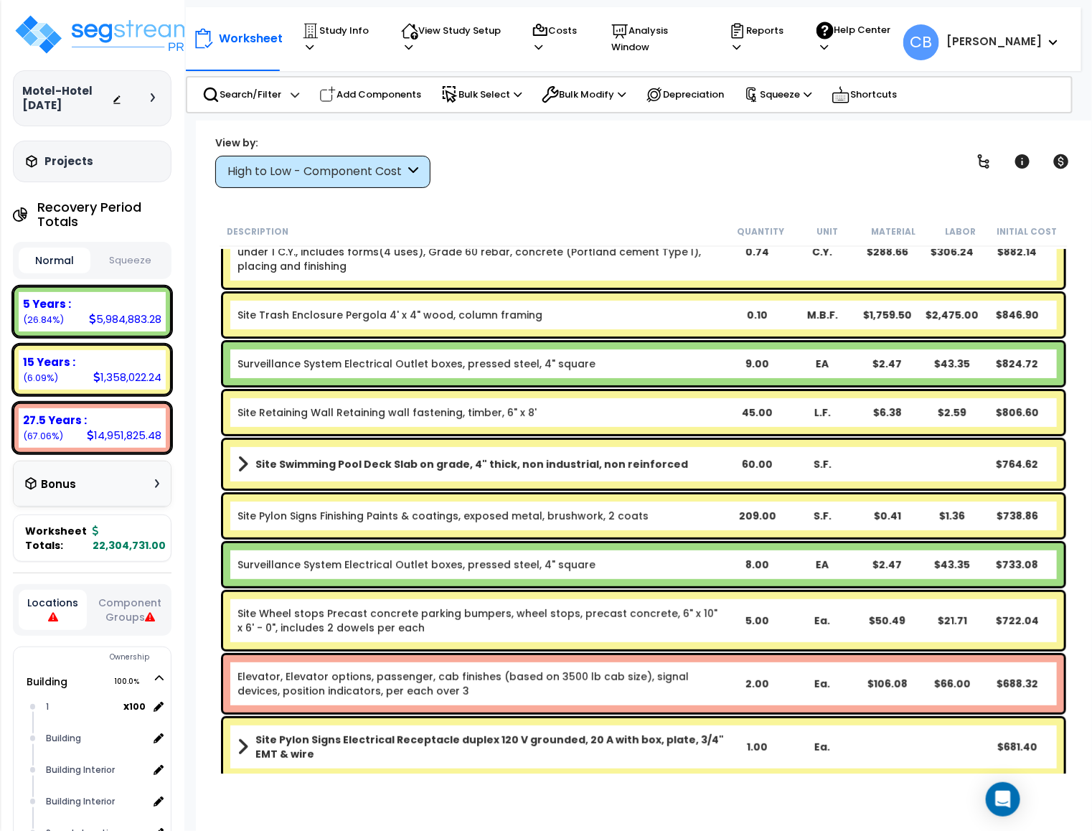
drag, startPoint x: 469, startPoint y: 336, endPoint x: 329, endPoint y: 338, distance: 139.9
click at [459, 337] on div "Site Trash Enclosure Pergola 4' x 4" wood, column framing 0.10 M.B.F. $1,759.50…" at bounding box center [644, 315] width 848 height 50
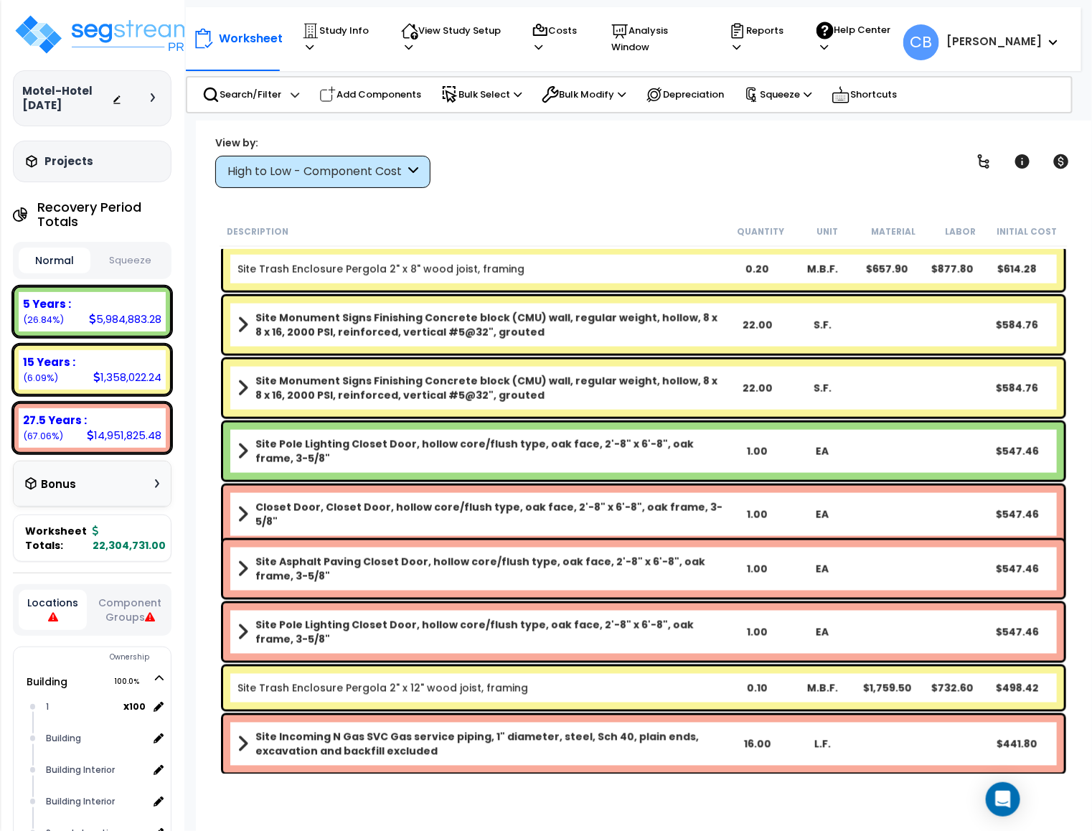
click at [491, 360] on div "Site Monument Signs Finishing Concrete block (CMU) wall, regular weight, hollow…" at bounding box center [643, 388] width 841 height 57
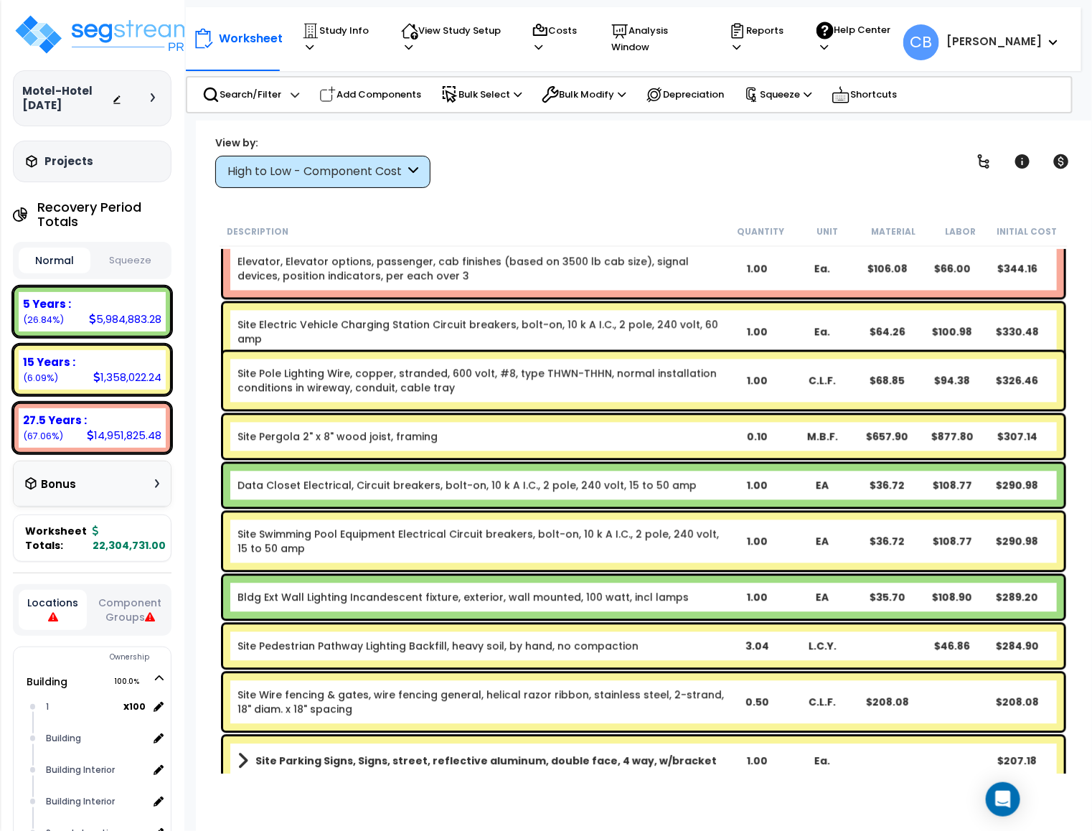
click at [734, 371] on div "Site Pole Lighting Wire, copper, stranded, 600 volt, #8, type THWN-THHN, normal…" at bounding box center [643, 380] width 841 height 57
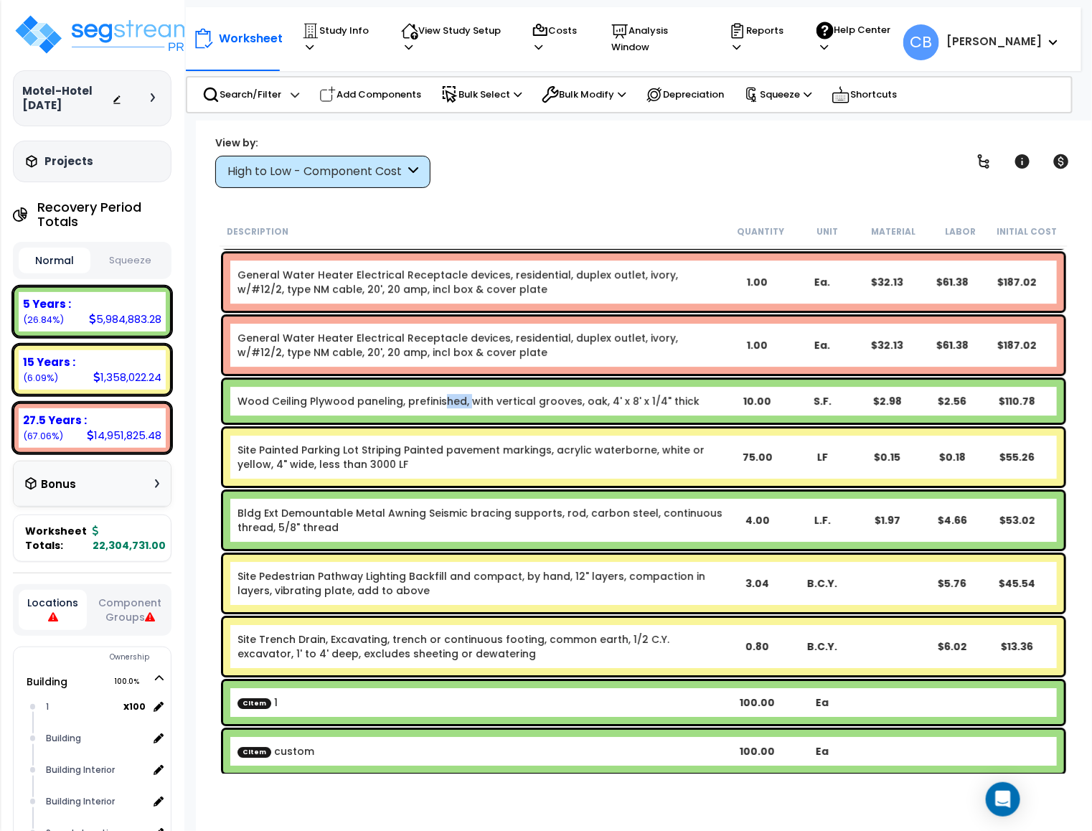
click at [441, 381] on div "Wood Ceiling Plywood paneling, prefinished, with vertical grooves, oak, 4' x 8'…" at bounding box center [643, 401] width 841 height 43
click at [558, 344] on link "General Water Heater Electrical Receptacle devices, residential, duplex outlet,…" at bounding box center [481, 345] width 487 height 29
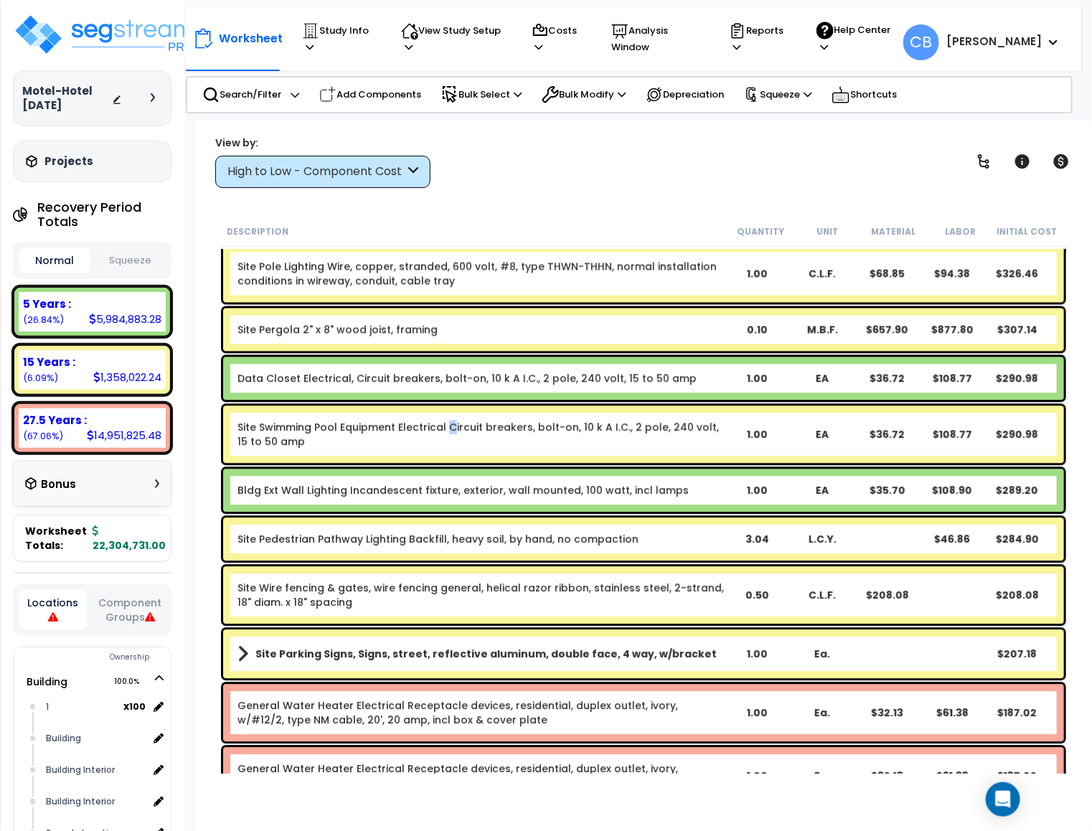
drag, startPoint x: 446, startPoint y: 420, endPoint x: 537, endPoint y: 437, distance: 92.0
click at [537, 437] on link "Site Swimming Pool Equipment Electrical Circuit breakers, bolt-on, 10 k A I.C.,…" at bounding box center [481, 434] width 487 height 29
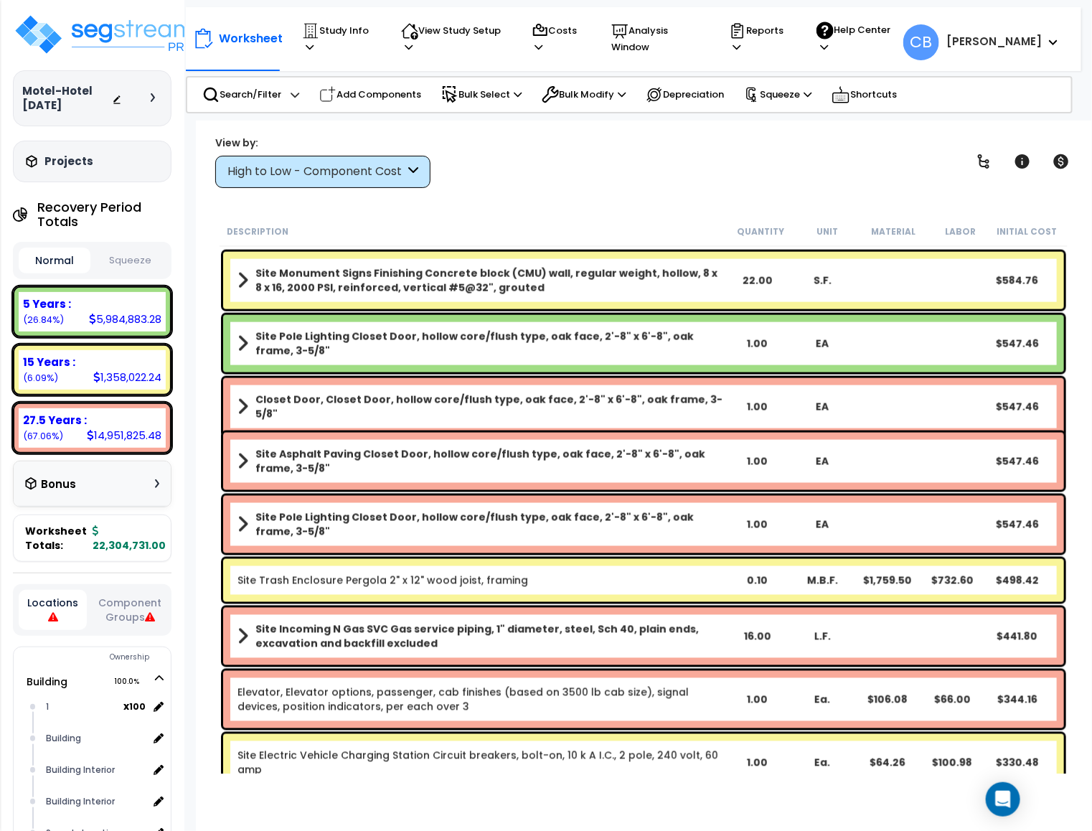
click at [695, 463] on b "Site Asphalt Paving Closet Door, hollow core/flush type, oak face, 2'-8" x 6'-8…" at bounding box center [489, 461] width 469 height 29
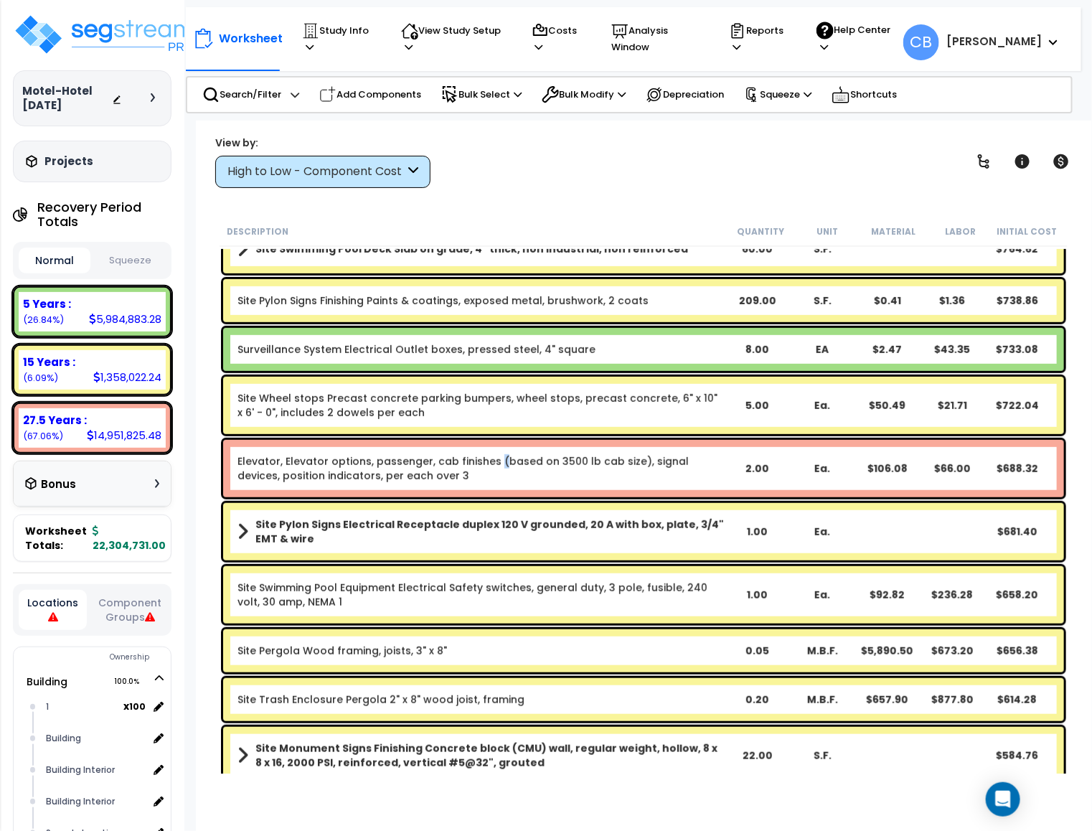
drag, startPoint x: 492, startPoint y: 453, endPoint x: 573, endPoint y: 467, distance: 82.3
click at [512, 456] on link "Elevator, Elevator options, passenger, cab finishes (based on 3500 lb cab size)…" at bounding box center [481, 468] width 487 height 29
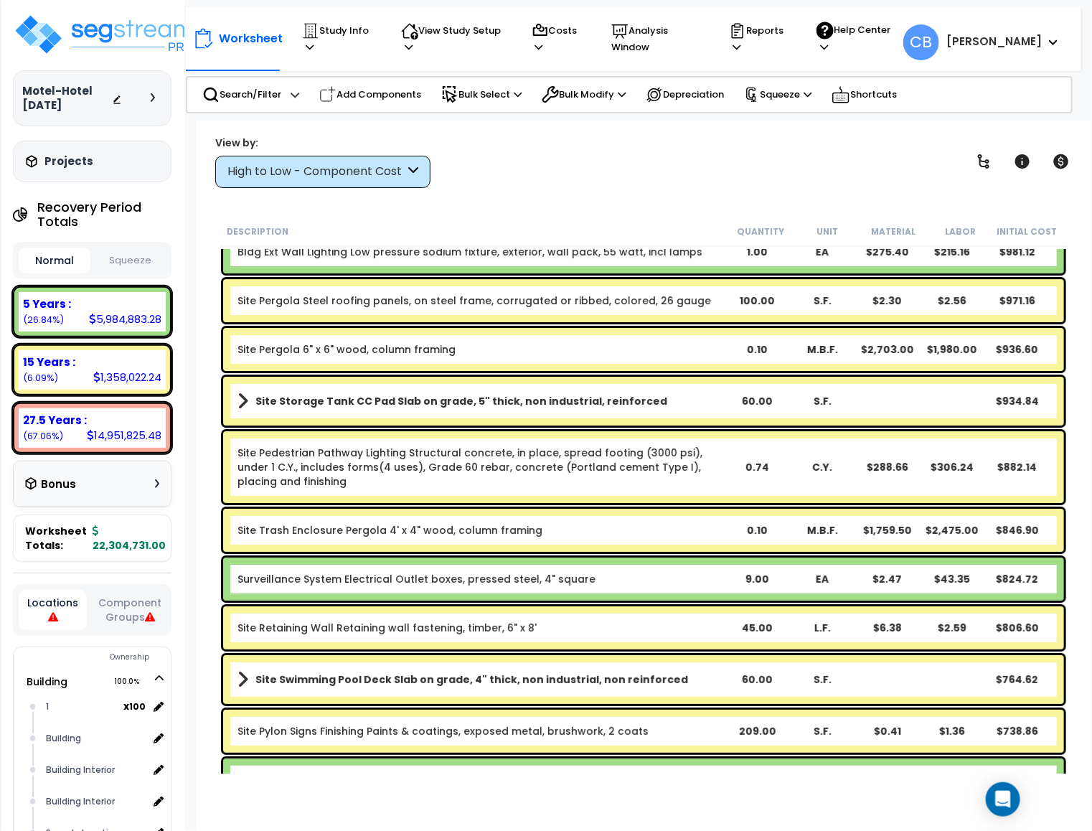
click at [764, 474] on div "Site Pedestrian Pathway Lighting Structural concrete, in place, spread footing …" at bounding box center [643, 467] width 841 height 72
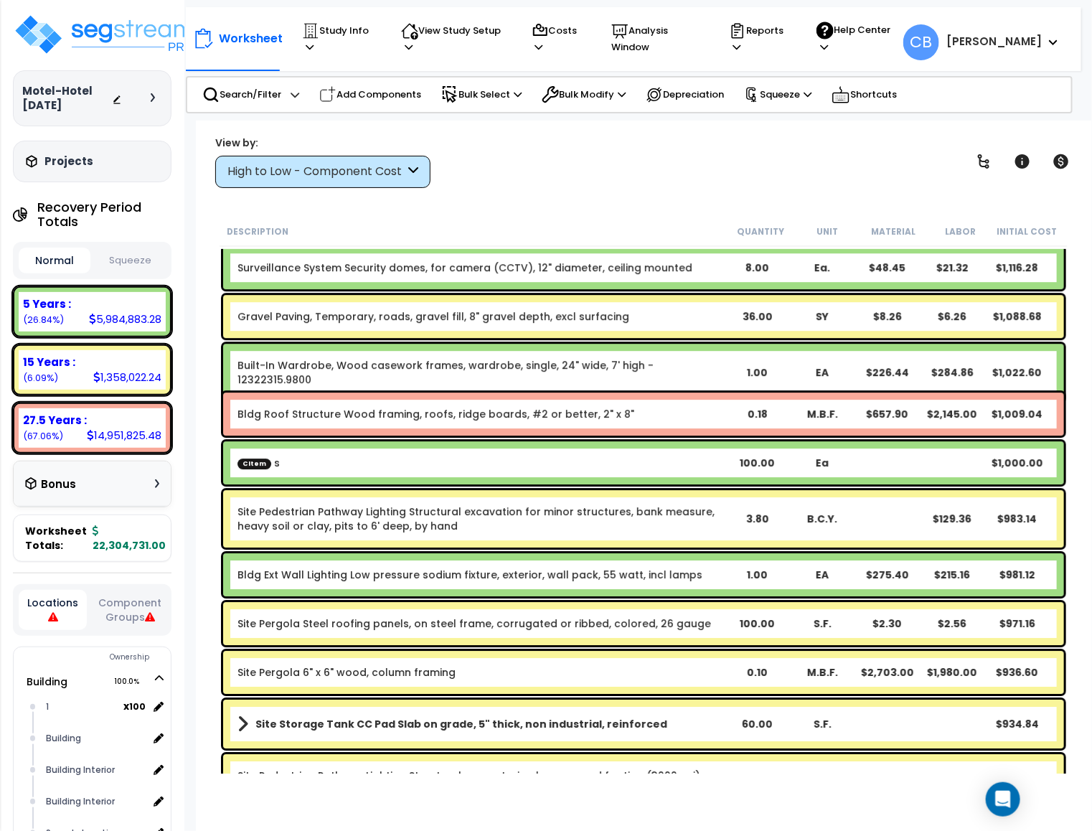
click at [579, 470] on div "CItem s 100.00 Ea $1,000.00" at bounding box center [643, 462] width 841 height 43
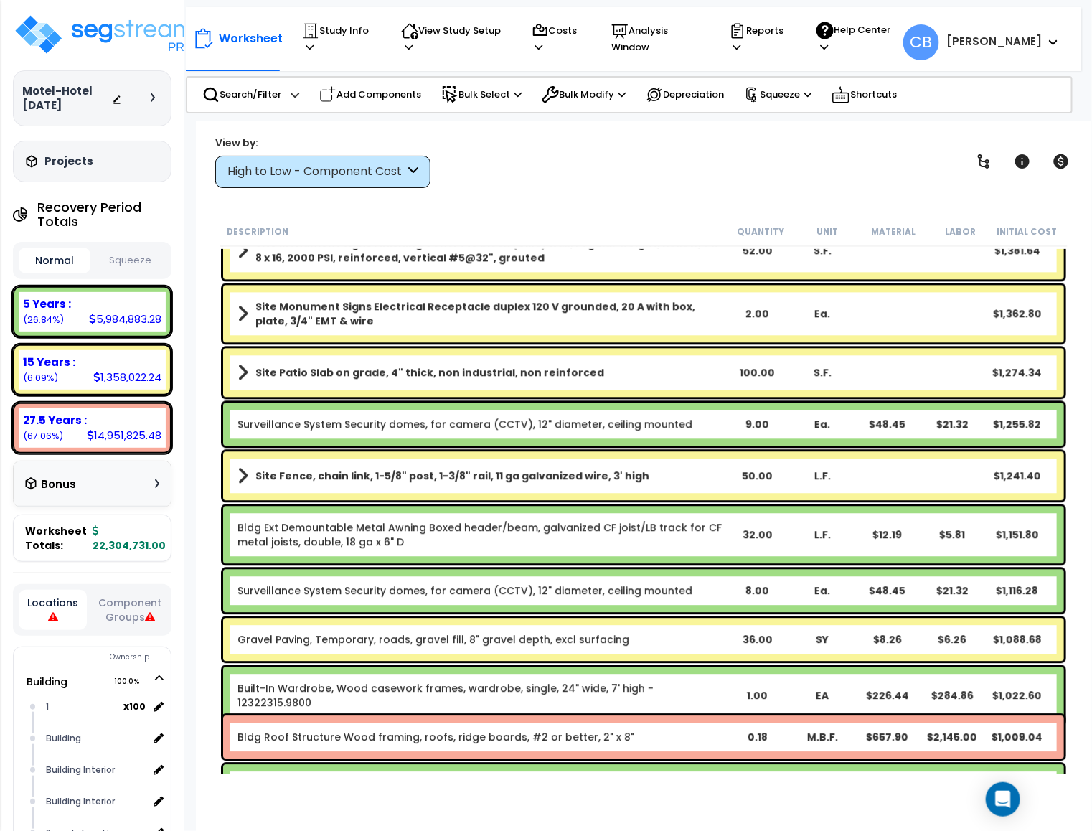
click at [842, 495] on div "Site Fence, chain link, 1-5/8" post, 1-3/8" rail, 11 ga galvanized wire, 3' hig…" at bounding box center [643, 475] width 841 height 49
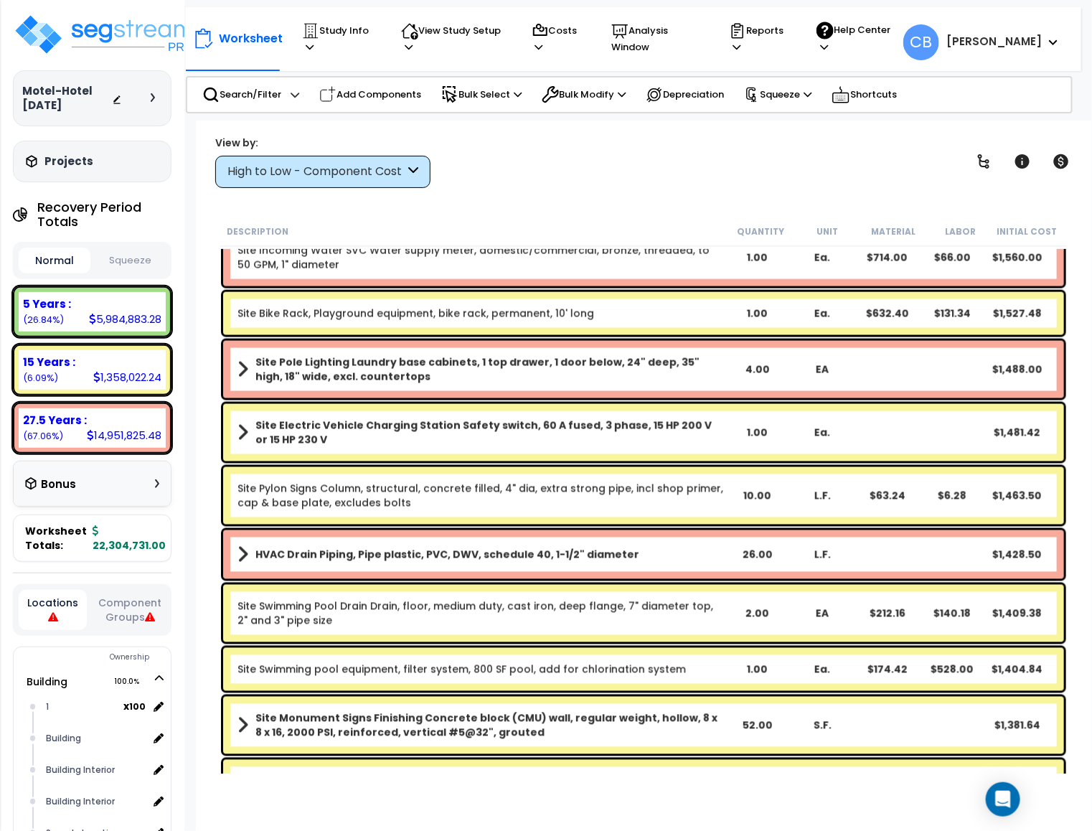
click at [536, 478] on div "Site Pylon Signs Column, structural, concrete filled, 4" dia, extra strong pipe…" at bounding box center [643, 495] width 841 height 57
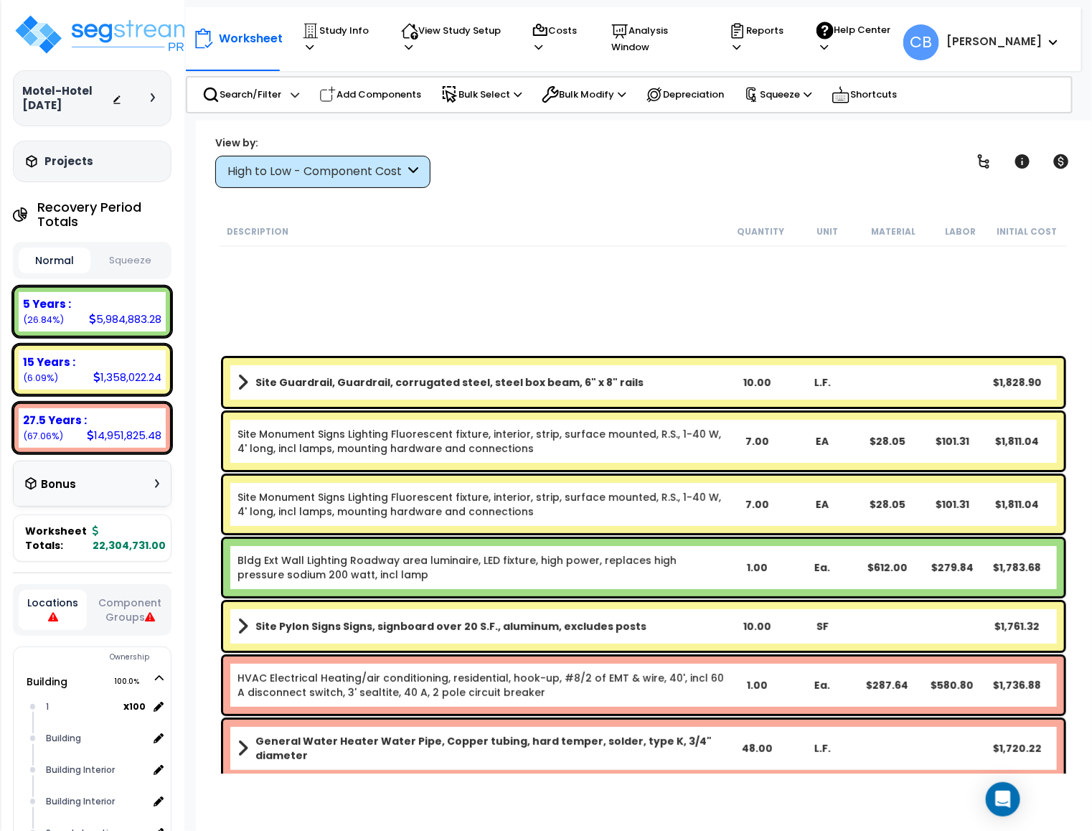
click at [778, 507] on div "7.00" at bounding box center [757, 504] width 65 height 14
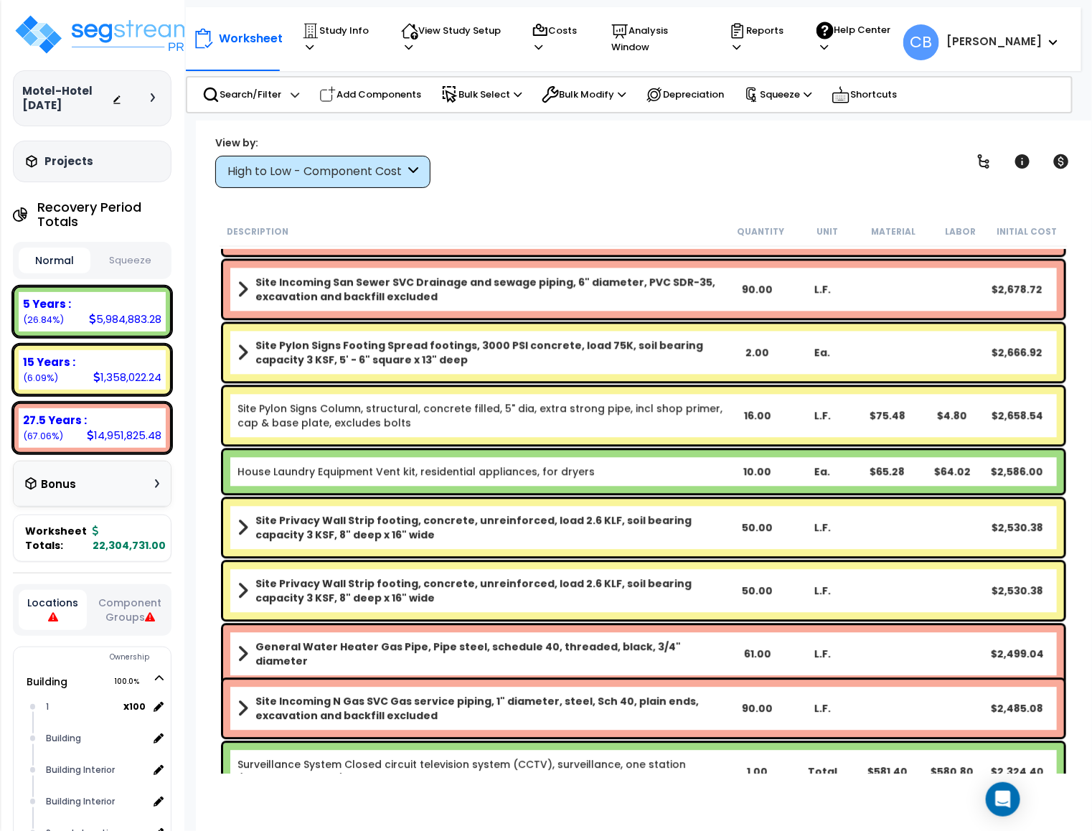
click at [623, 513] on b "Site Privacy Wall Strip footing, concrete, unreinforced, load 2.6 KLF, soil bea…" at bounding box center [489, 527] width 469 height 29
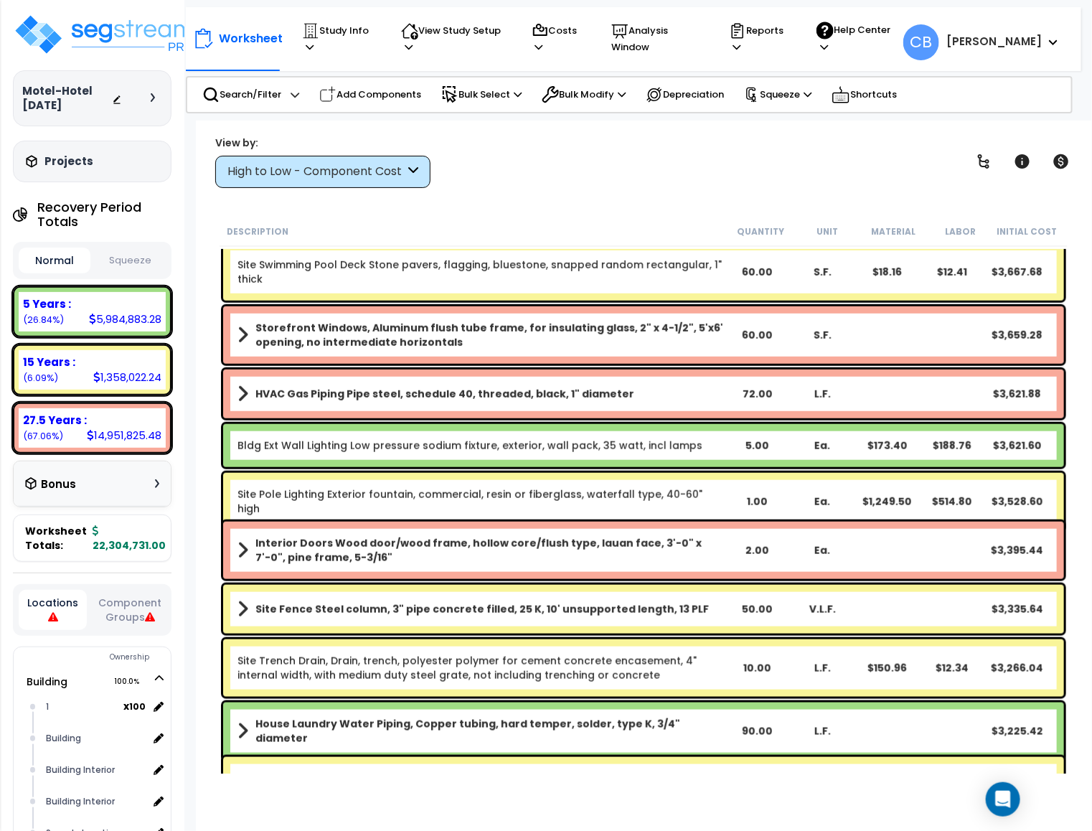
click at [844, 502] on div "Site Pole Lighting Exterior fountain, commercial, resin or fiberglass, waterfal…" at bounding box center [643, 501] width 841 height 57
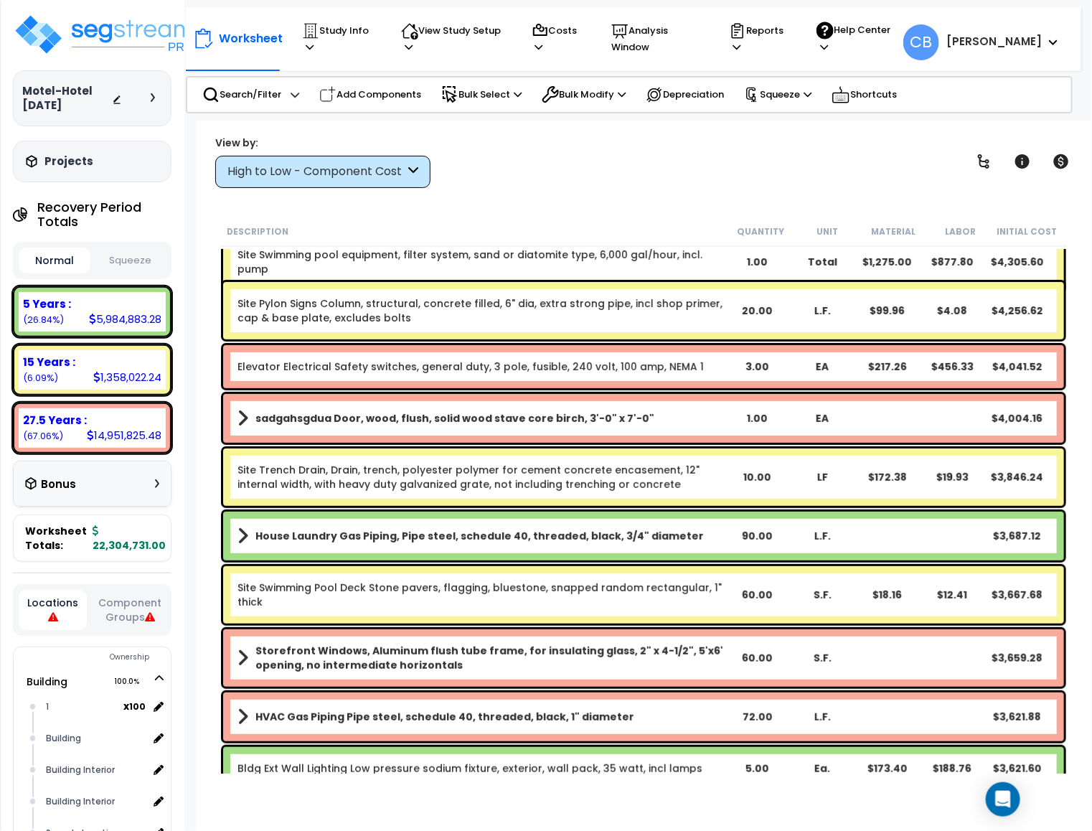
click at [467, 487] on link "Site Trench Drain, Drain, trench, polyester polymer for cement concrete encasem…" at bounding box center [481, 477] width 487 height 29
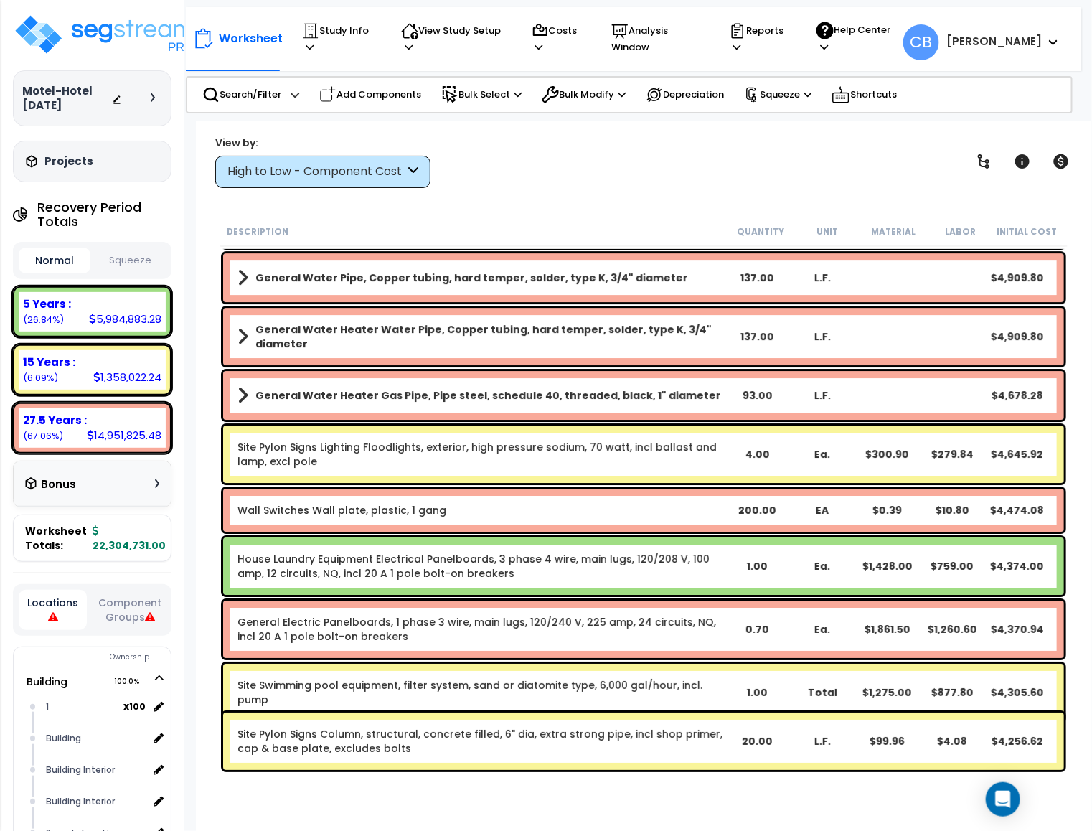
click at [642, 498] on div "Wall Switches Wall plate, plastic, 1 gang 200.00 EA $0.39 $10.80 $4,474.08" at bounding box center [643, 510] width 841 height 43
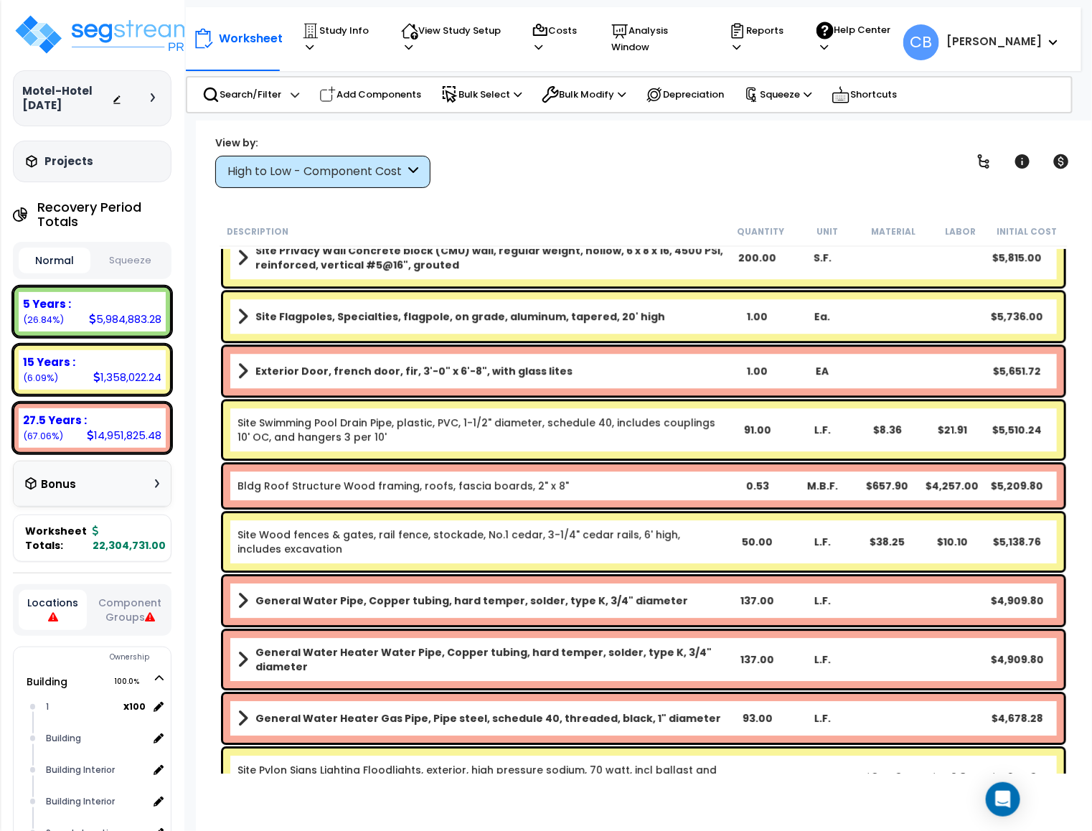
click at [820, 495] on div "Bldg Roof Structure Wood framing, roofs, fascia boards, 2" x 8" 0.53 M.B.F. $65…" at bounding box center [643, 485] width 841 height 43
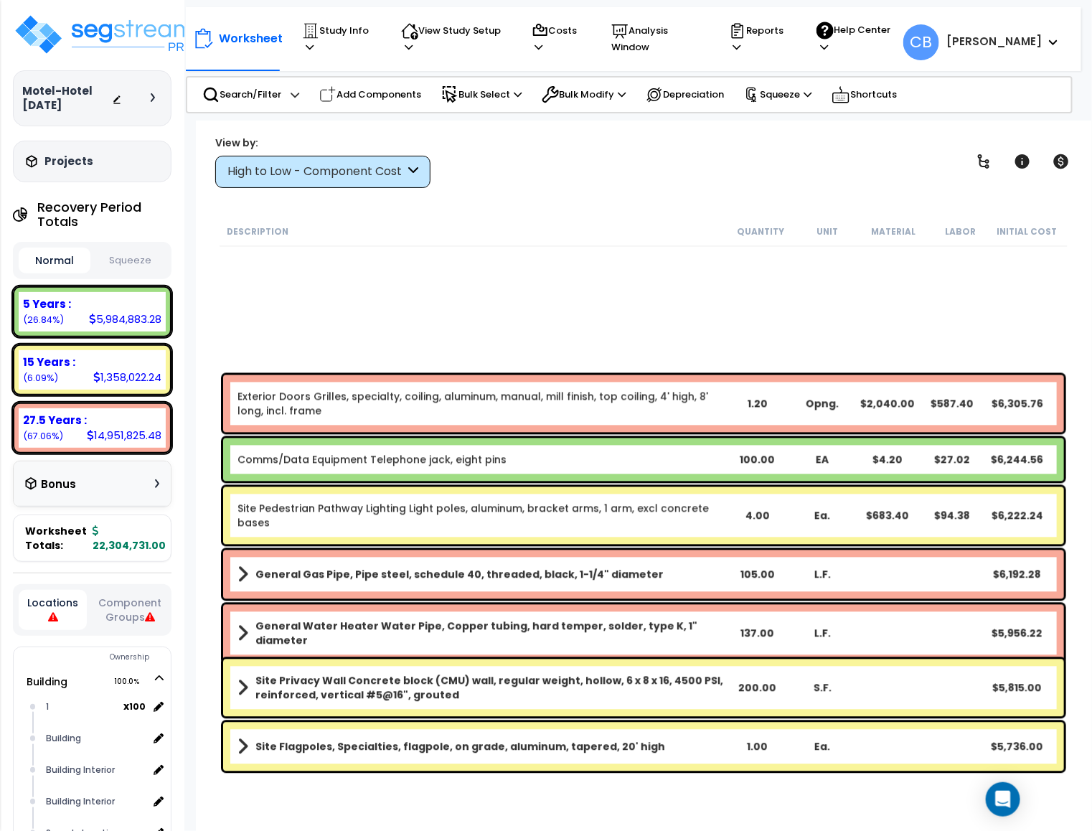
drag, startPoint x: 876, startPoint y: 495, endPoint x: 822, endPoint y: 498, distance: 53.9
click at [873, 495] on div "Site Pedestrian Pathway Lighting Light poles, aluminum, bracket arms, 1 arm, ex…" at bounding box center [643, 515] width 841 height 57
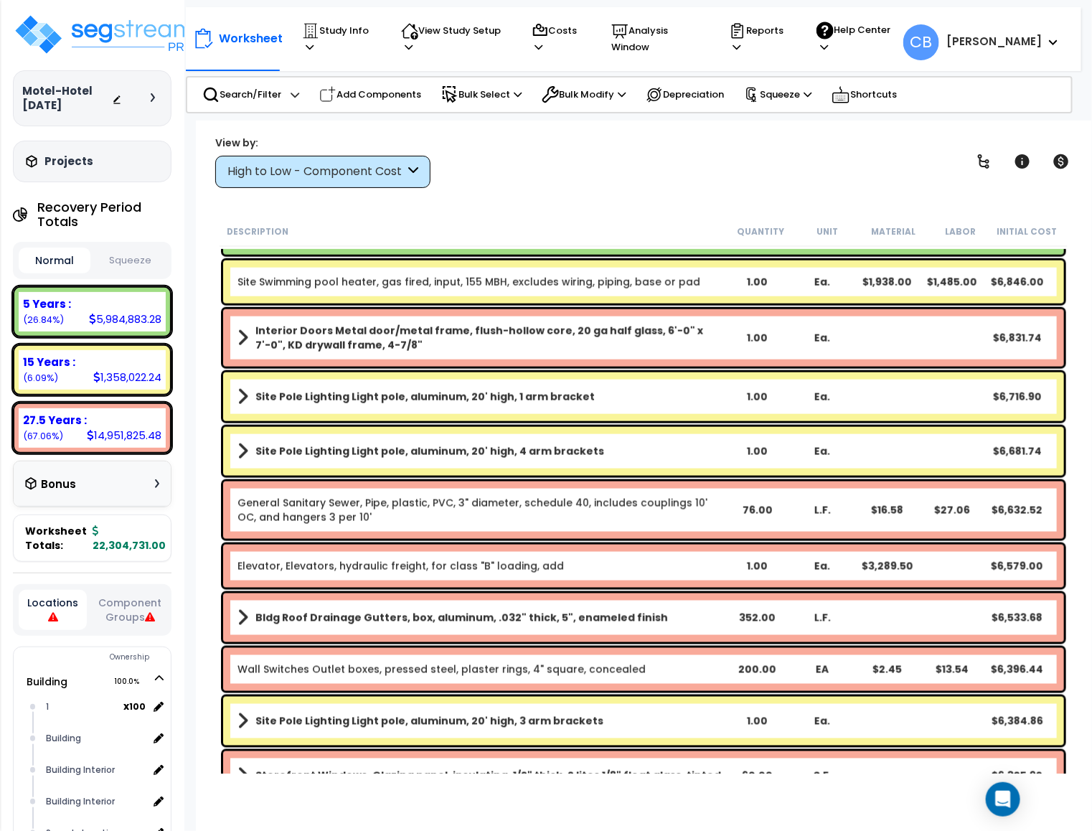
drag, startPoint x: 504, startPoint y: 499, endPoint x: 730, endPoint y: 504, distance: 226.1
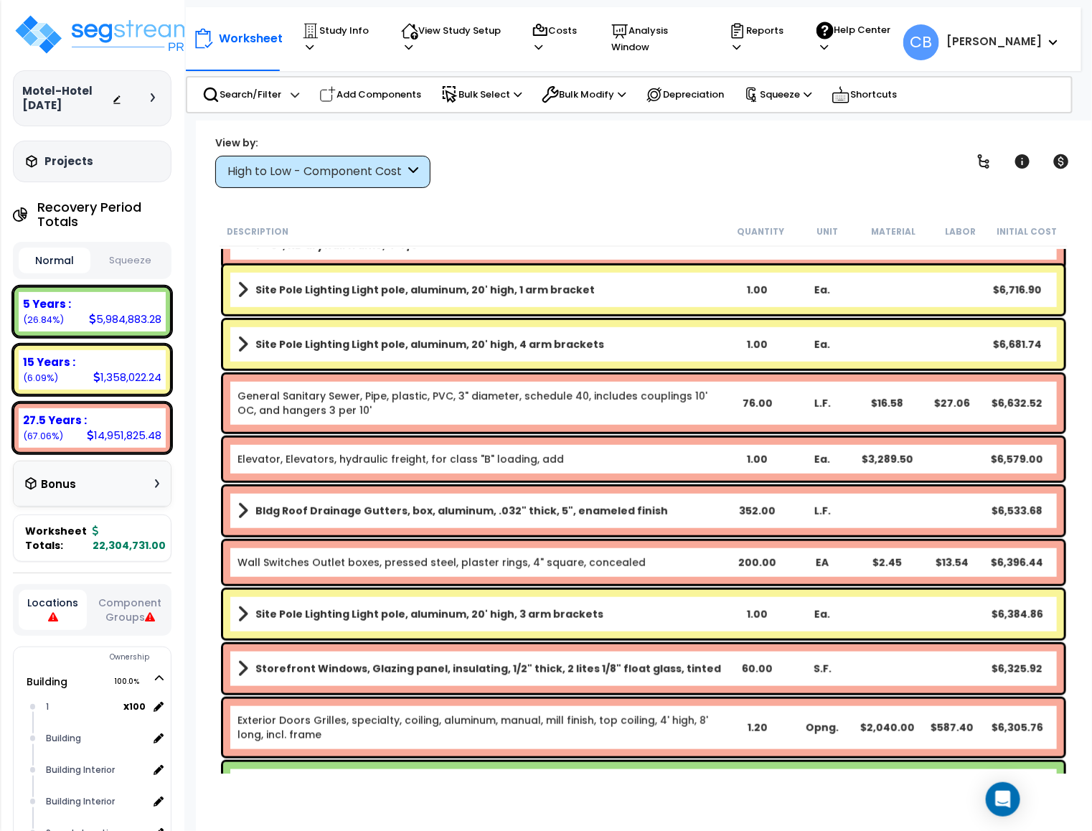
click at [730, 504] on div "352.00" at bounding box center [757, 511] width 65 height 14
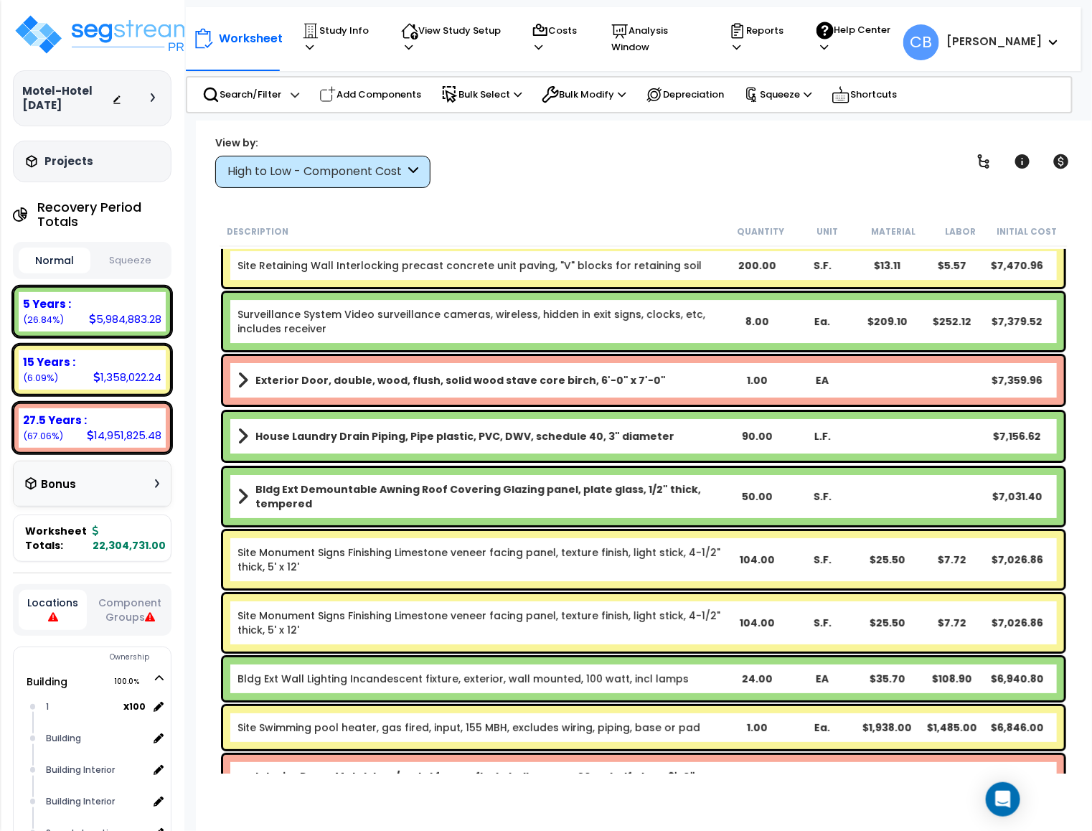
click at [831, 510] on div "Bldg Ext Demountable Awning Roof Covering Glazing panel, plate glass, 1/2" thic…" at bounding box center [643, 496] width 841 height 57
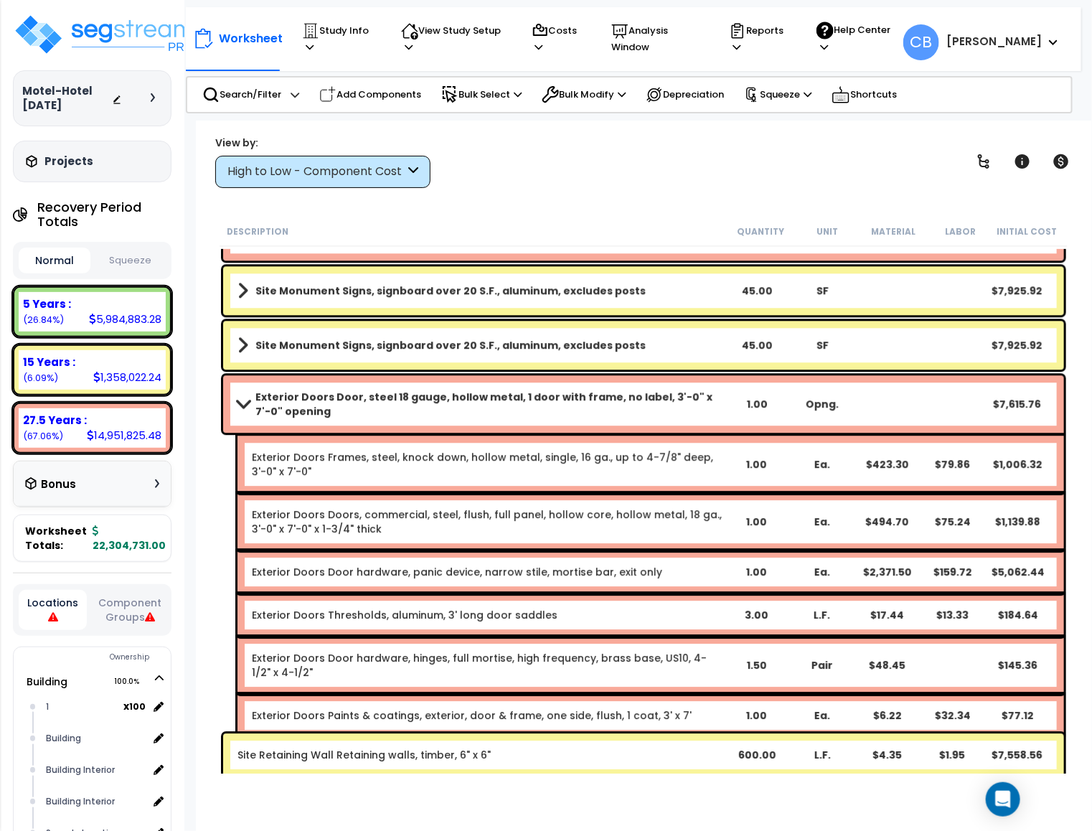
click at [601, 495] on div "Exterior Doors Doors, commercial, steel, flush, full panel, hollow core, hollow…" at bounding box center [651, 521] width 827 height 57
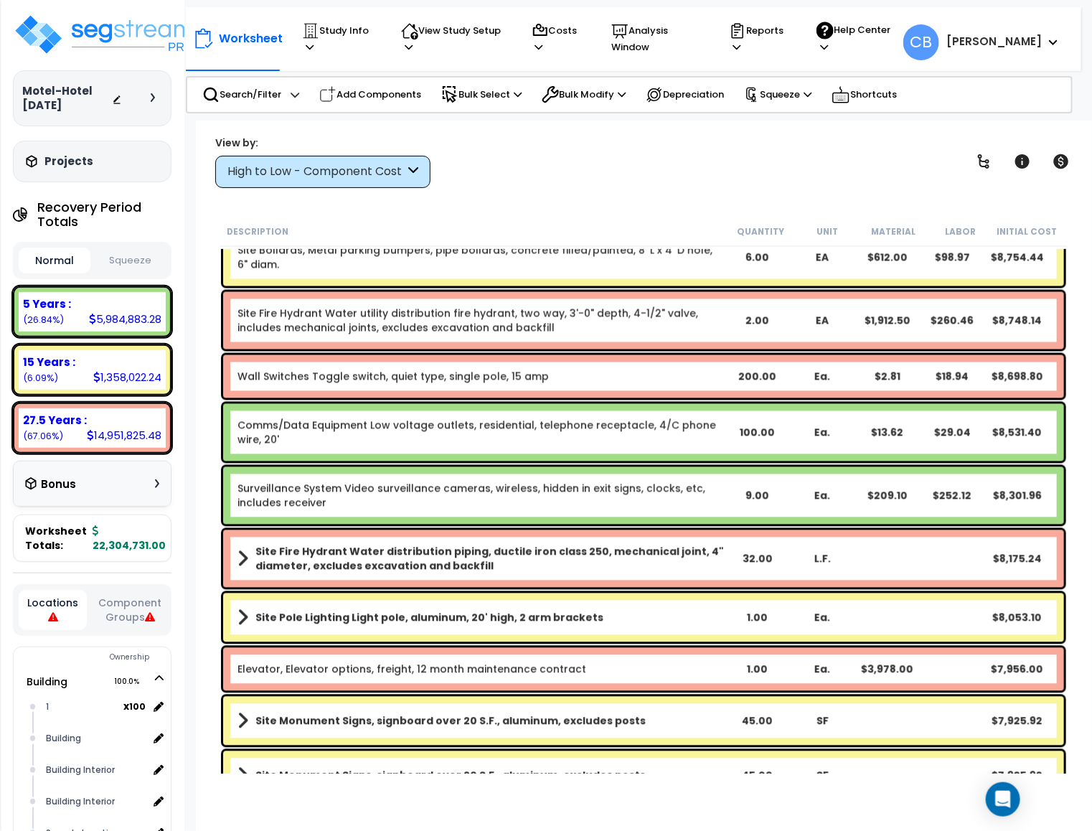
click at [448, 494] on link "Surveillance System Video surveillance cameras, wireless, hidden in exit signs,…" at bounding box center [481, 496] width 487 height 29
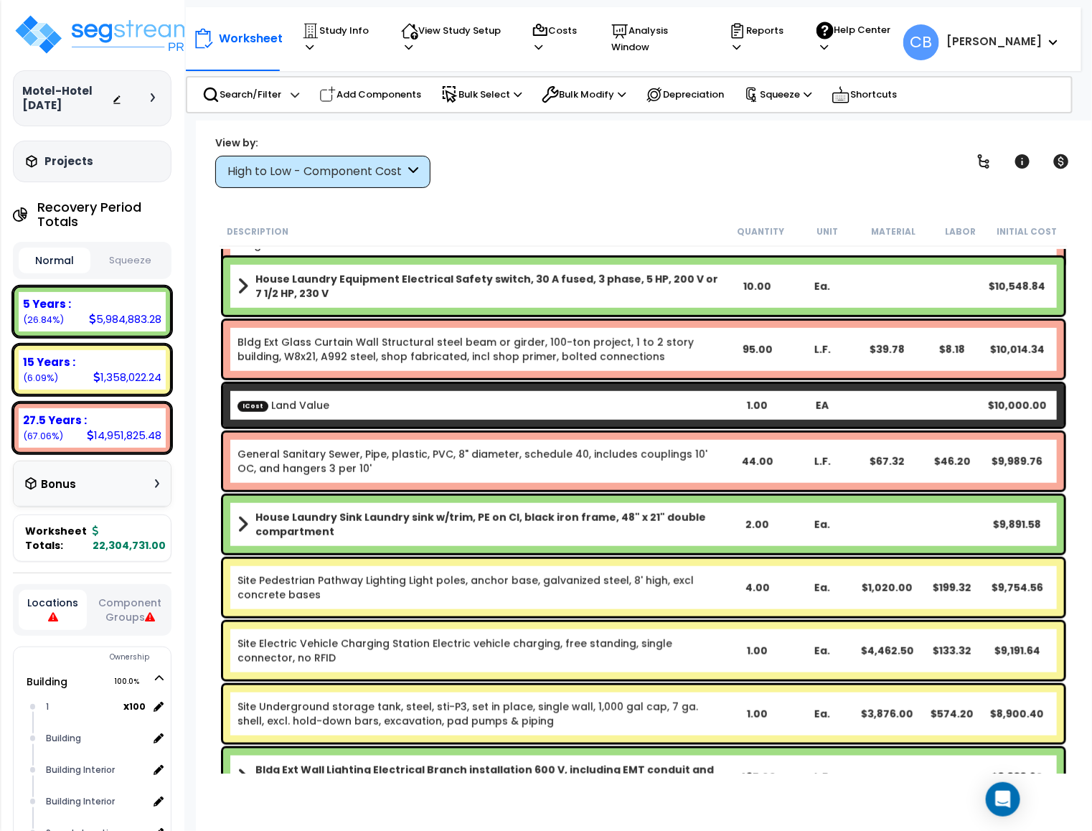
drag, startPoint x: 624, startPoint y: 494, endPoint x: 804, endPoint y: 491, distance: 179.4
click at [627, 493] on div "House Laundry Sink Laundry sink w/trim, PE on CI, black iron frame, 48" x 21" d…" at bounding box center [644, 524] width 848 height 65
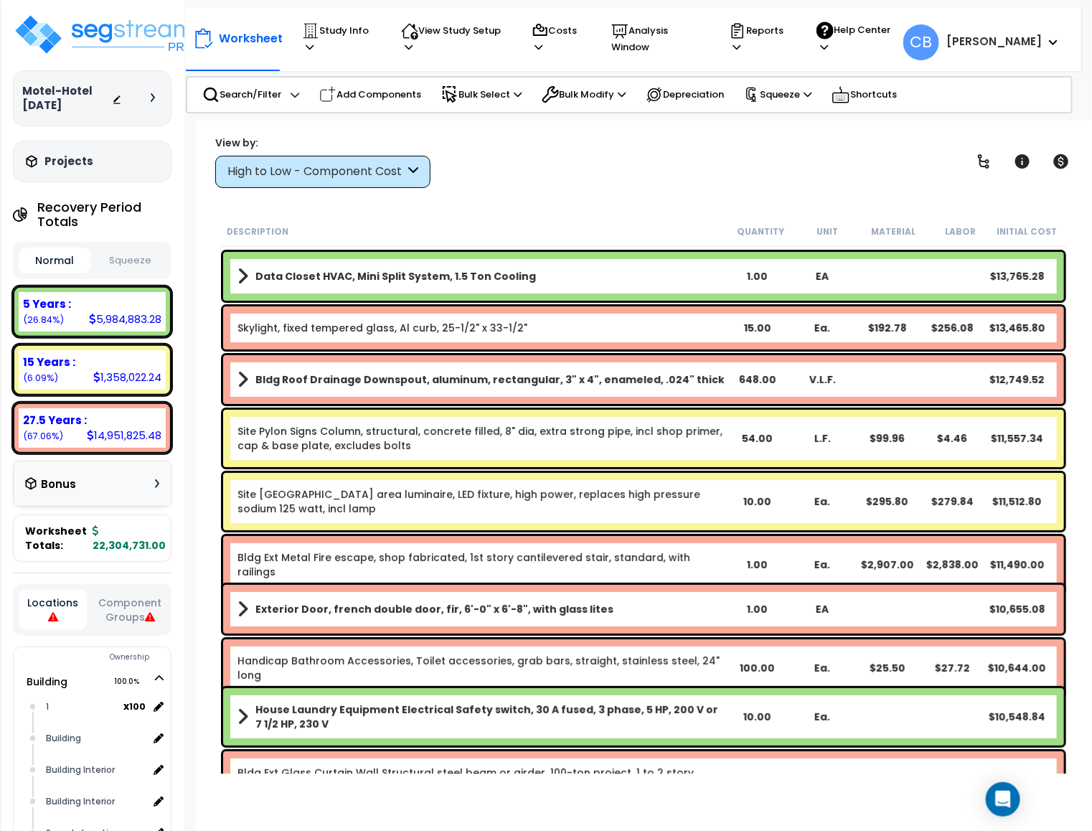
click at [805, 491] on div "Site Pole Lighting Roadway area luminaire, LED fixture, high power, replaces hi…" at bounding box center [643, 501] width 841 height 57
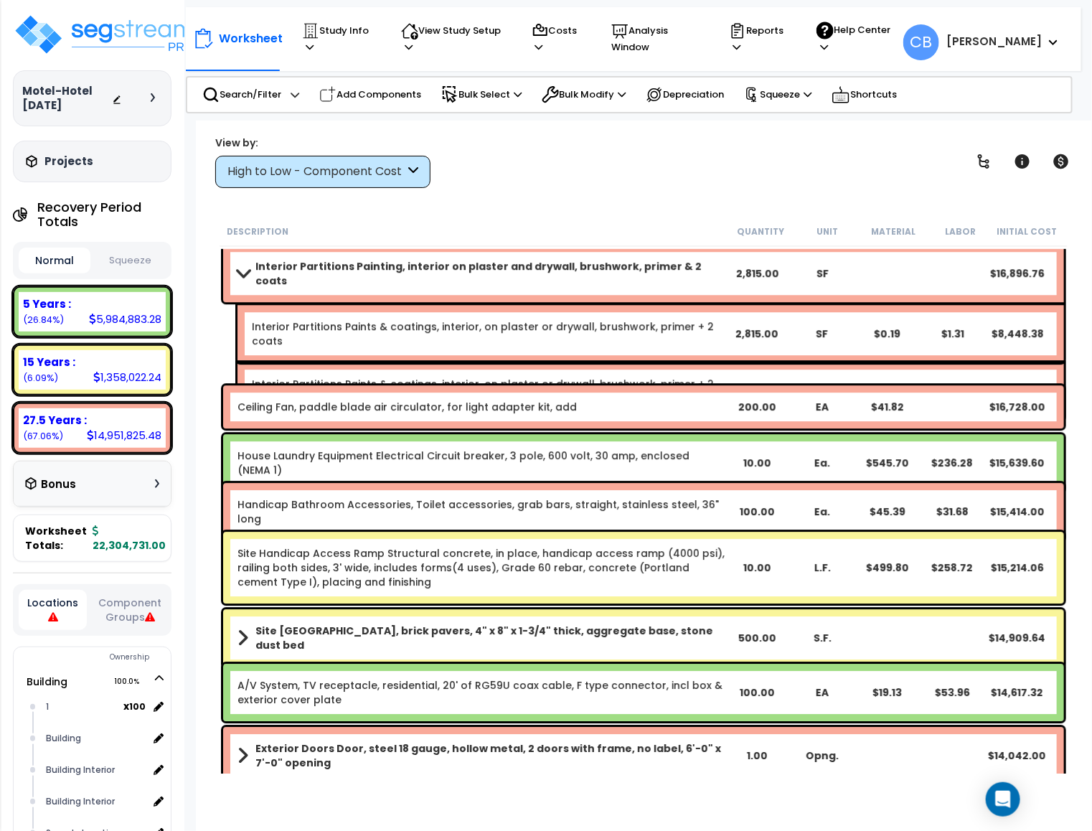
click at [911, 504] on div "$45.39" at bounding box center [887, 511] width 65 height 14
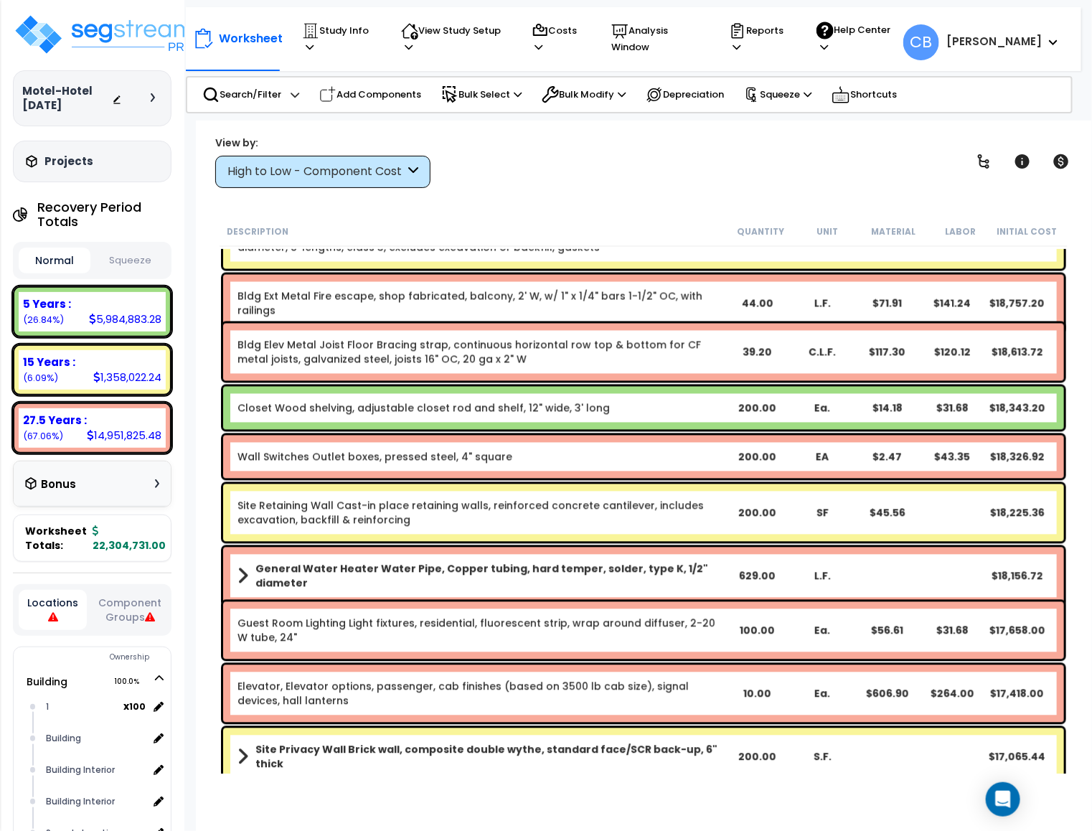
click at [743, 495] on div "Site Retaining Wall Cast-in place retaining walls, reinforced concrete cantilev…" at bounding box center [643, 512] width 841 height 57
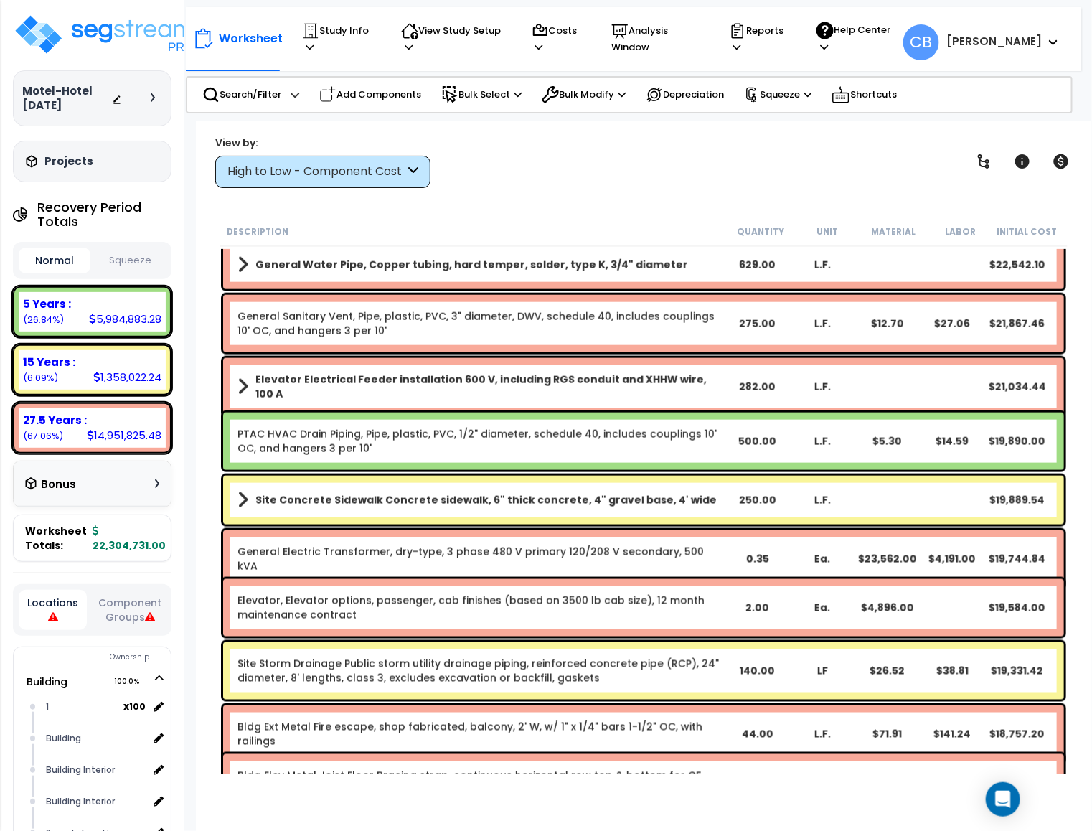
click at [532, 495] on b "Site Concrete Sidewalk Concrete sidewalk, 6" thick concrete, 4" gravel base, 4'…" at bounding box center [485, 500] width 461 height 14
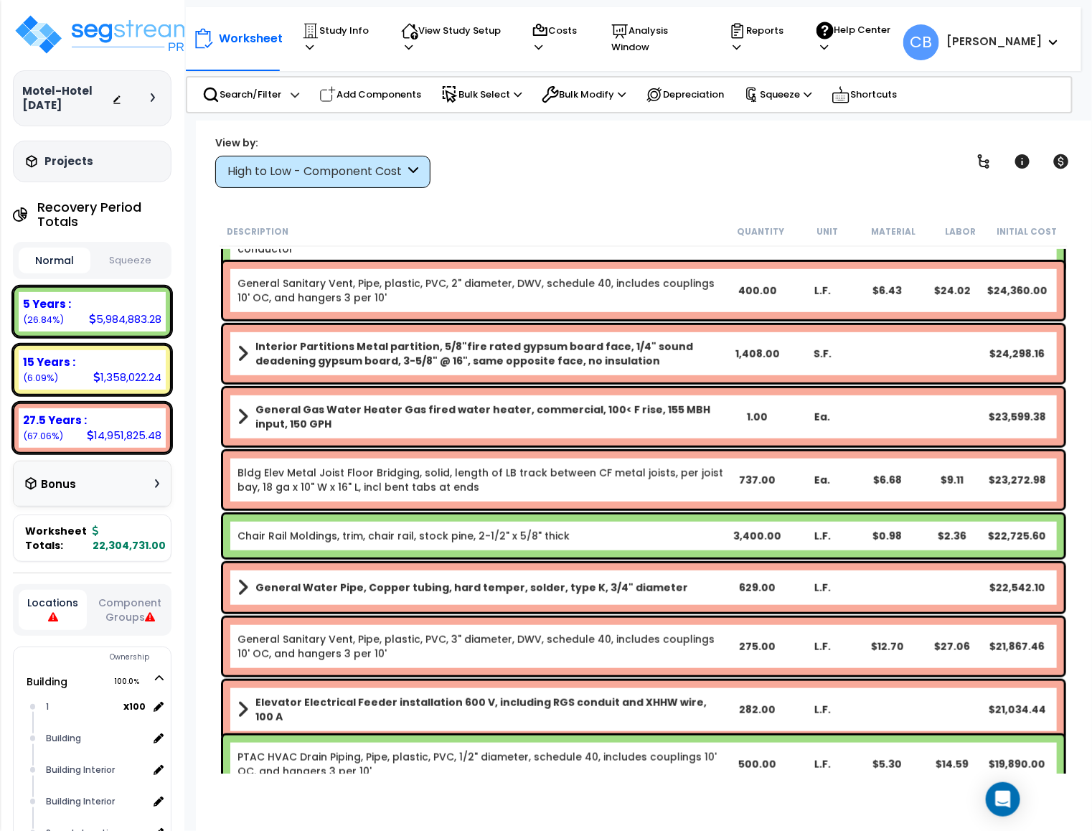
click at [532, 495] on div "Bldg Elev Metal Joist Floor Bridging, solid, length of LB track between CF meta…" at bounding box center [643, 479] width 841 height 57
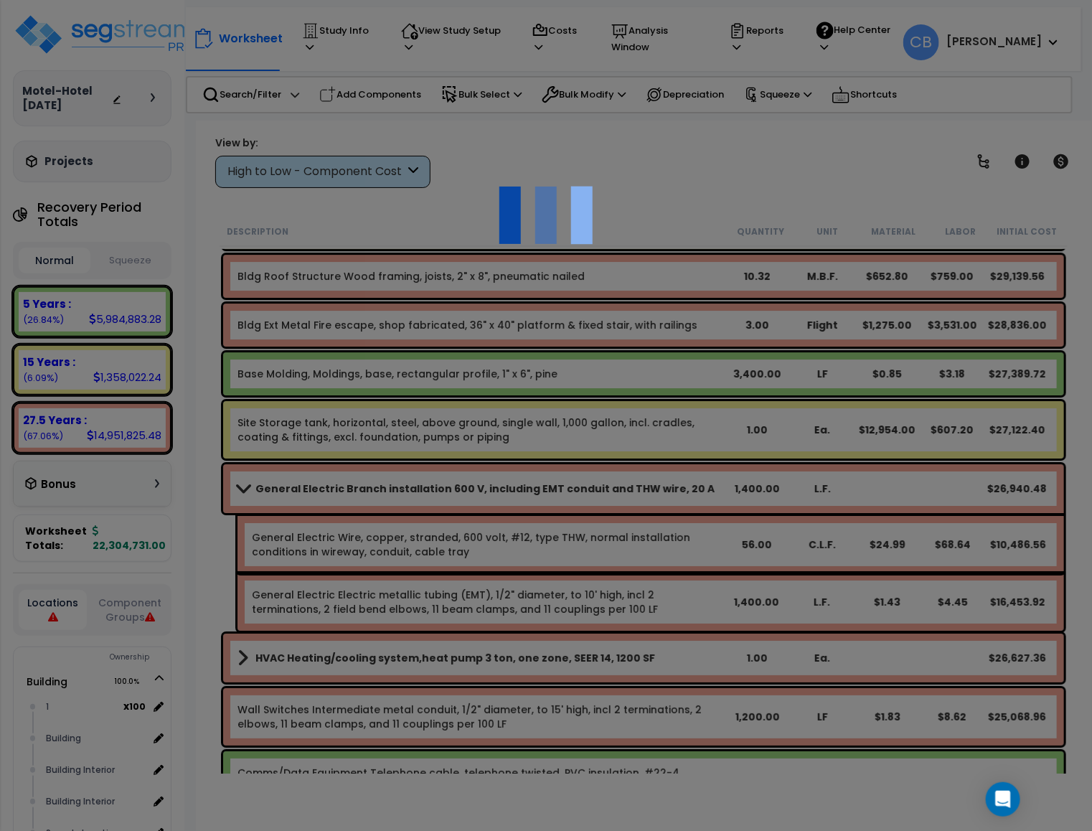
scroll to position [0, 0]
click at [418, 493] on div at bounding box center [546, 415] width 1092 height 831
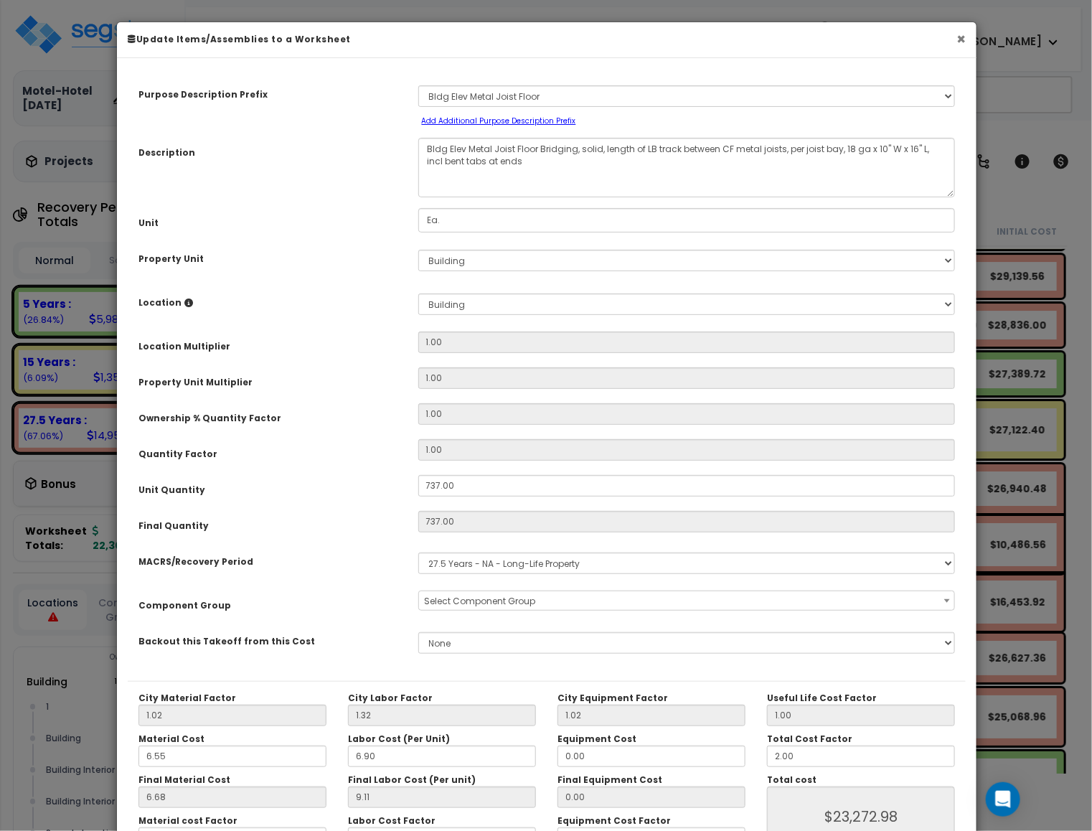
click at [958, 34] on button "×" at bounding box center [961, 39] width 9 height 15
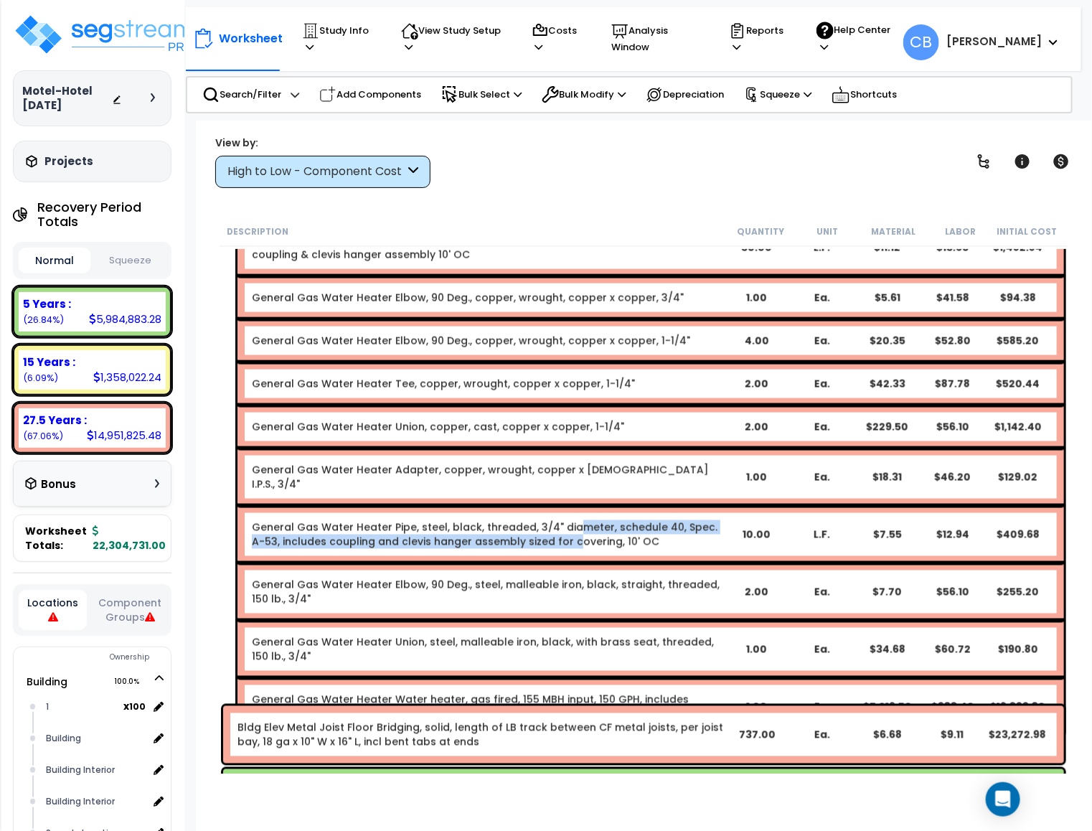
drag, startPoint x: 556, startPoint y: 515, endPoint x: 530, endPoint y: 524, distance: 27.2
click at [530, 524] on div "General Gas Water Heater Pipe, steel, black, threaded, 3/4" diameter, schedule …" at bounding box center [651, 534] width 827 height 57
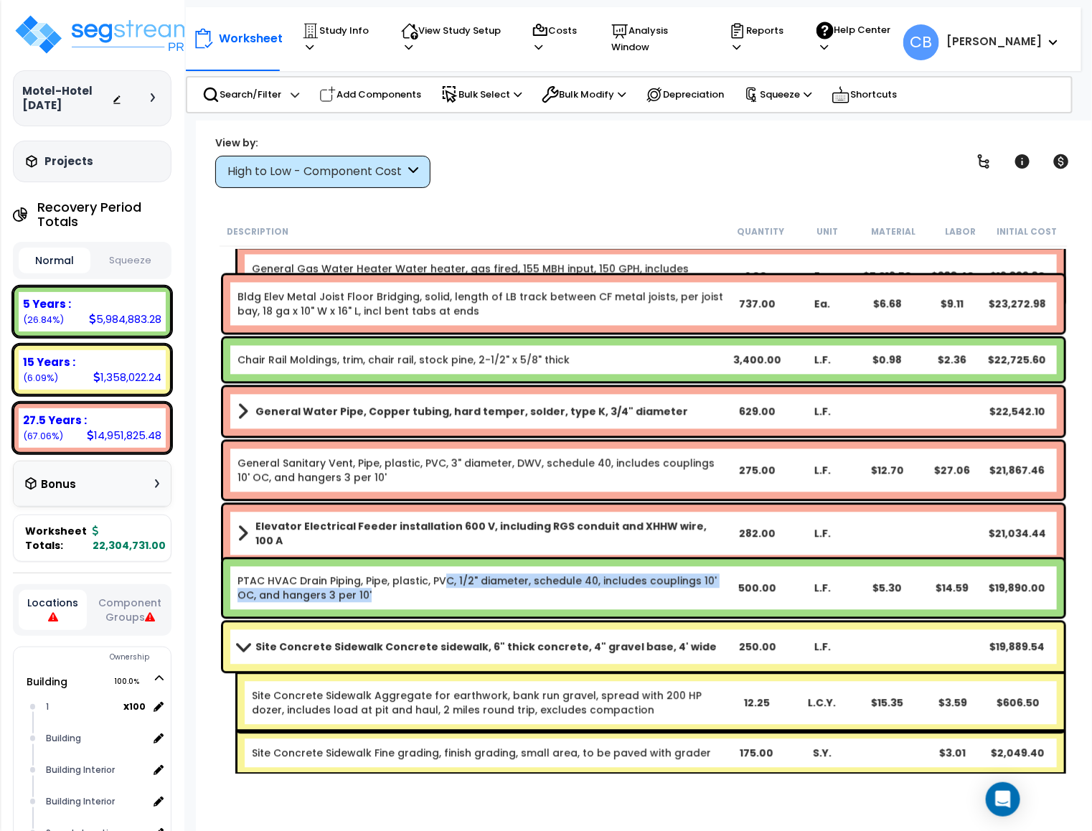
drag, startPoint x: 603, startPoint y: 591, endPoint x: 756, endPoint y: 595, distance: 153.6
click at [636, 593] on div "PTAC HVAC Drain Piping, Pipe, plastic, PVC, 1/2" diameter, schedule 40, include…" at bounding box center [643, 588] width 841 height 57
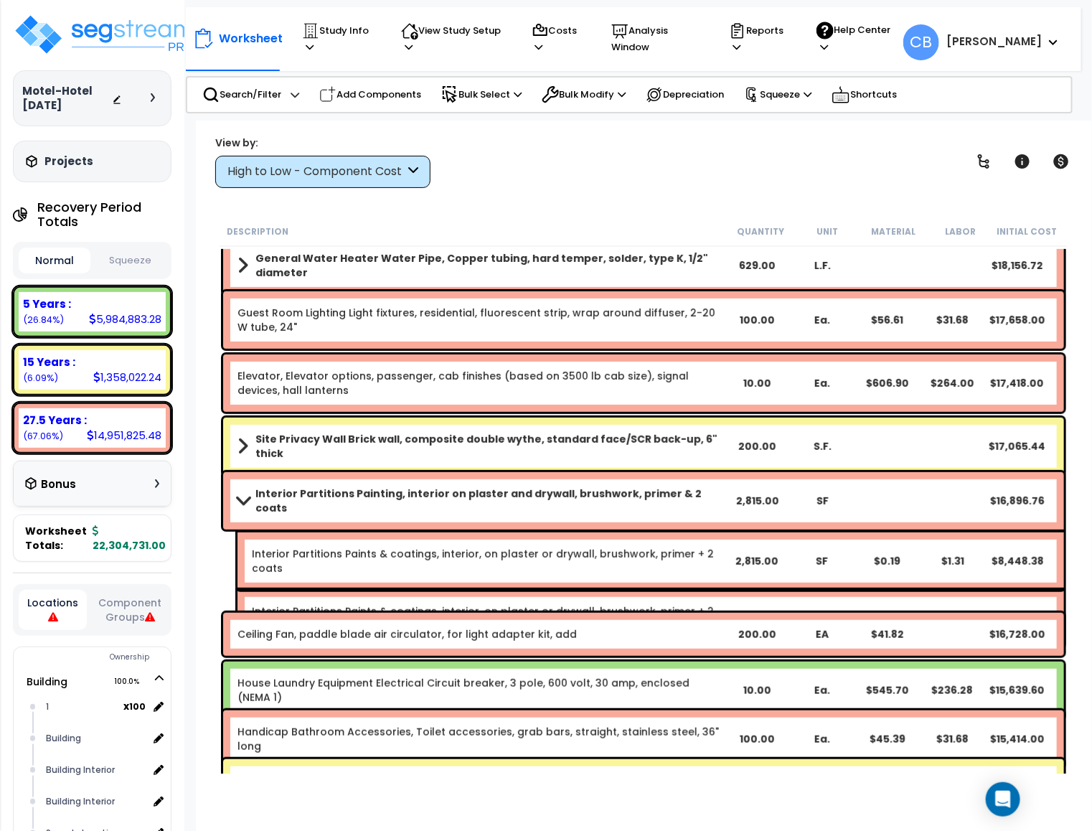
click at [590, 613] on div "Ceiling Fan, paddle blade air circulator, for light adapter kit, add 200.00 EA …" at bounding box center [643, 634] width 841 height 43
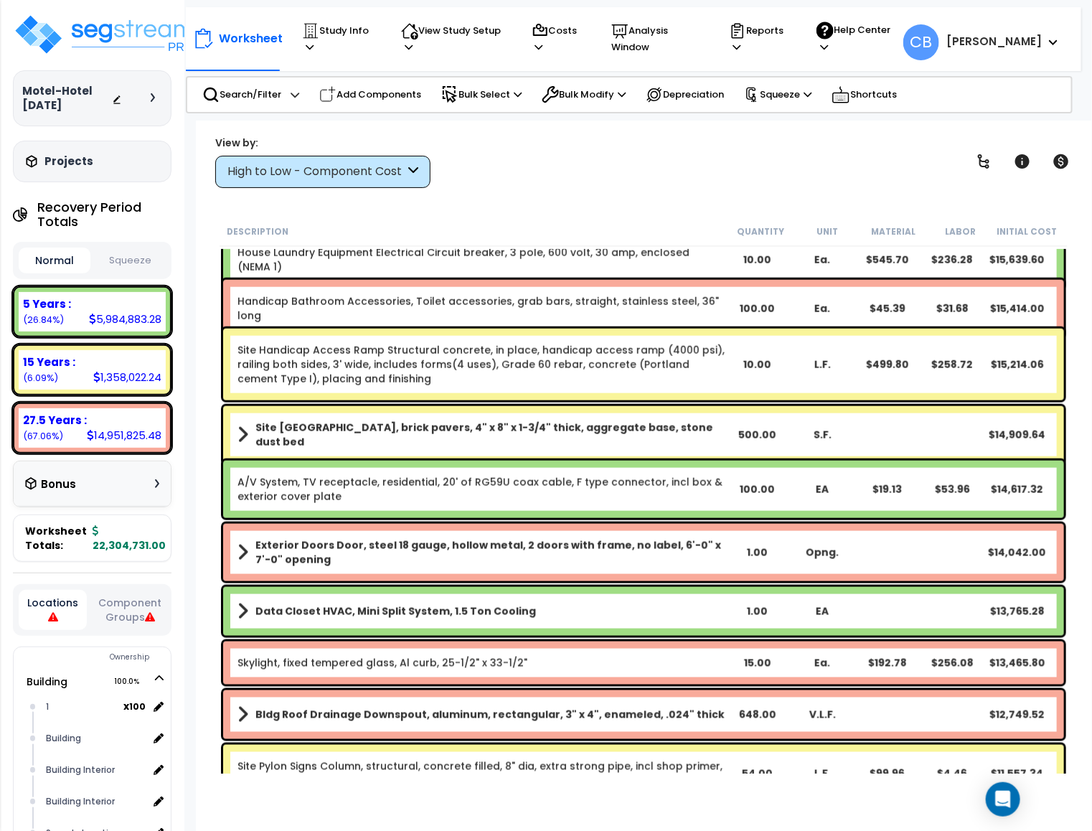
click at [429, 594] on div "Data Closet HVAC, Mini Split System, 1.5 Ton Cooling 1.00 EA $13,765.28" at bounding box center [643, 611] width 841 height 49
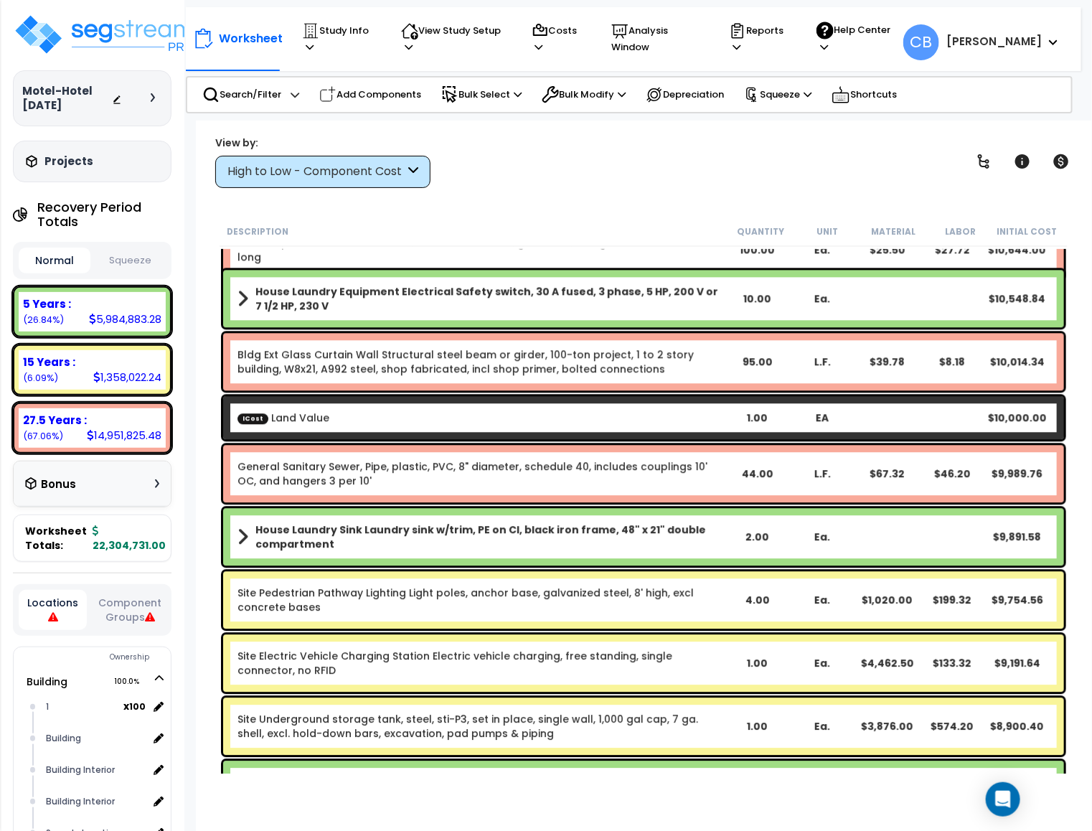
scroll to position [12791, 0]
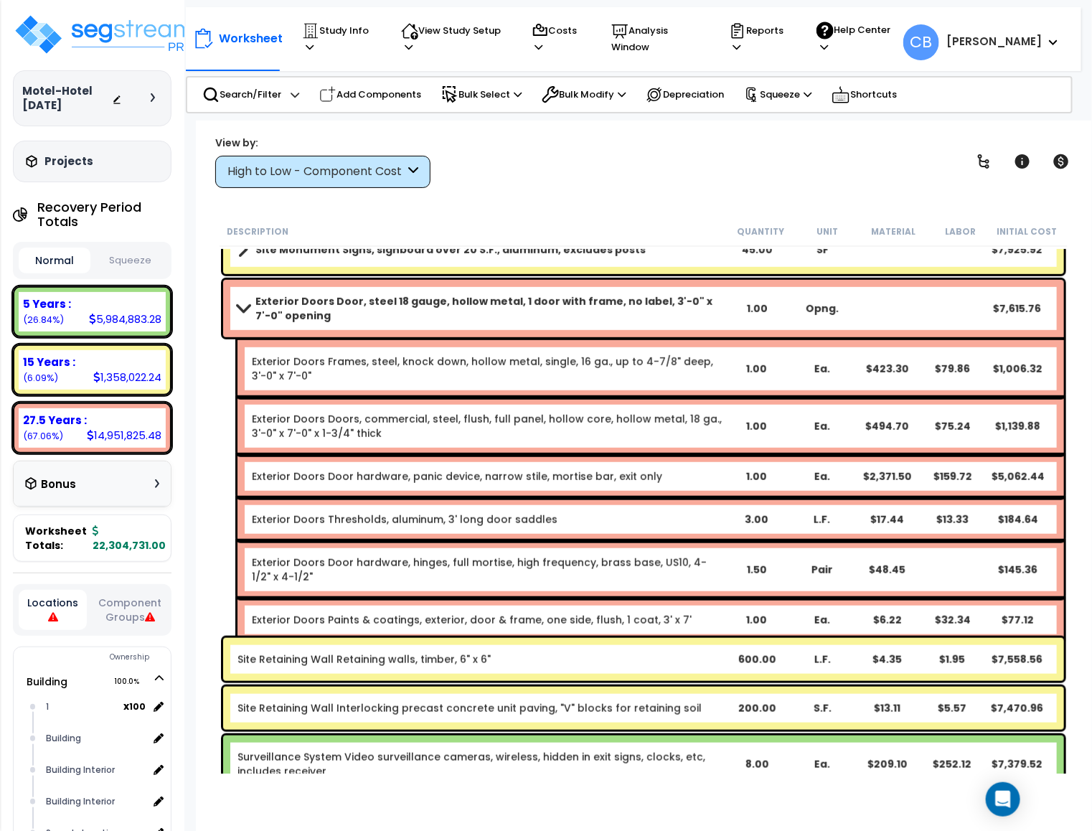
click at [474, 421] on link "Exterior Doors Doors, commercial, steel, flush, full panel, hollow core, hollow…" at bounding box center [487, 426] width 471 height 29
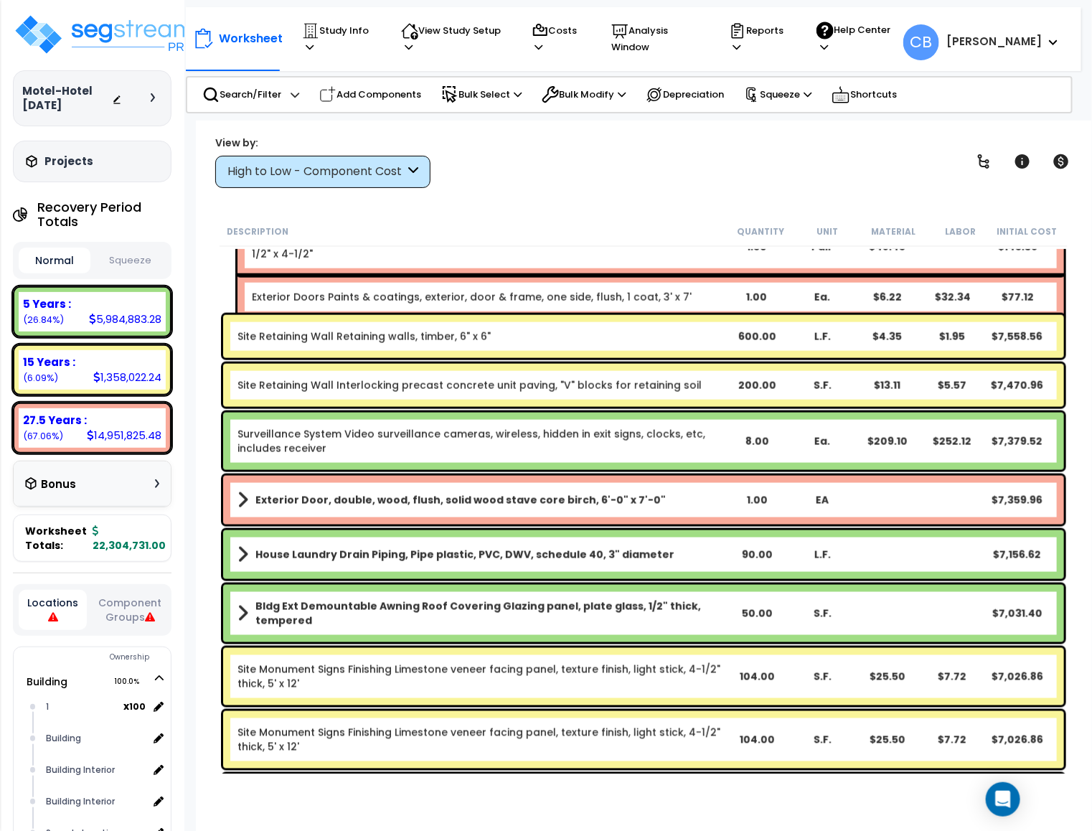
click at [474, 421] on div "Surveillance System Video surveillance cameras, wireless, hidden in exit signs,…" at bounding box center [643, 441] width 841 height 57
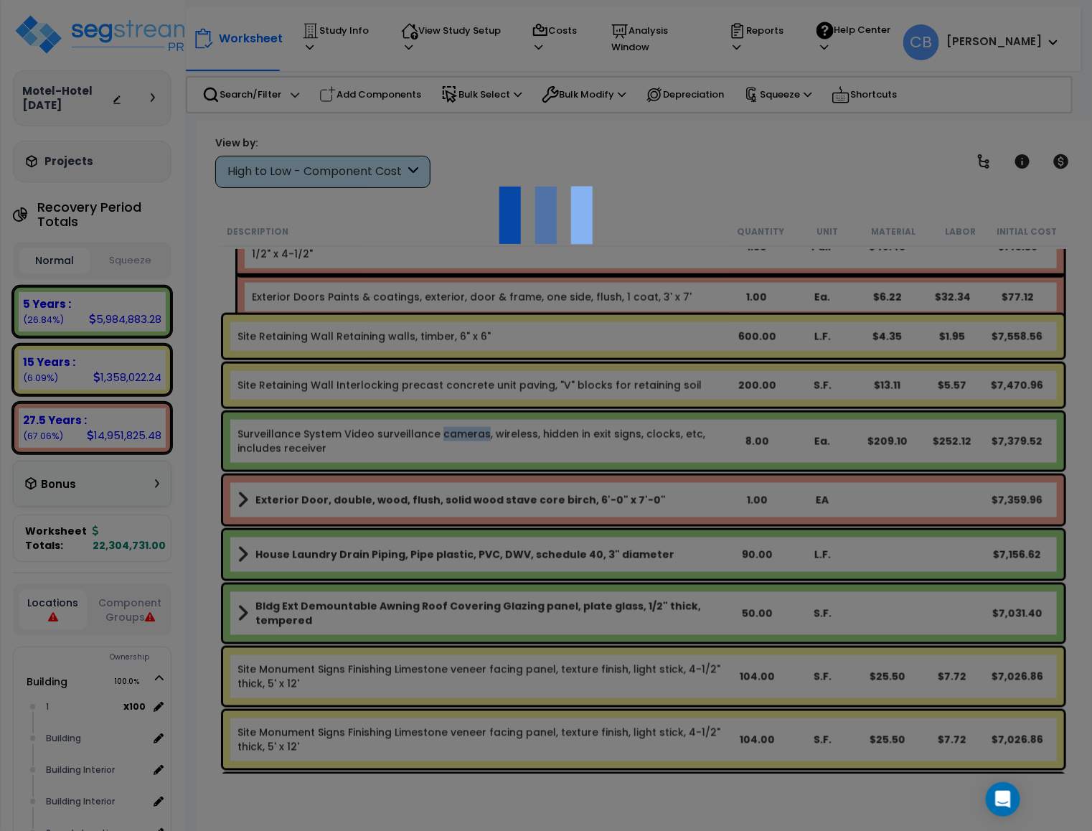
scroll to position [14190, 0]
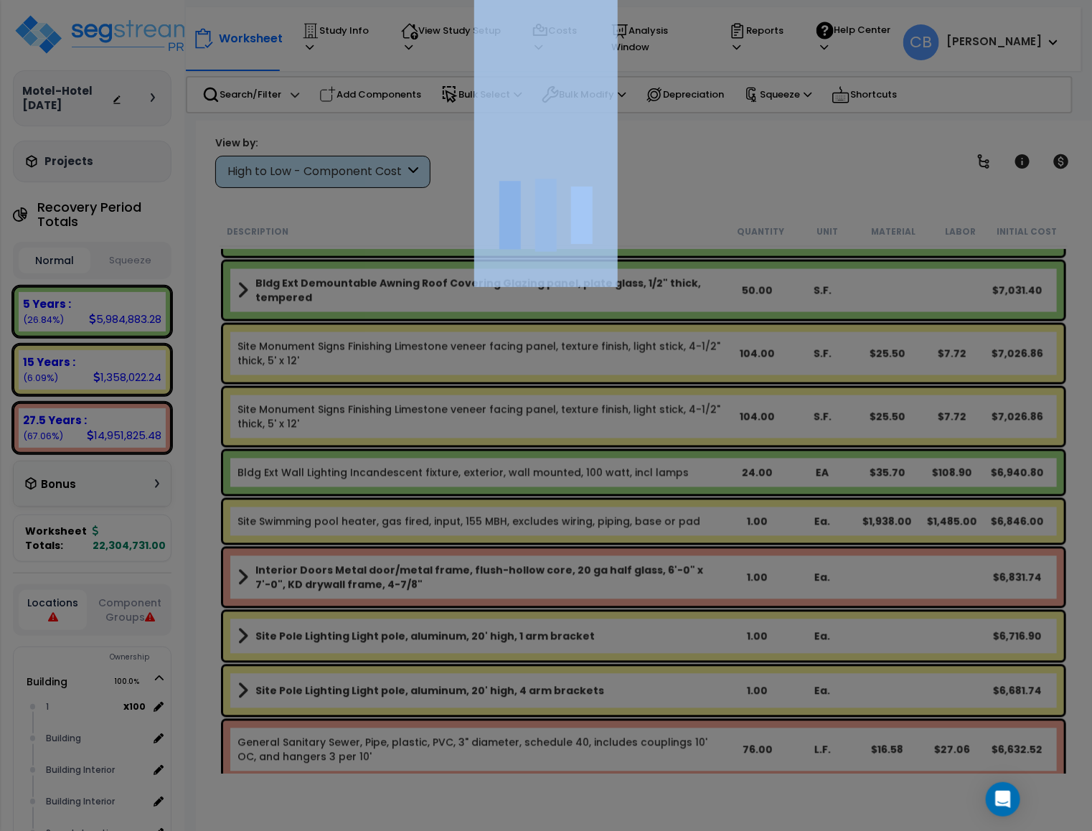
click at [474, 421] on div at bounding box center [546, 415] width 1092 height 831
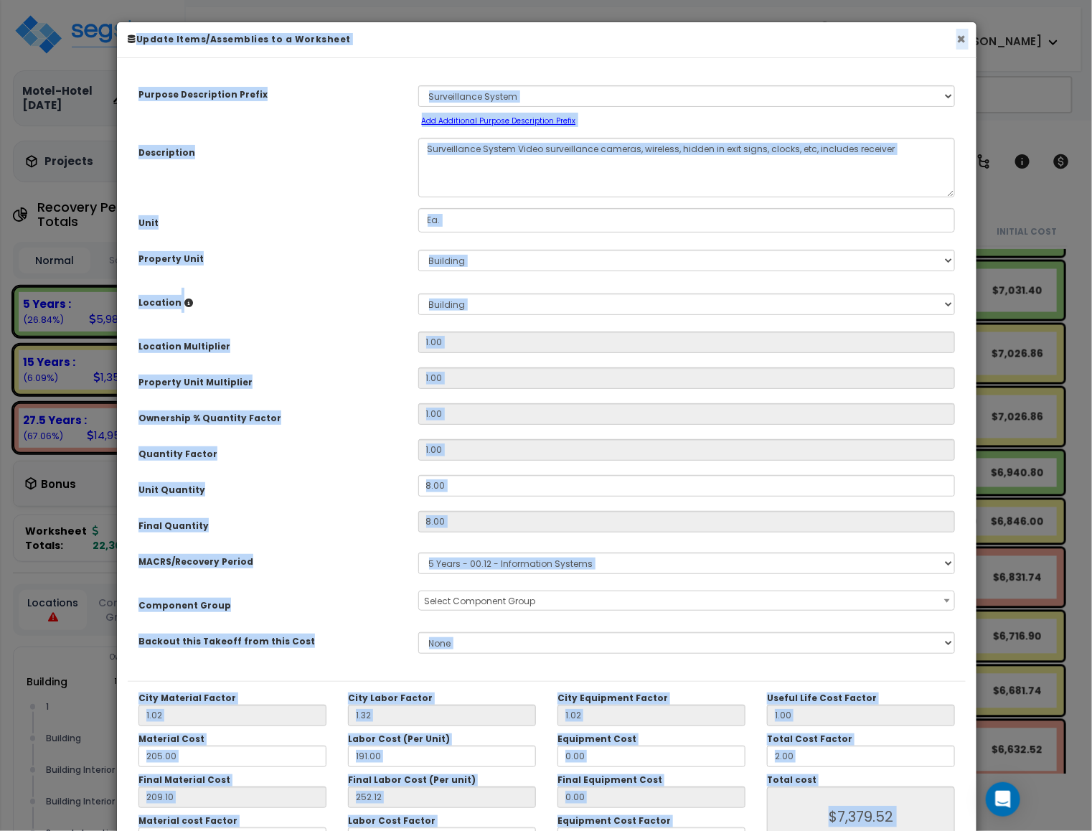
click at [962, 42] on button "×" at bounding box center [961, 39] width 9 height 15
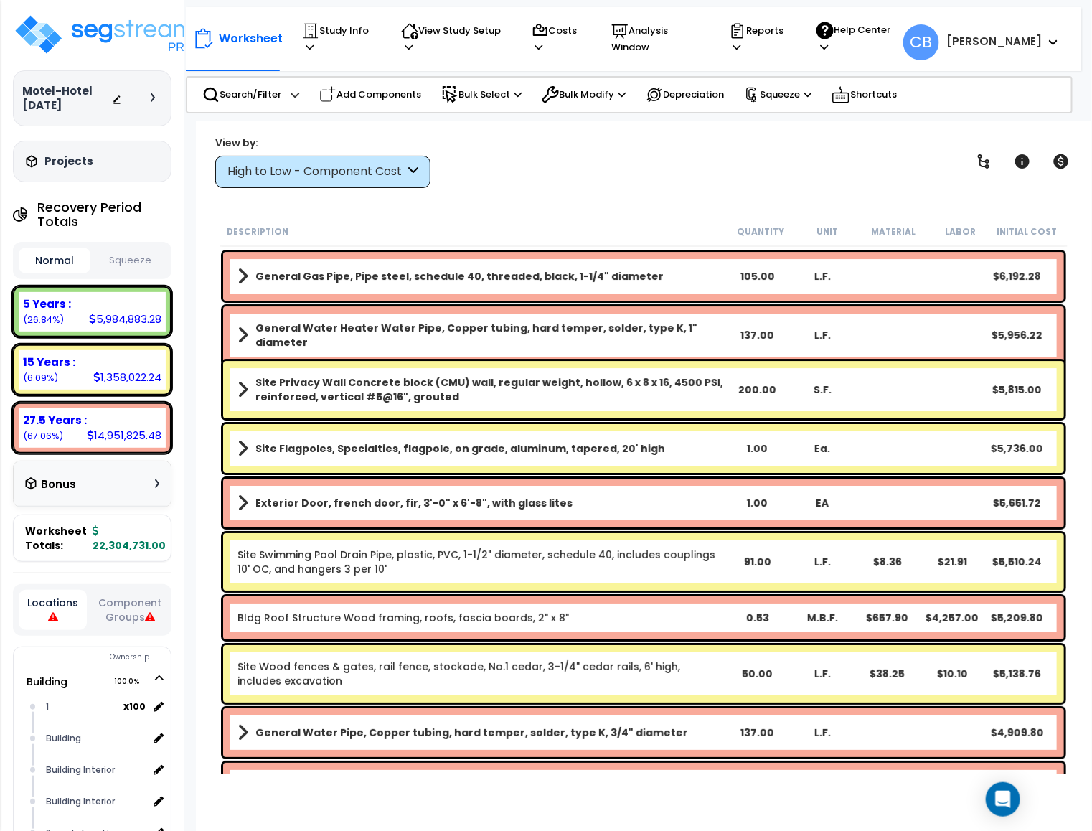
click at [640, 304] on div "General Water Heater Water Pipe, Copper tubing, hard temper, solder, type K, 1"…" at bounding box center [644, 335] width 848 height 65
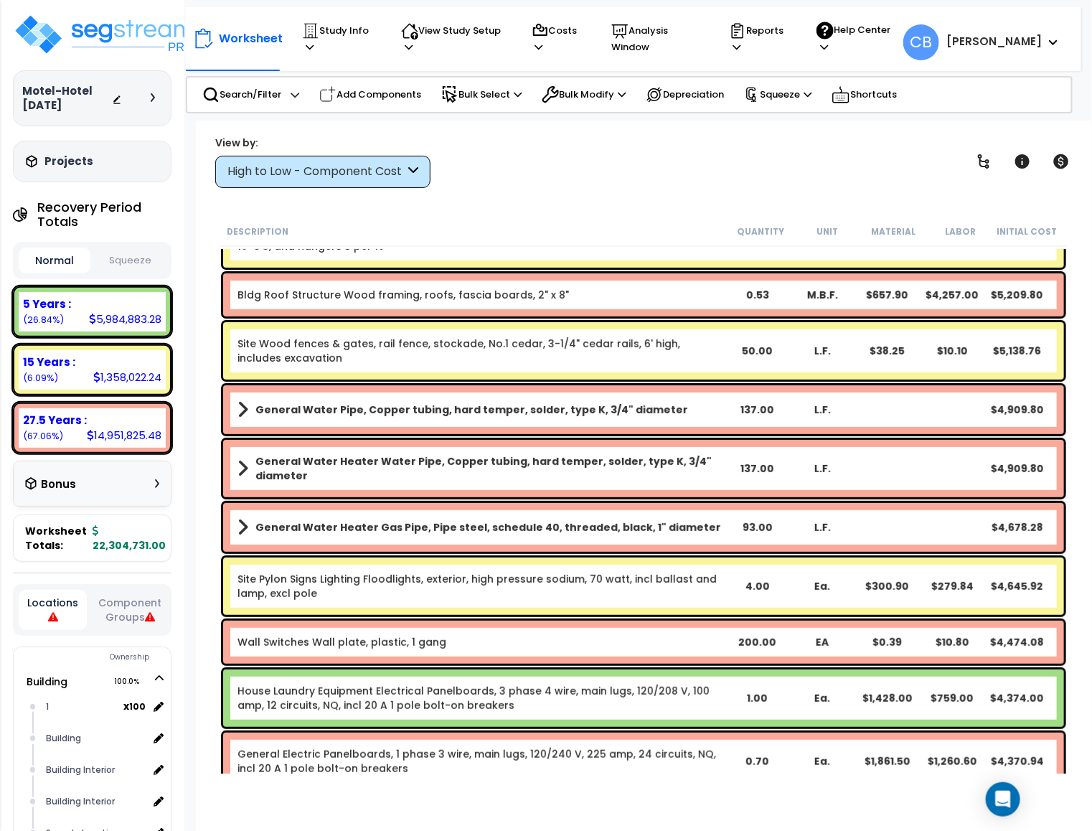
click at [640, 314] on div "Bldg Roof Structure Wood framing, roofs, fascia boards, 2" x 8" 0.53 M.B.F. $65…" at bounding box center [644, 295] width 848 height 50
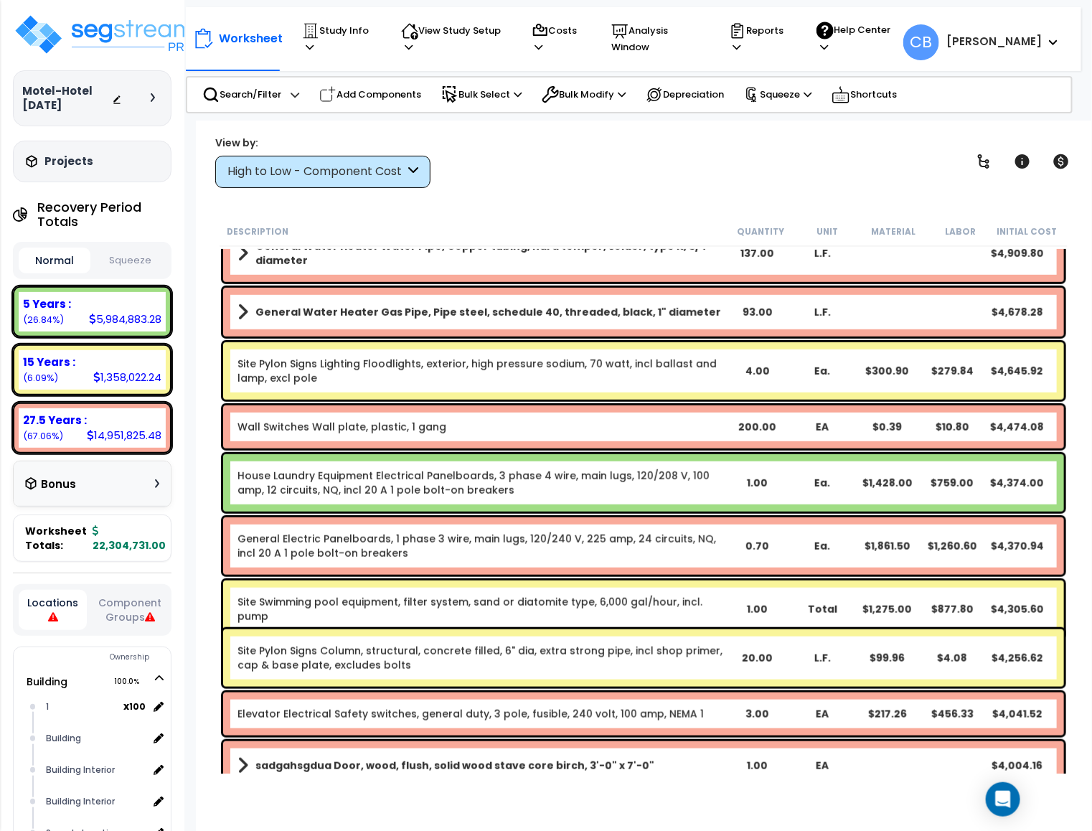
click at [642, 325] on div "General Water Heater Gas Pipe, Pipe steel, schedule 40, threaded, black, 1" dia…" at bounding box center [643, 312] width 841 height 49
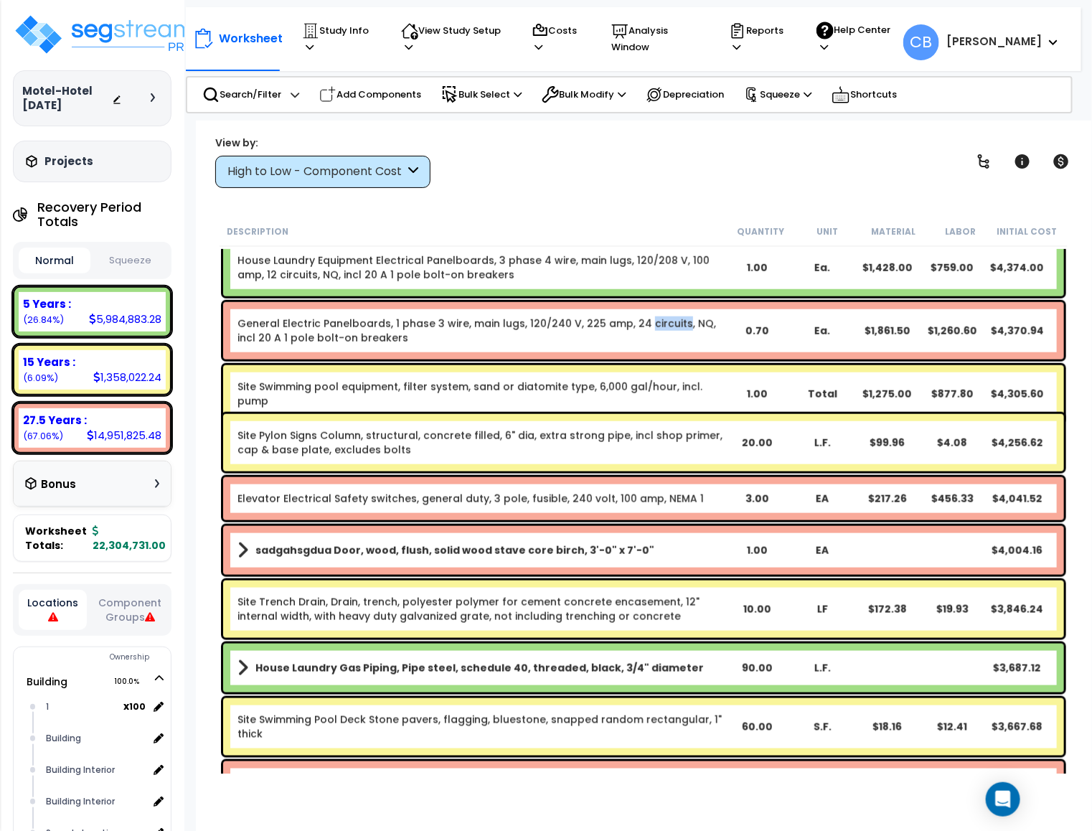
click at [642, 325] on link "General Electric Panelboards, 1 phase 3 wire, main lugs, 120/240 V, 225 amp, 24…" at bounding box center [481, 330] width 487 height 29
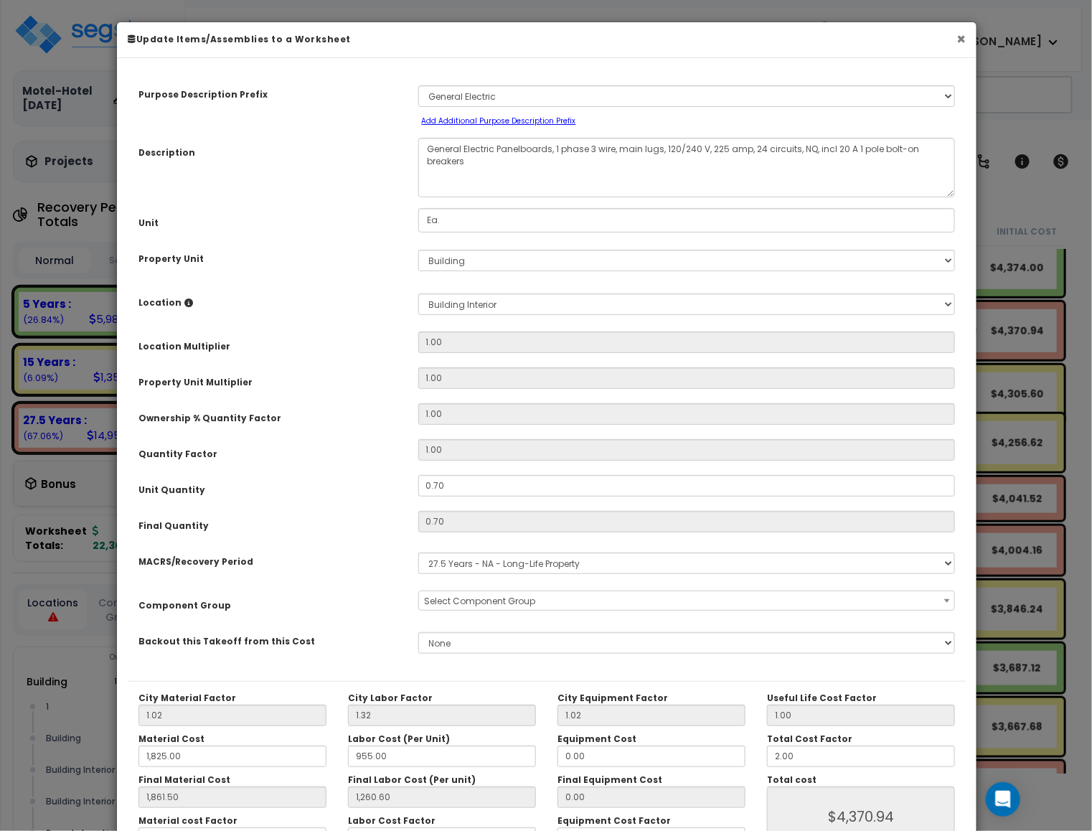
click at [960, 33] on button "×" at bounding box center [961, 39] width 9 height 15
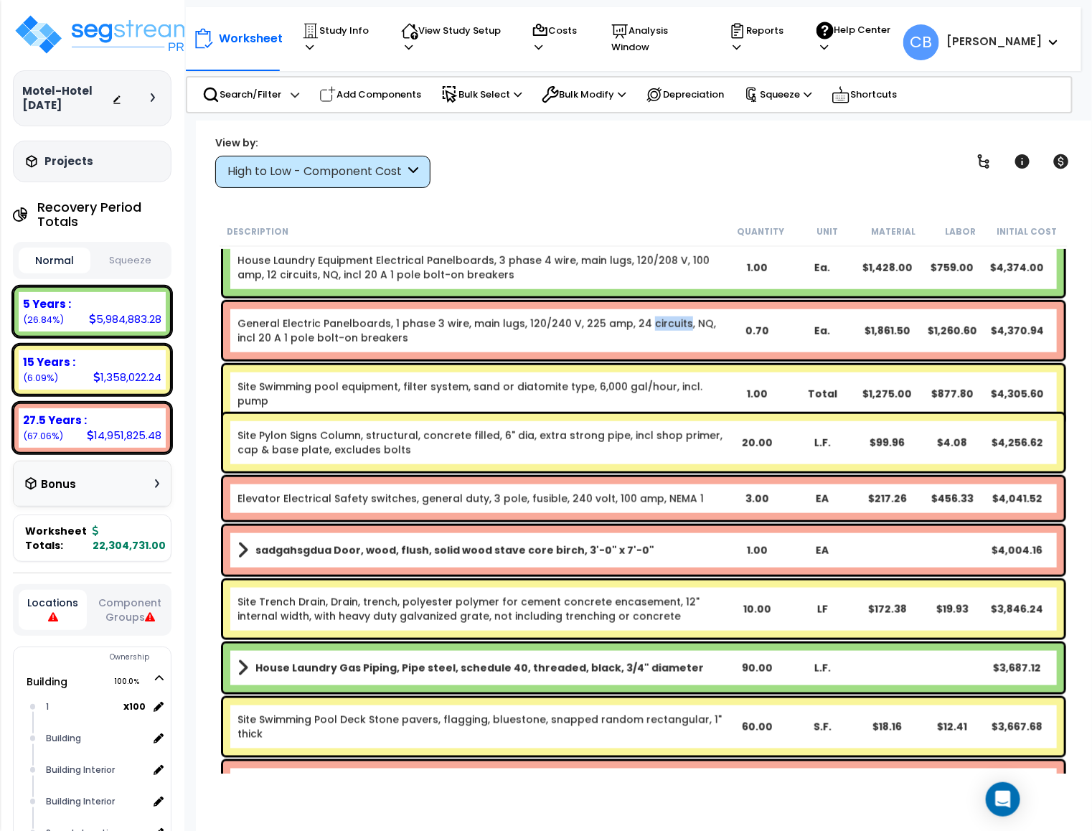
scroll to position [63, 0]
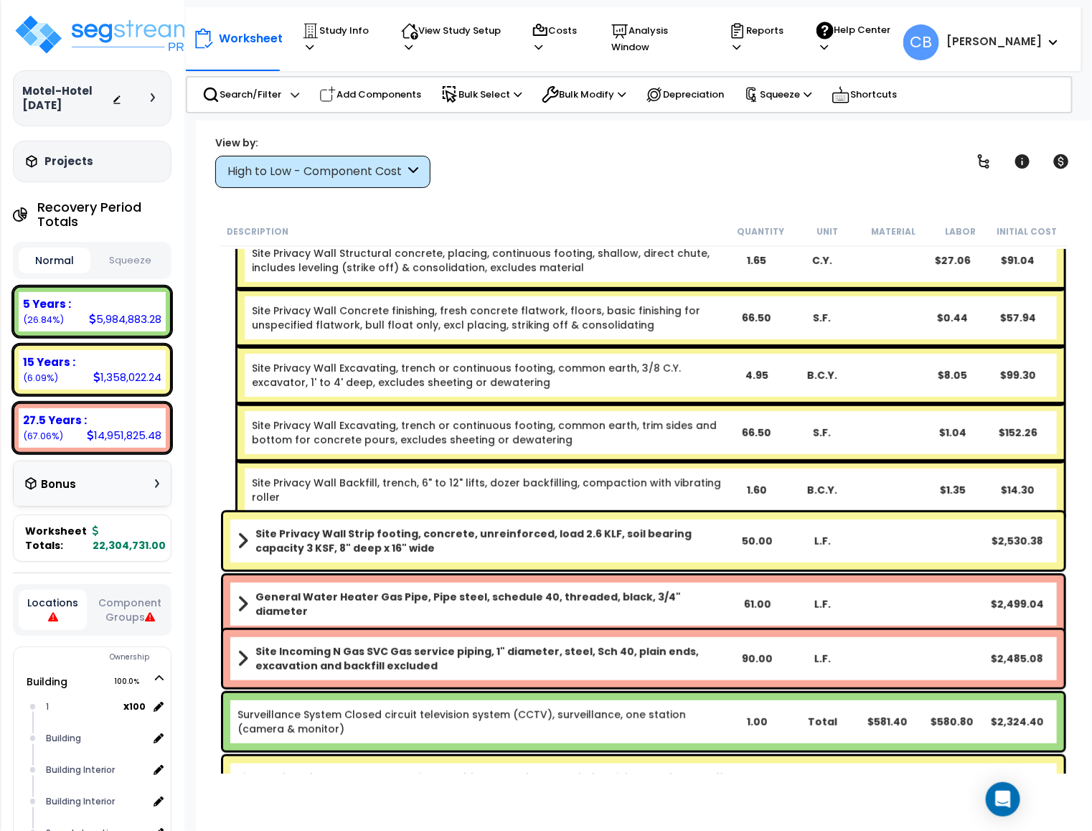
click at [478, 369] on div "Site Privacy Wall Strip footing, concrete, unreinforced, load 2.6 KLF, soil bea…" at bounding box center [644, 251] width 848 height 541
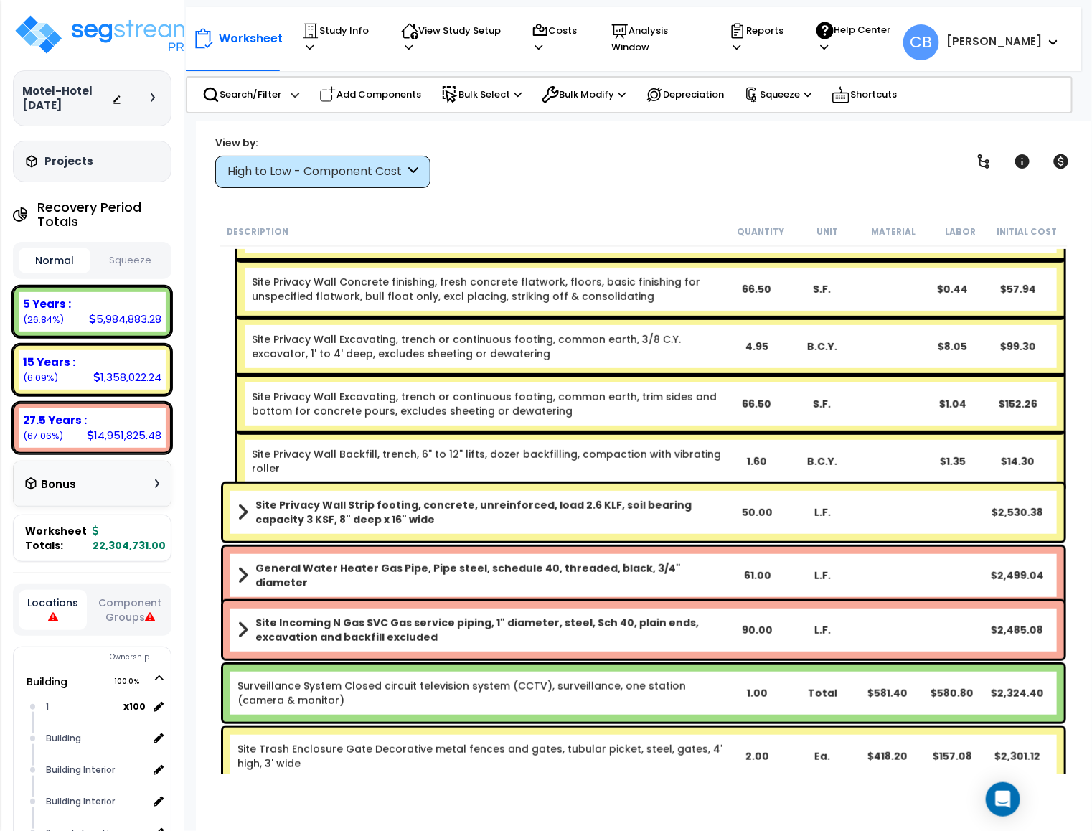
scroll to position [18280, 0]
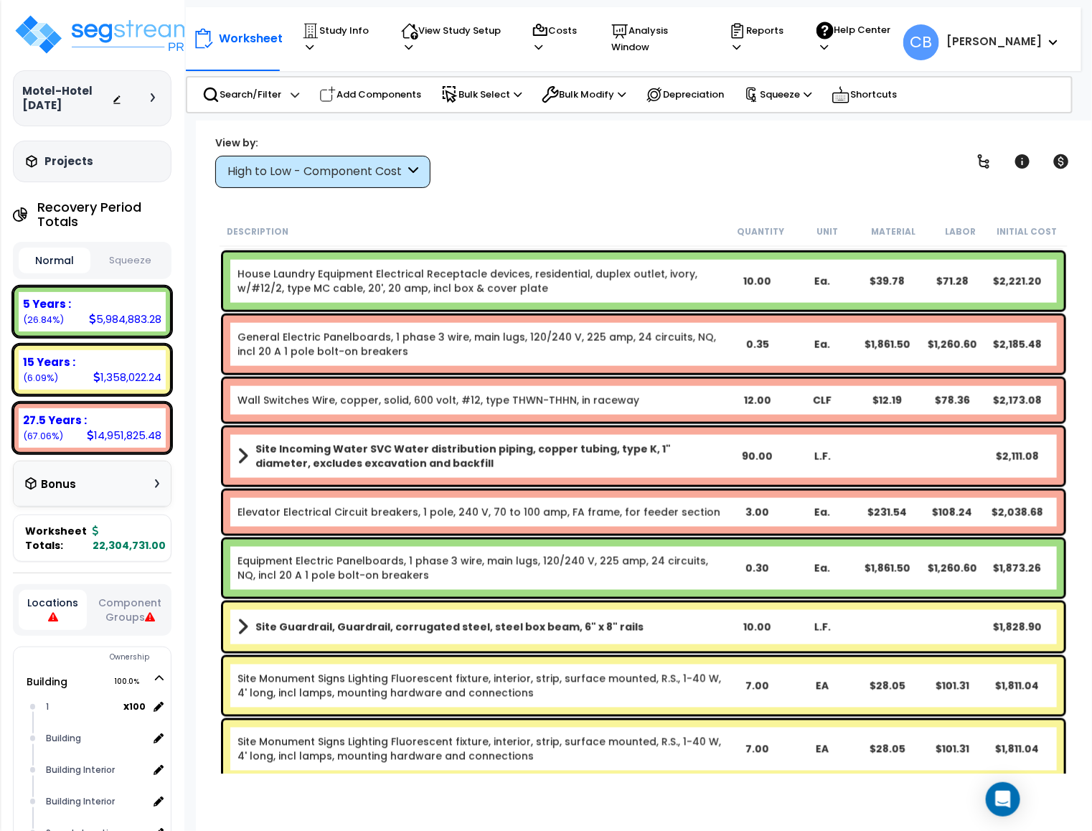
click at [478, 369] on div "General Electric Panelboards, 1 phase 3 wire, main lugs, 120/240 V, 225 amp, 24…" at bounding box center [643, 344] width 841 height 57
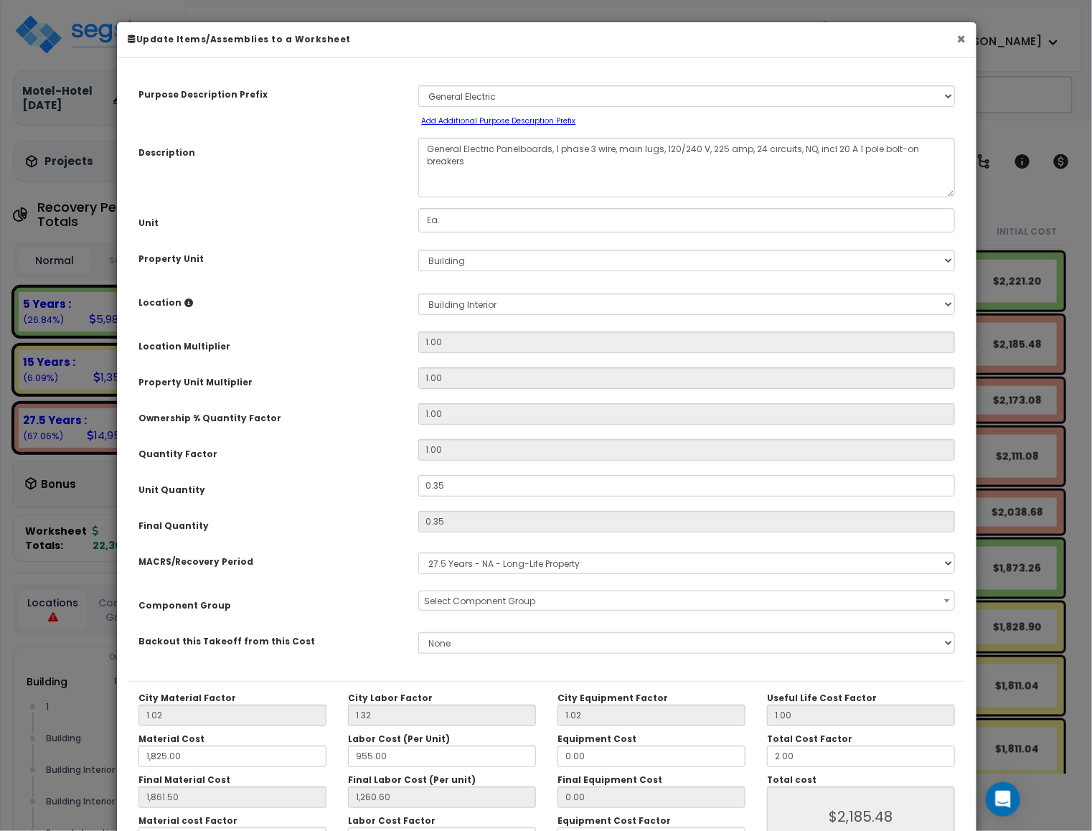
click at [962, 43] on button "×" at bounding box center [961, 39] width 9 height 15
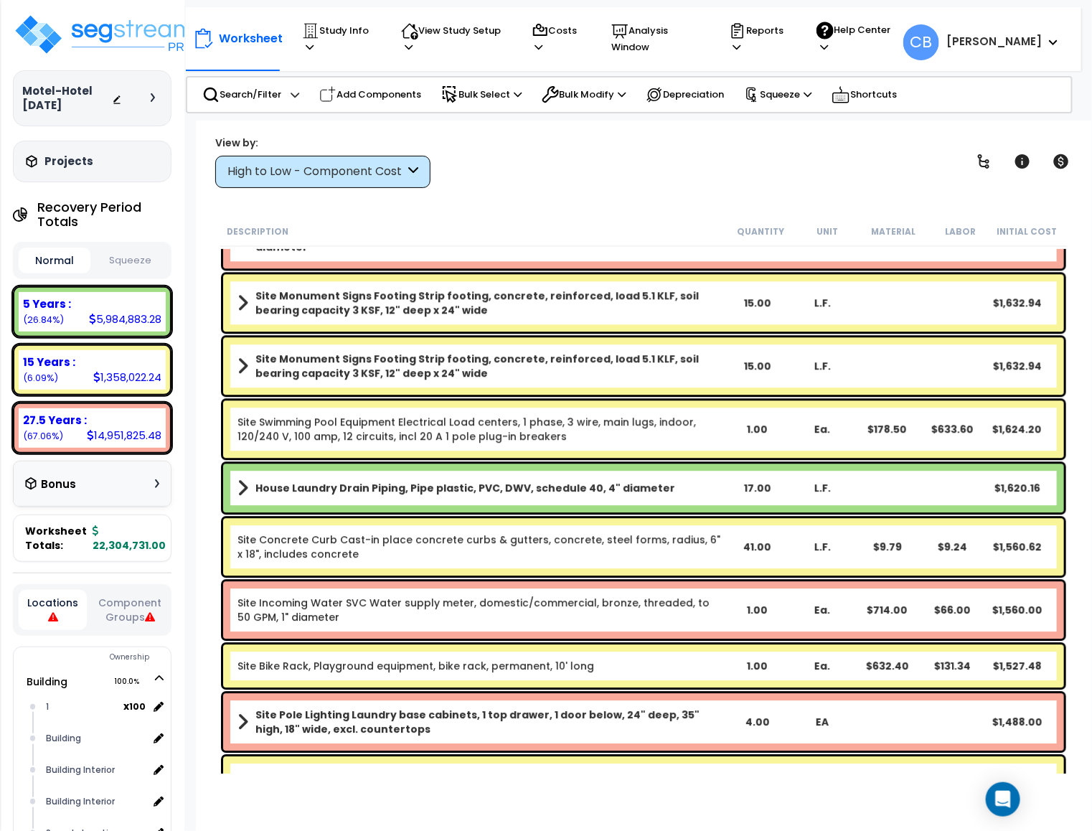
click at [487, 400] on div "Site Swimming Pool Equipment Electrical Load centers, 1 phase, 3 wire, main lug…" at bounding box center [643, 428] width 841 height 57
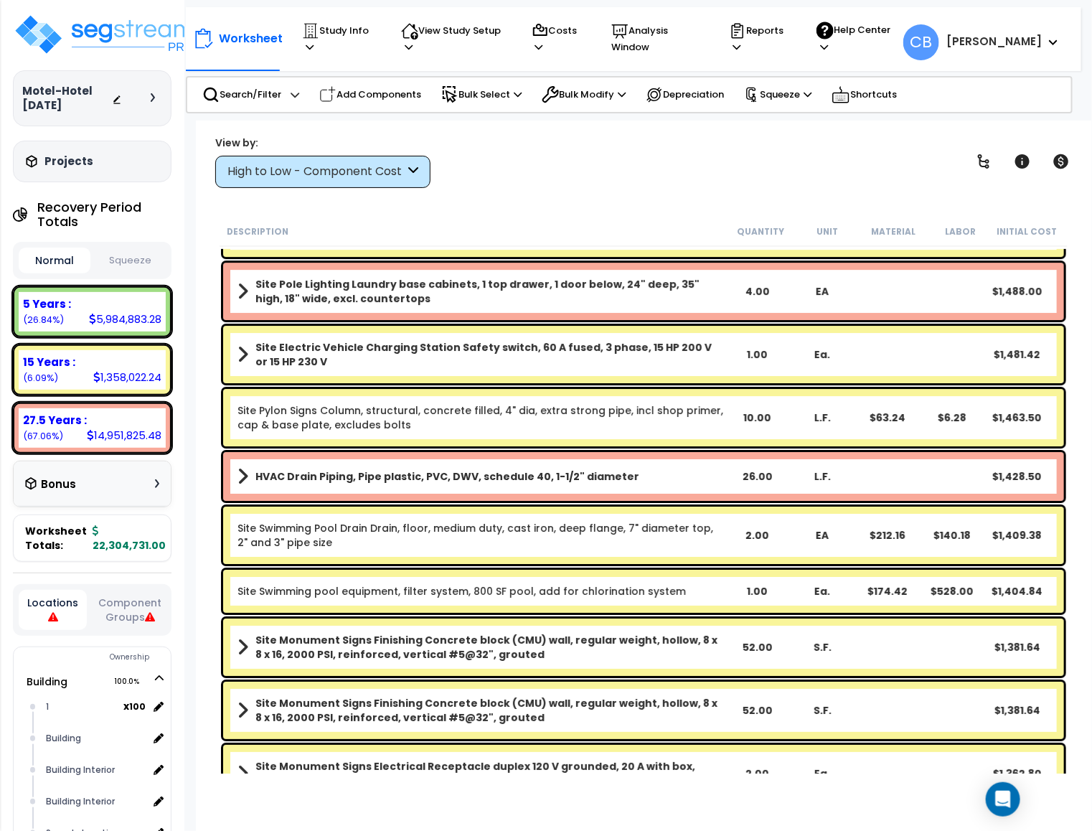
click at [487, 399] on div "Site Pylon Signs Column, structural, concrete filled, 4" dia, extra strong pipe…" at bounding box center [643, 417] width 841 height 57
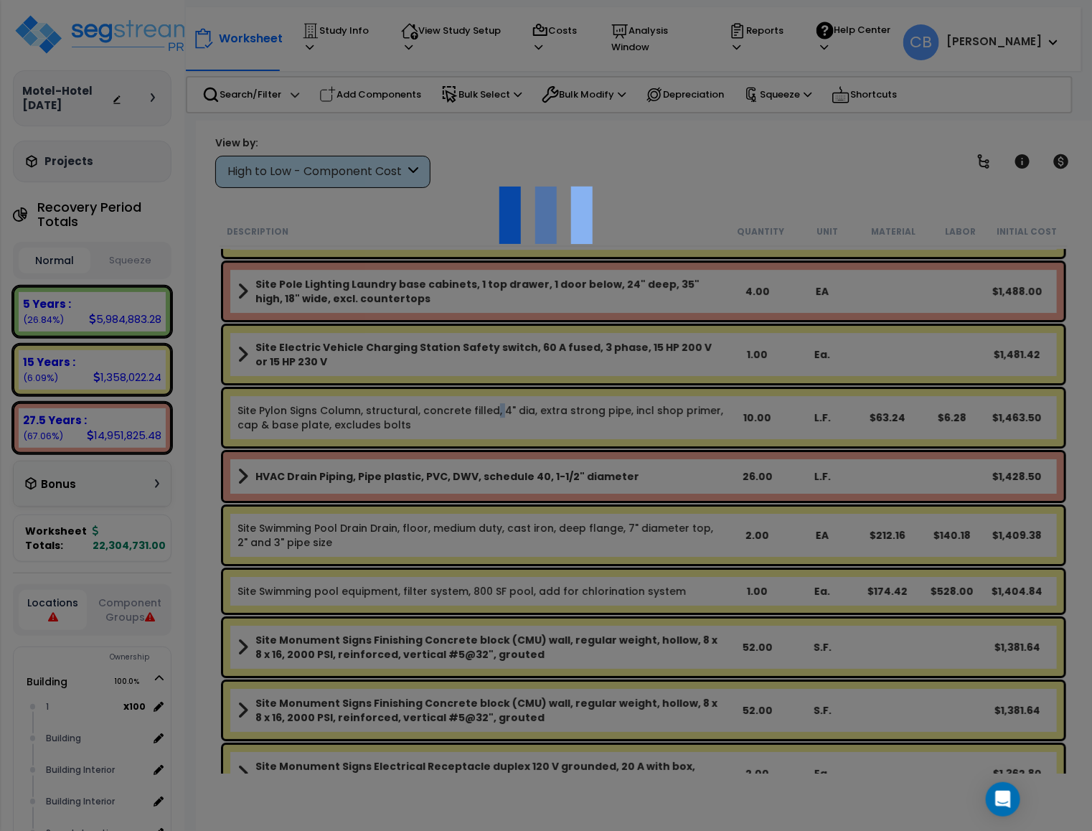
scroll to position [19787, 0]
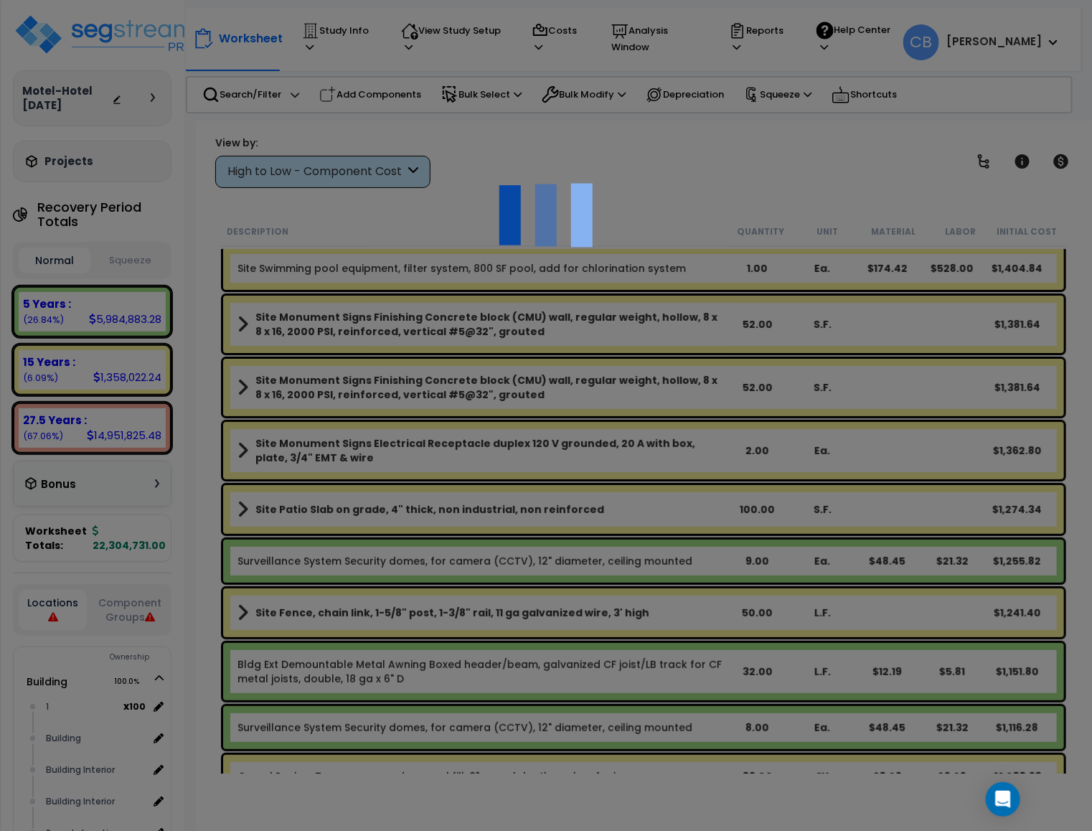
click at [487, 399] on div at bounding box center [546, 415] width 1092 height 831
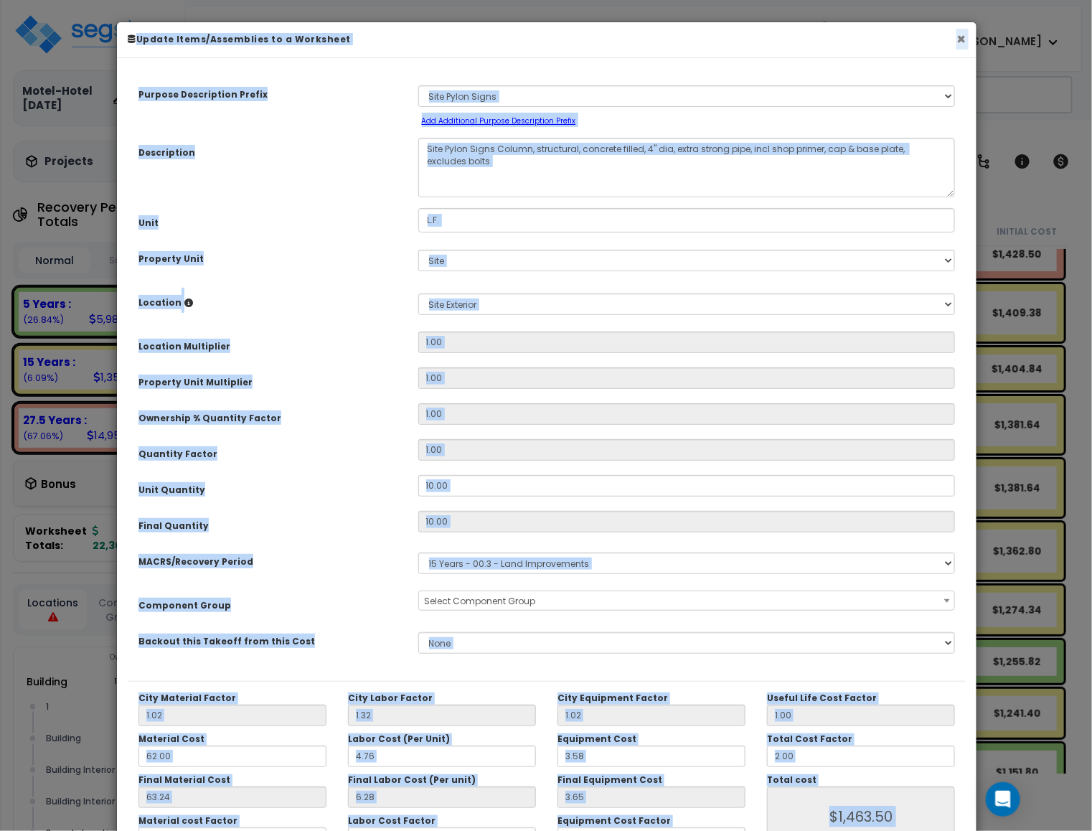
click at [960, 37] on button "×" at bounding box center [961, 39] width 9 height 15
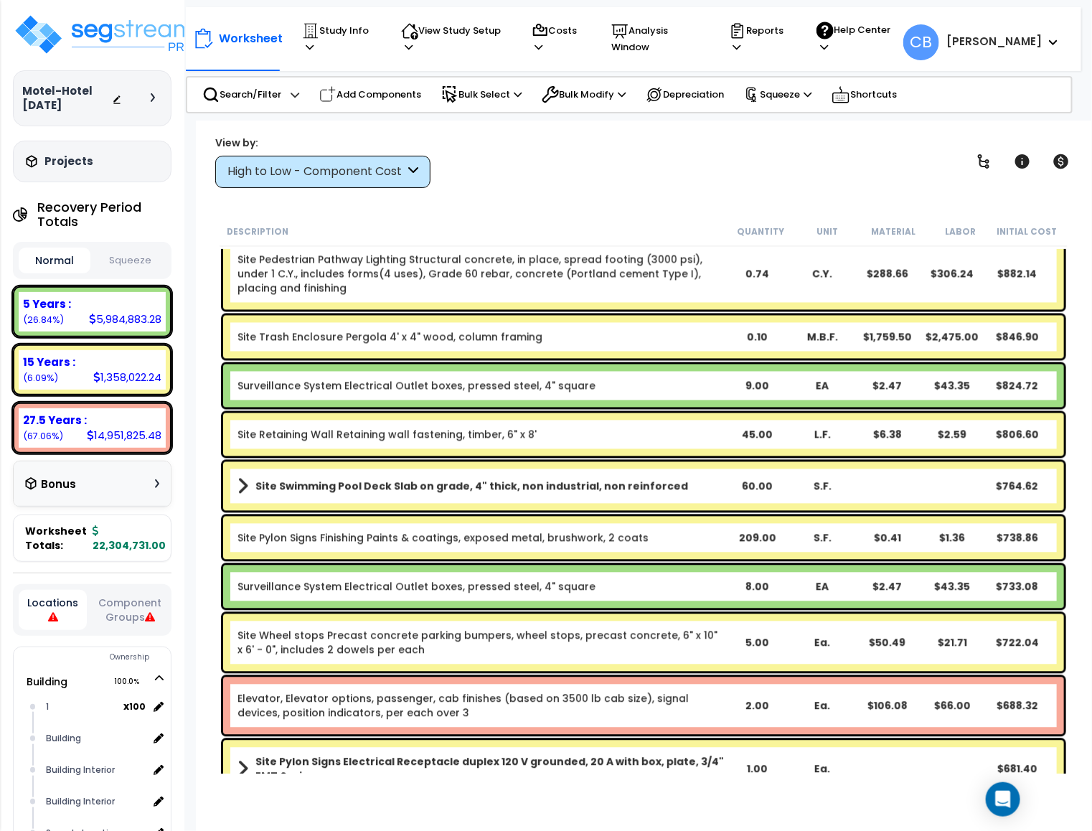
click at [534, 560] on div "Site Pylon Signs Finishing Paints & coatings, exposed metal, brushwork, 2 coats…" at bounding box center [644, 538] width 848 height 50
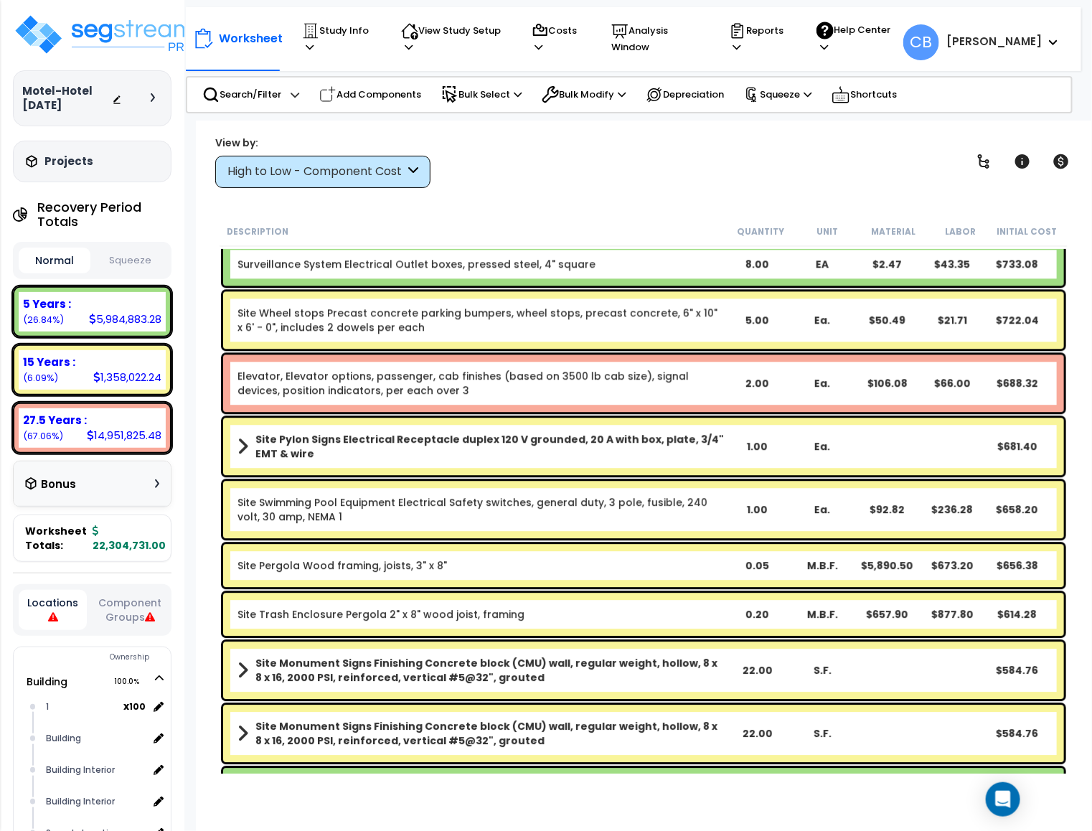
click at [534, 560] on b "Site Pergola Wood framing, joists, 3" x 8"" at bounding box center [481, 565] width 487 height 14
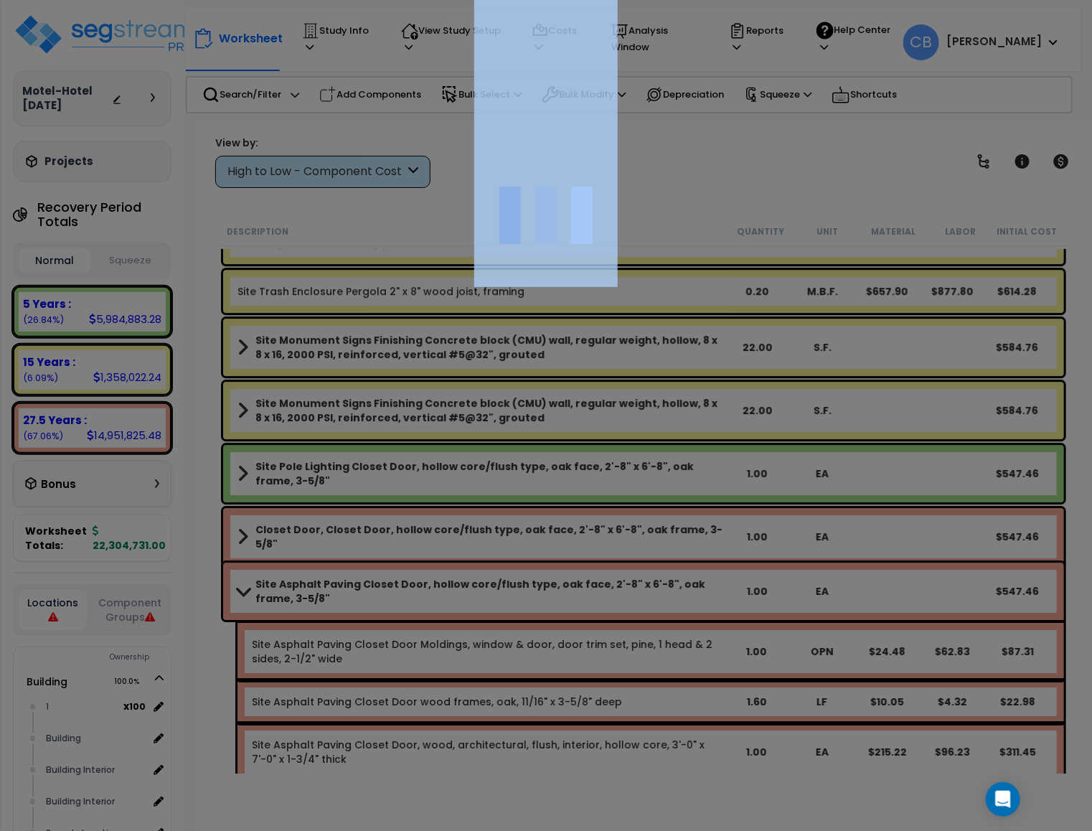
click at [534, 560] on div at bounding box center [546, 415] width 1092 height 831
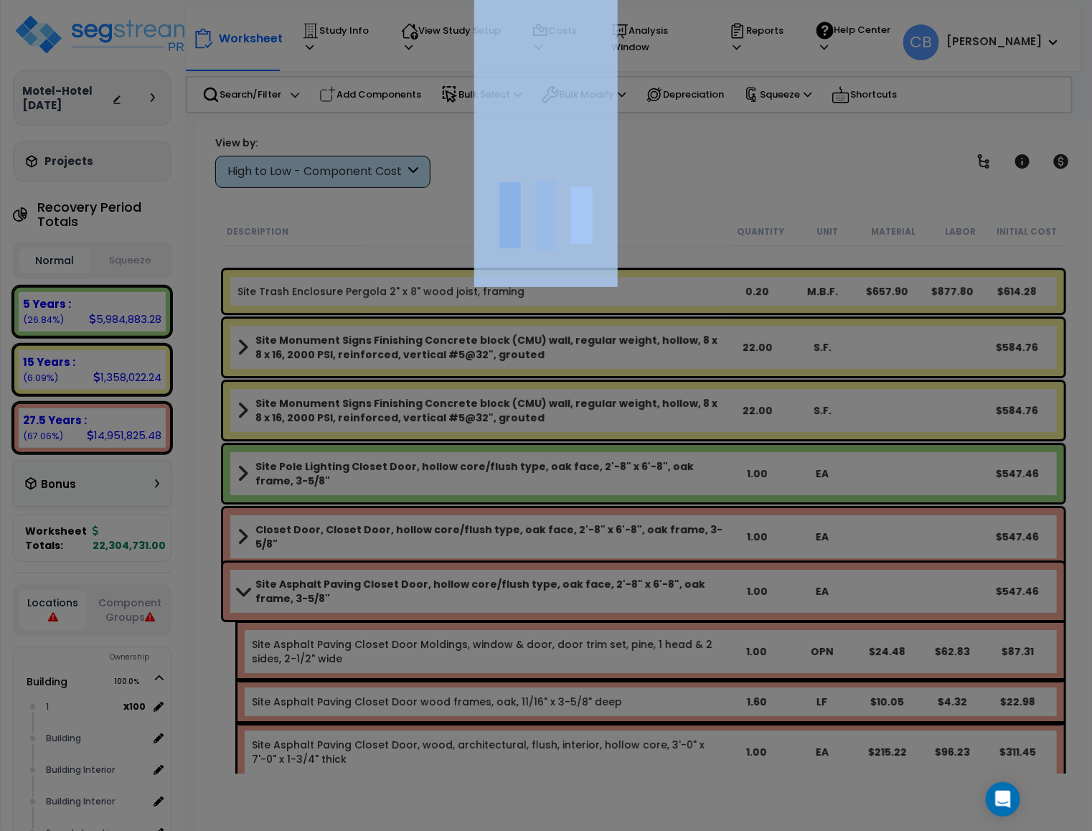
scroll to position [21832, 0]
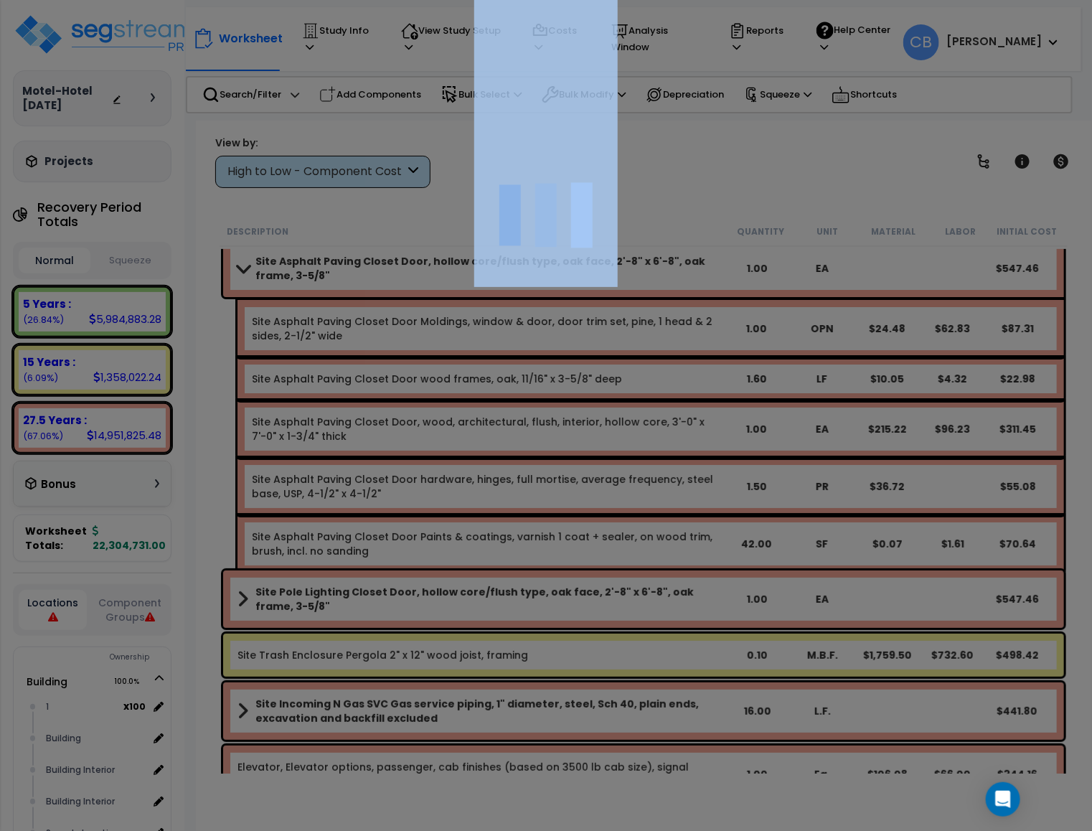
click at [534, 560] on div at bounding box center [546, 415] width 1092 height 831
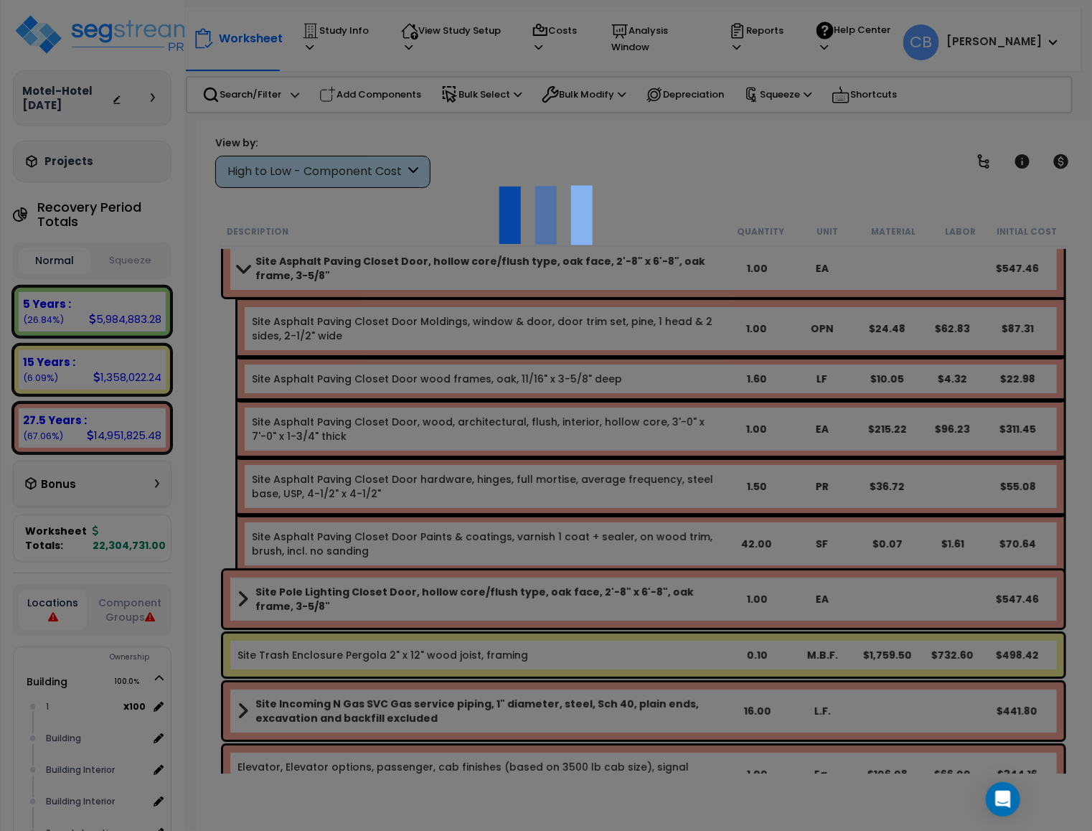
click at [860, 153] on div at bounding box center [546, 415] width 1092 height 831
